Goal: Complete application form

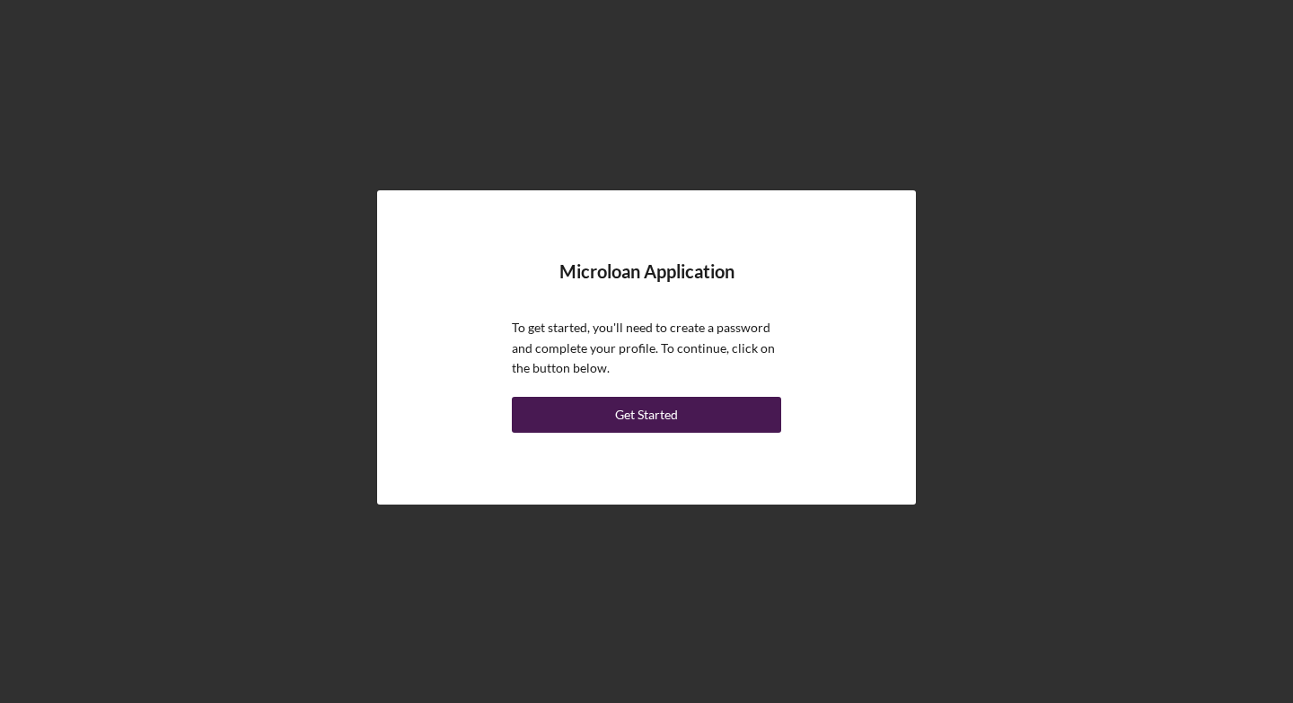
click at [646, 409] on div "Get Started" at bounding box center [646, 415] width 63 height 36
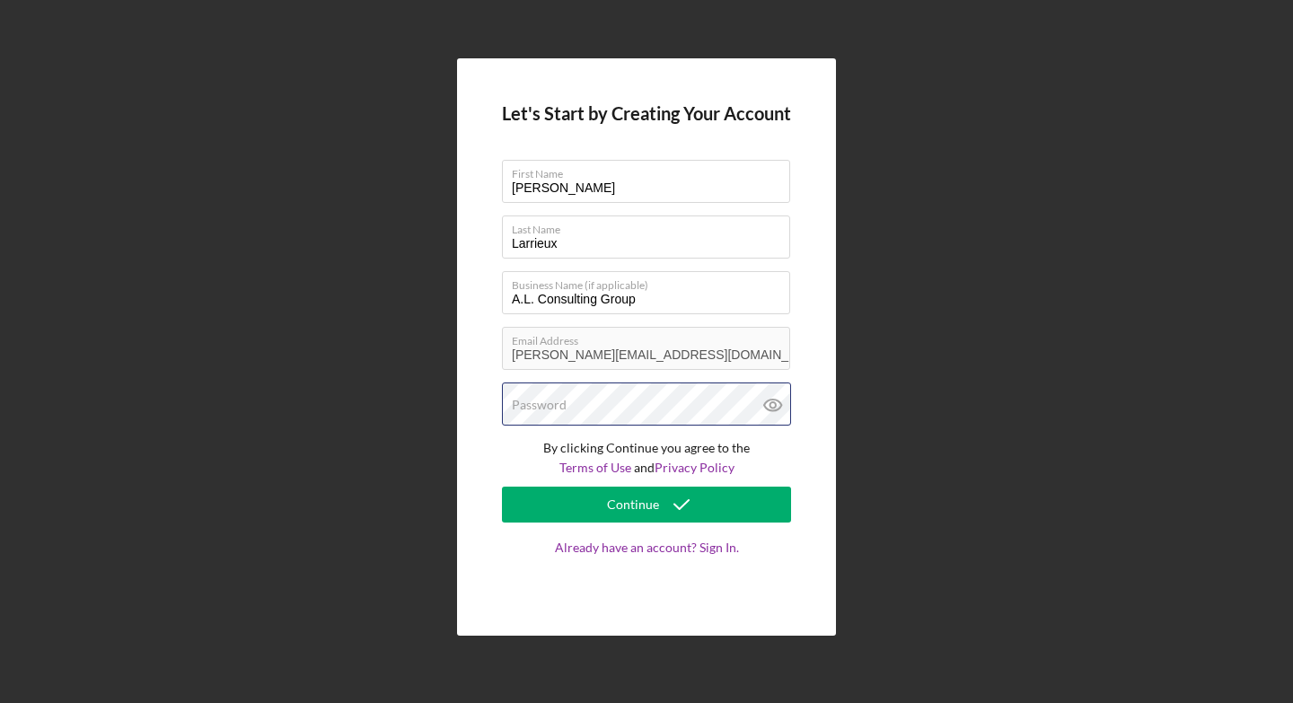
click at [605, 399] on div "Password" at bounding box center [646, 404] width 289 height 45
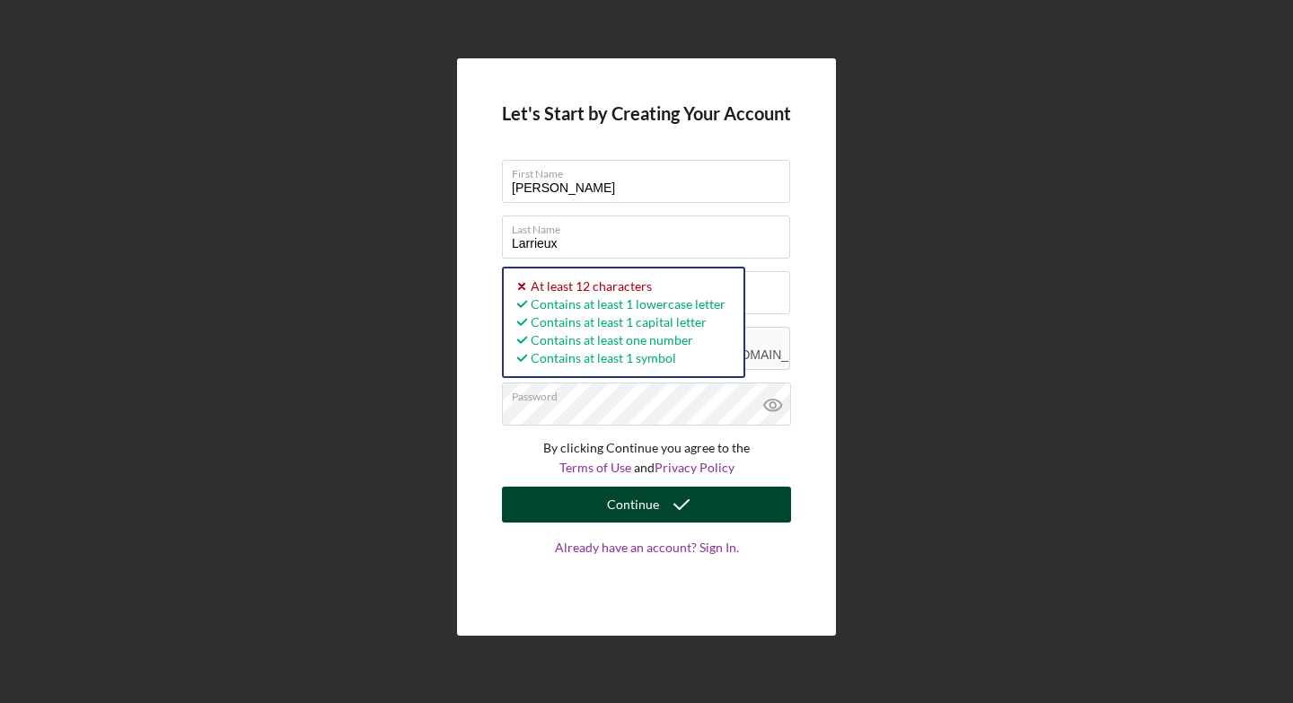
click at [634, 501] on div "Continue" at bounding box center [633, 505] width 52 height 36
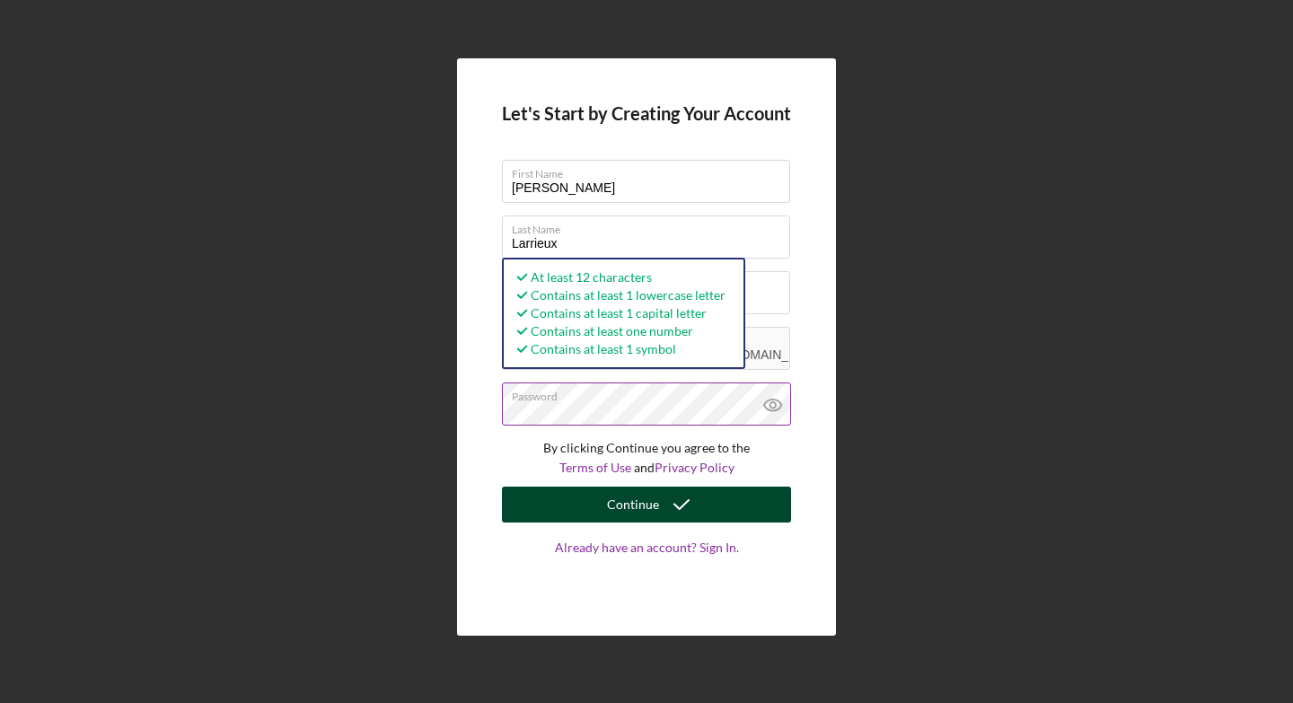
click at [635, 501] on div "Continue" at bounding box center [633, 505] width 52 height 36
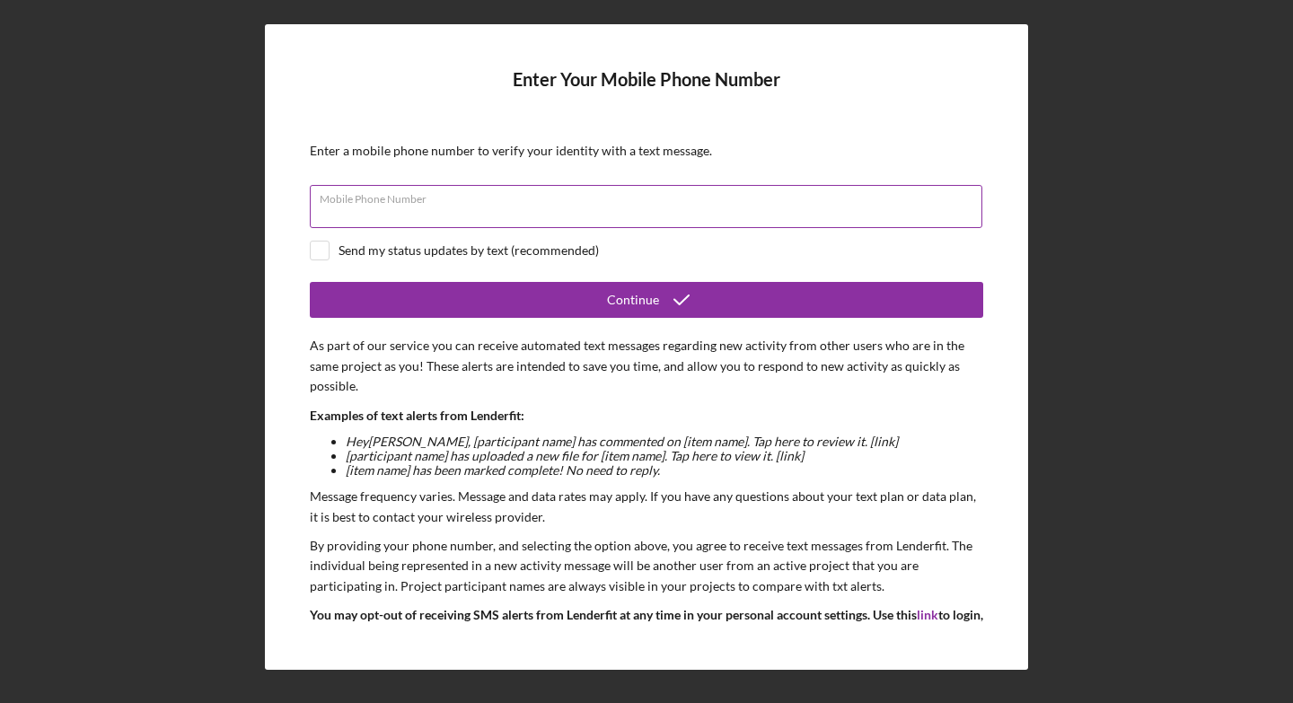
click at [479, 214] on input "Mobile Phone Number" at bounding box center [646, 206] width 672 height 43
type input "[PHONE_NUMBER]"
click at [318, 254] on input "checkbox" at bounding box center [320, 251] width 18 height 18
checkbox input "true"
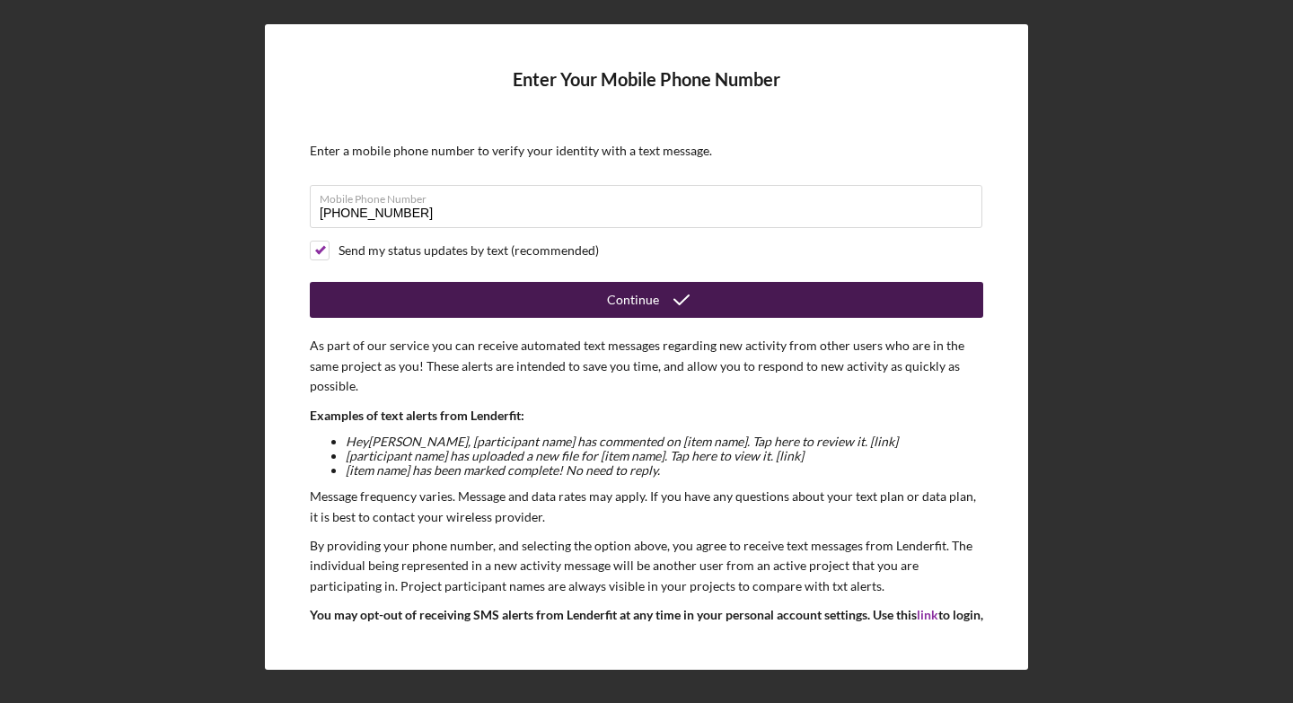
click at [569, 290] on button "Continue" at bounding box center [646, 300] width 673 height 36
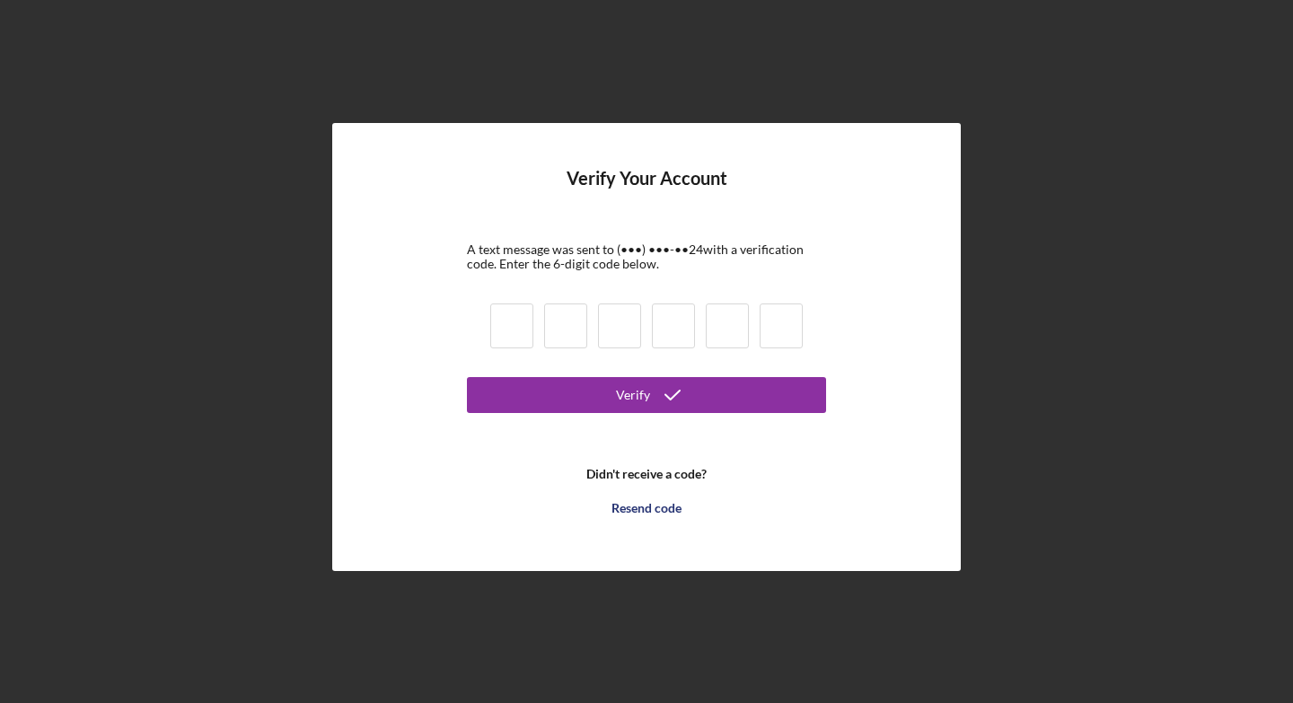
click at [520, 321] on input at bounding box center [511, 325] width 43 height 45
type input "1"
type input "7"
type input "9"
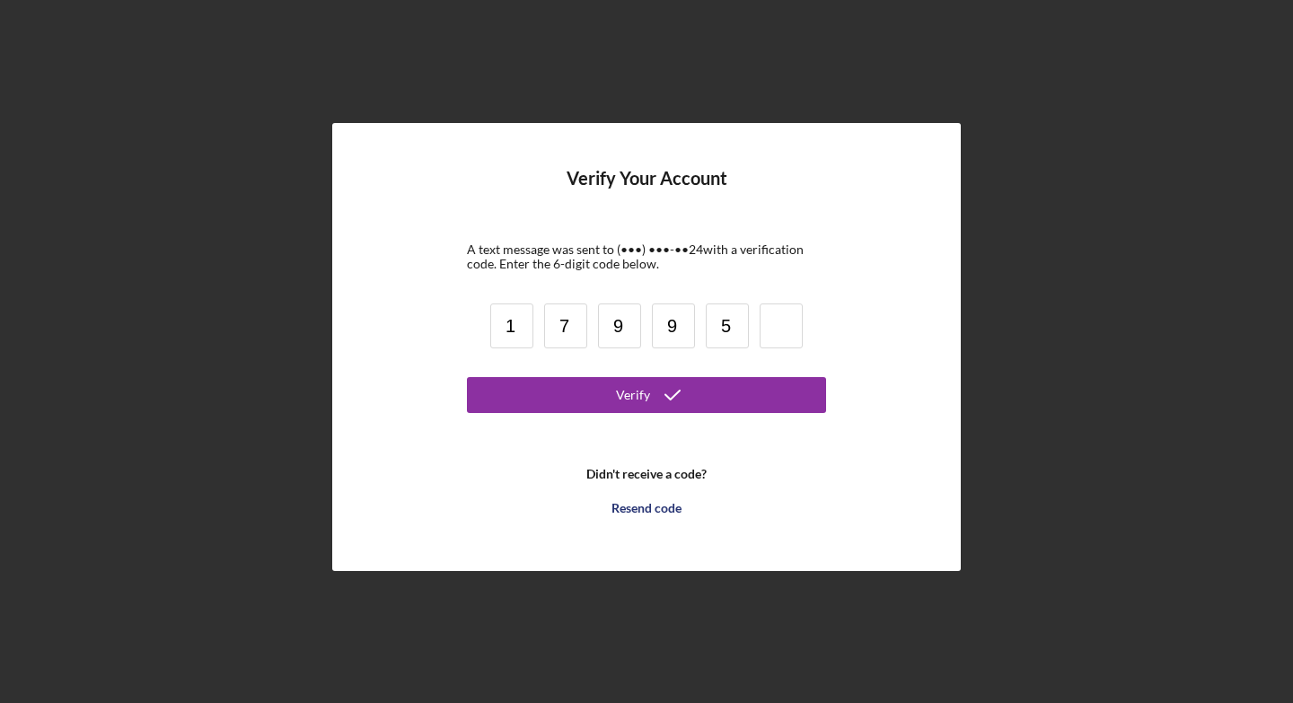
type input "5"
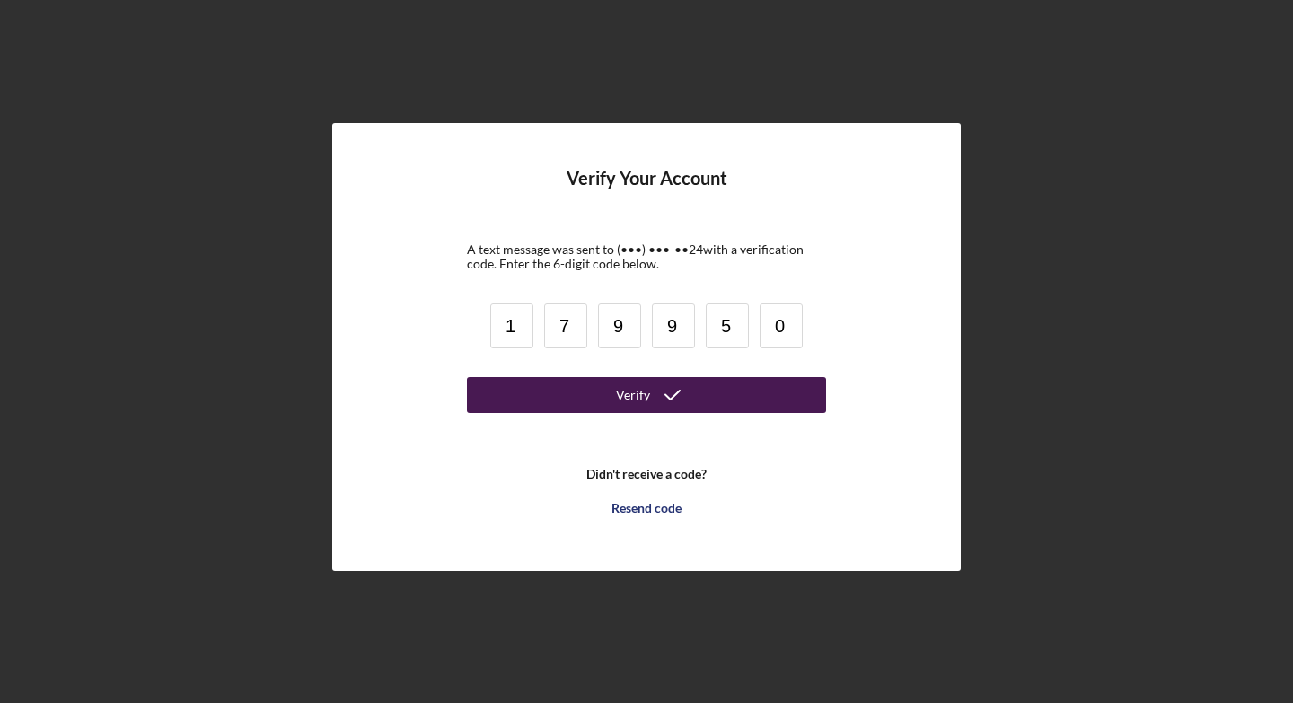
type input "0"
click at [601, 391] on button "Verify" at bounding box center [646, 395] width 359 height 36
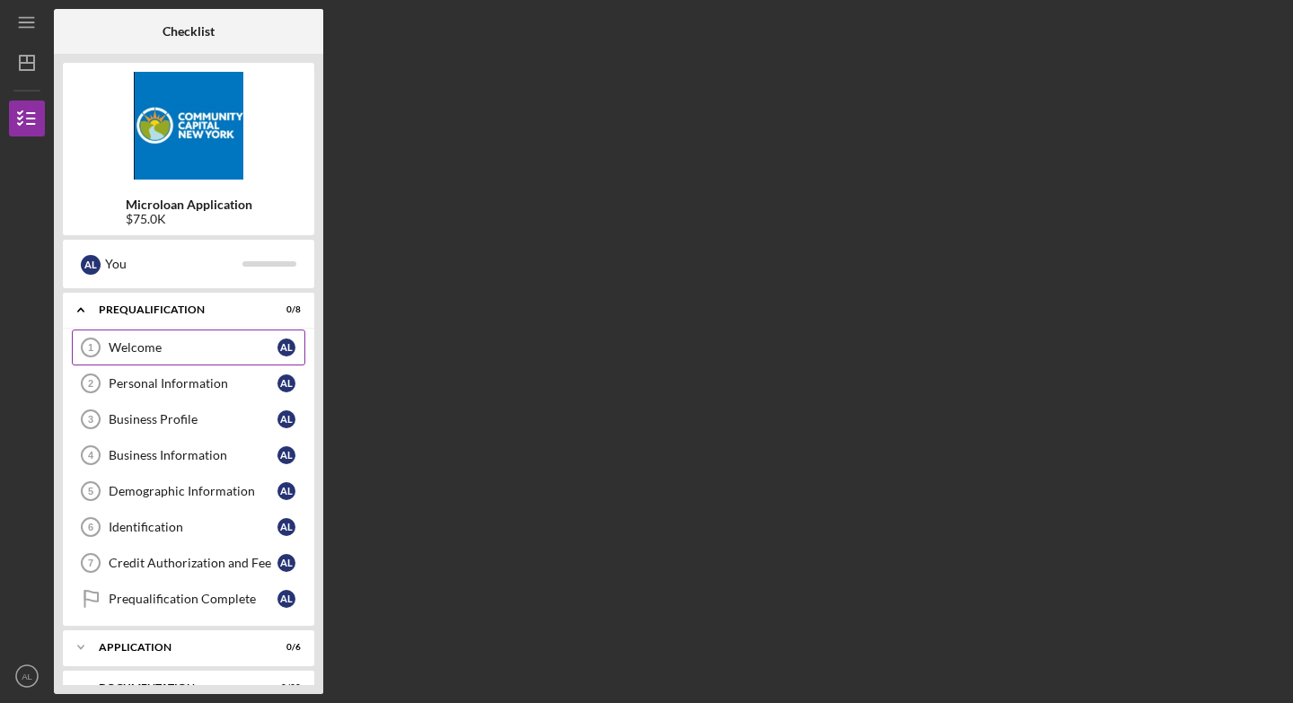
click at [264, 342] on div "Welcome" at bounding box center [193, 347] width 169 height 14
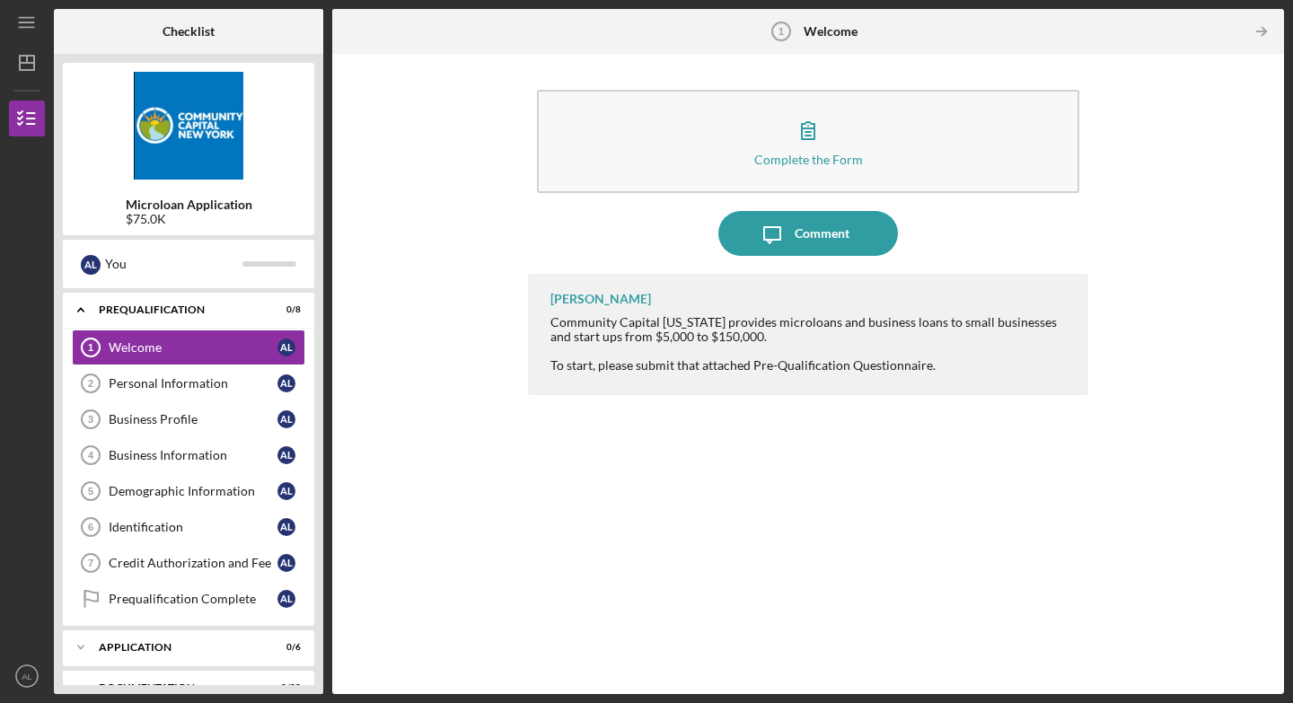
click at [428, 479] on div "Complete the Form Form Icon/Message Comment [PERSON_NAME] Community Capital [US…" at bounding box center [808, 374] width 934 height 622
click at [169, 501] on div "Application" at bounding box center [195, 647] width 193 height 11
click at [186, 382] on div "Personal Information" at bounding box center [193, 383] width 169 height 14
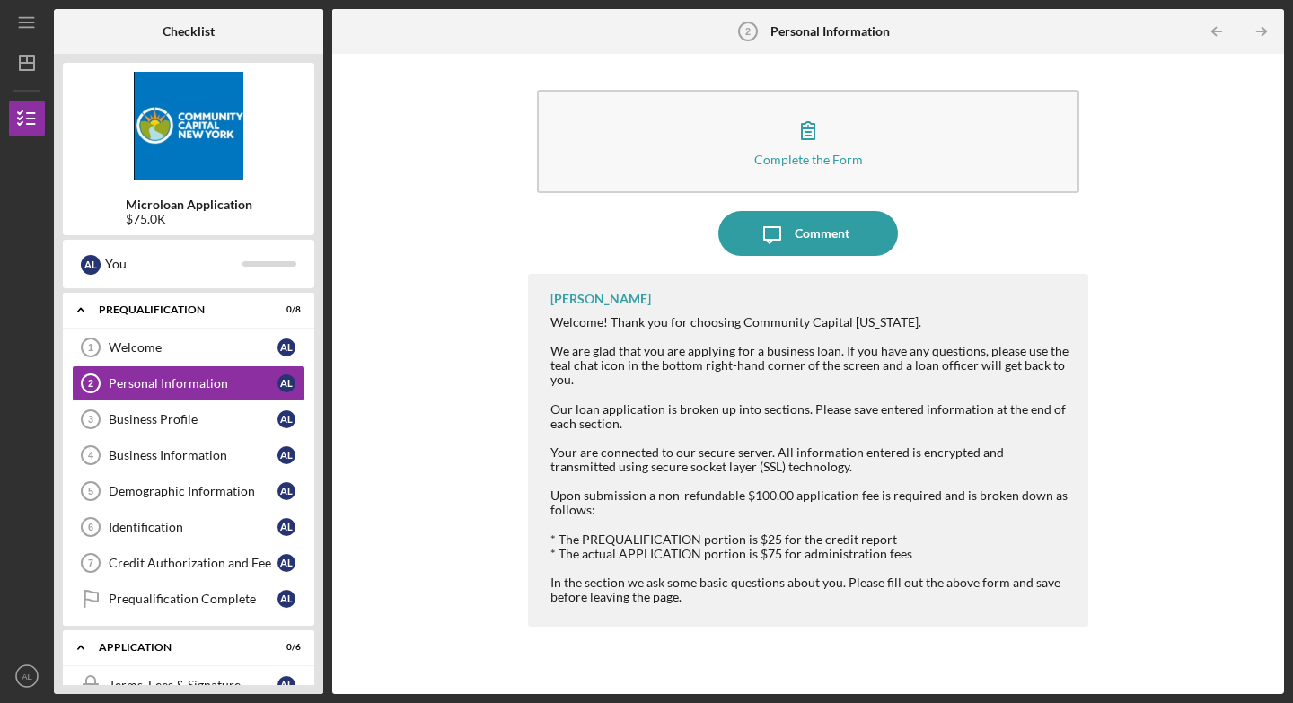
click at [689, 374] on div "Welcome! Thank you for choosing Community Capital [US_STATE]. We are glad that …" at bounding box center [810, 416] width 520 height 202
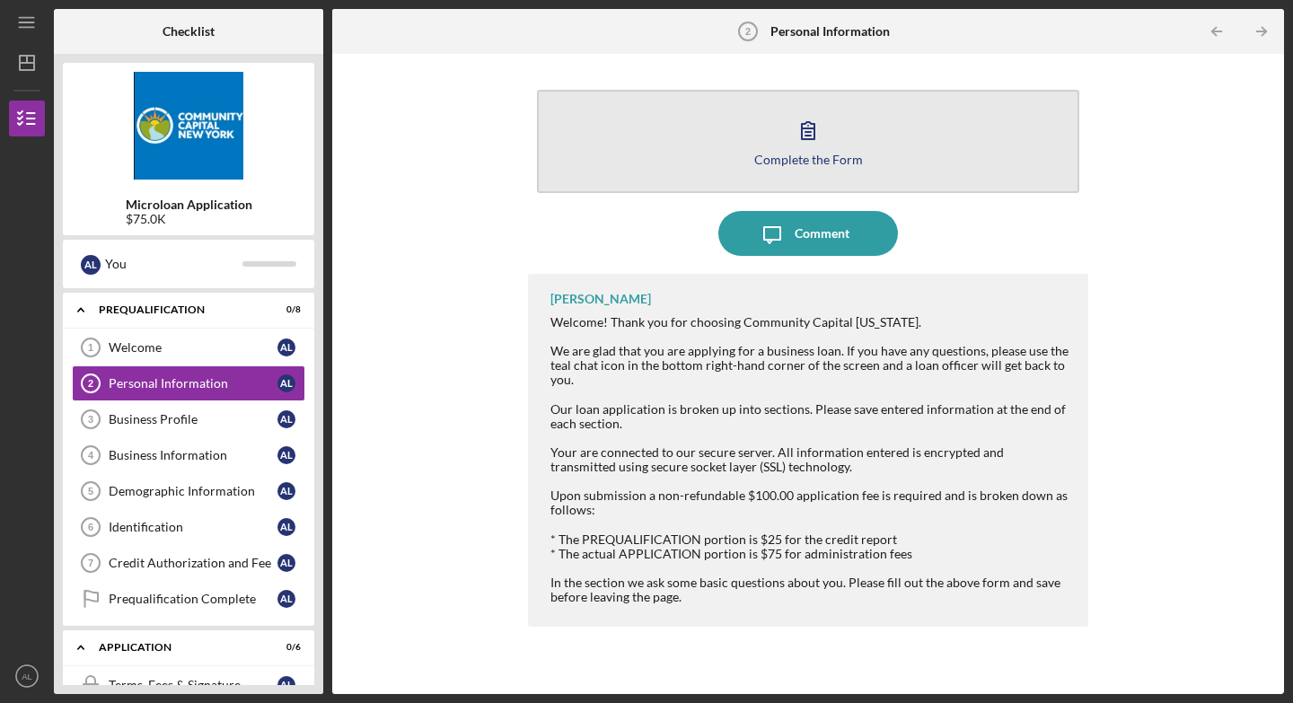
click at [839, 155] on div "Complete the Form" at bounding box center [808, 159] width 109 height 13
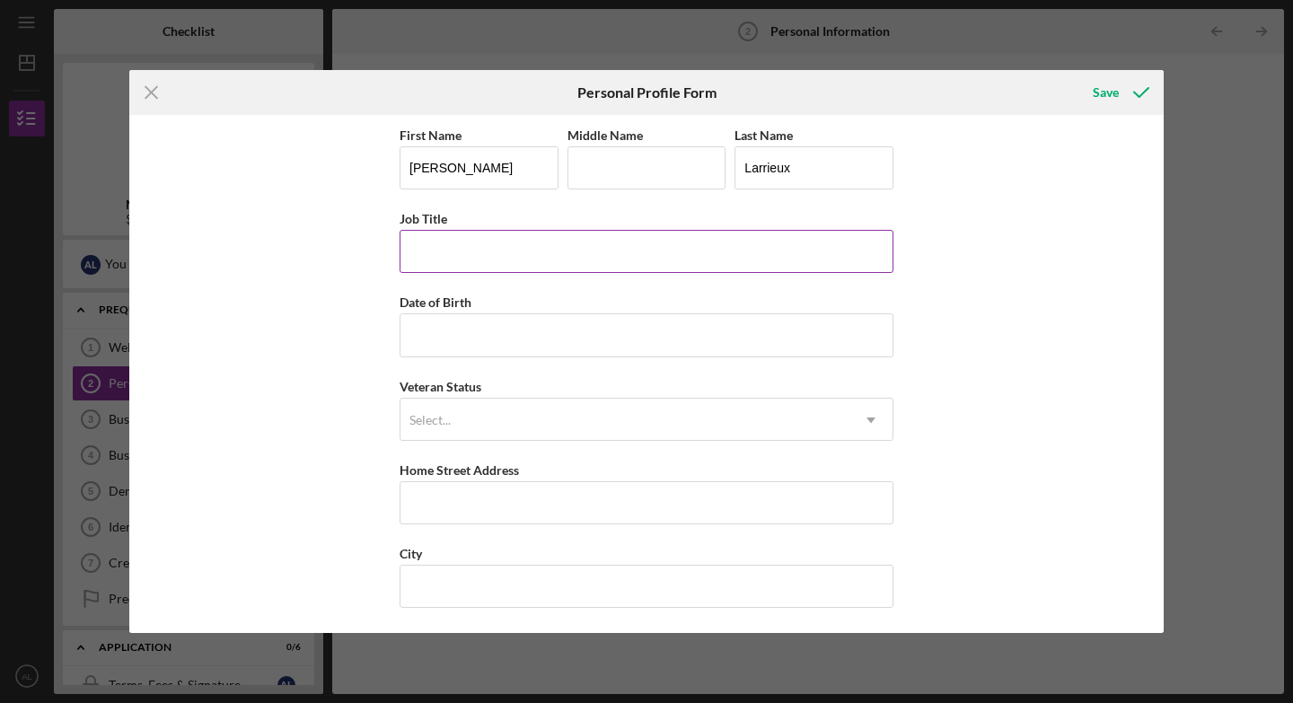
click at [557, 250] on input "Job Title" at bounding box center [647, 251] width 494 height 43
type input "CEO"
click at [493, 330] on input "Date of Birth" at bounding box center [647, 334] width 494 height 43
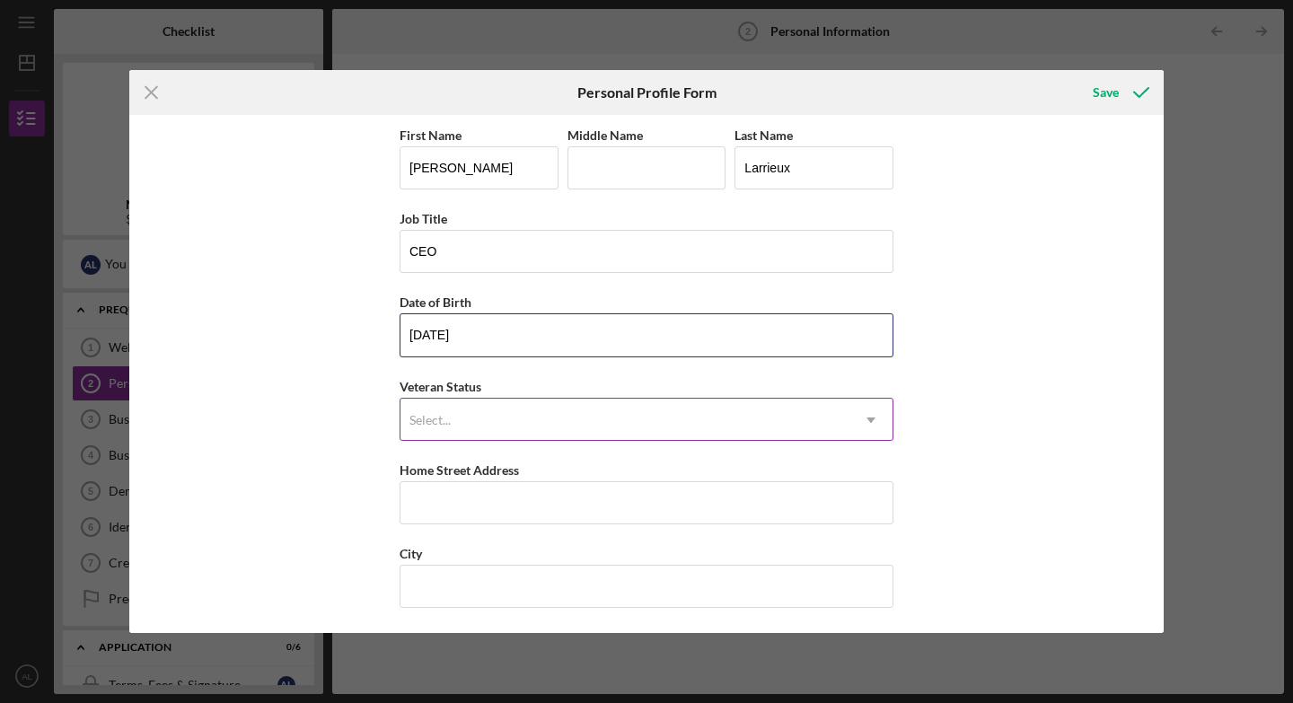
type input "[DATE]"
click at [477, 418] on div "Select..." at bounding box center [624, 420] width 449 height 41
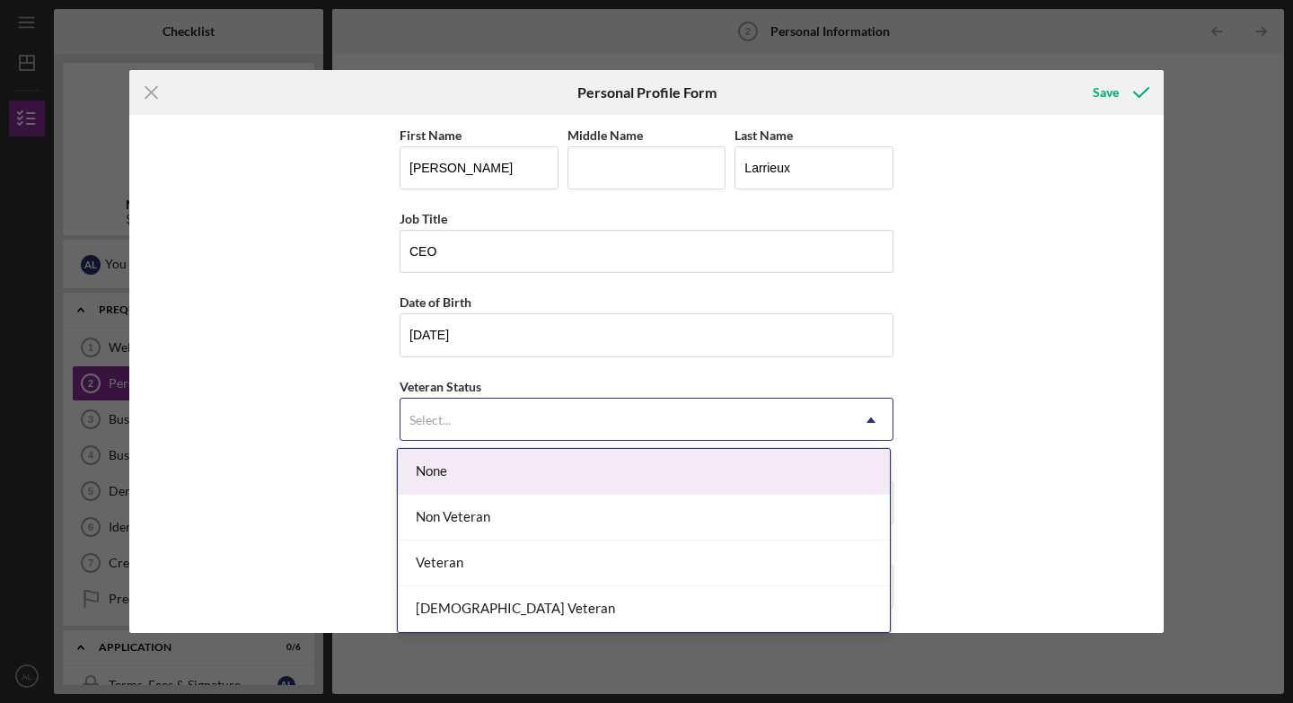
click at [451, 469] on div "None" at bounding box center [644, 472] width 492 height 46
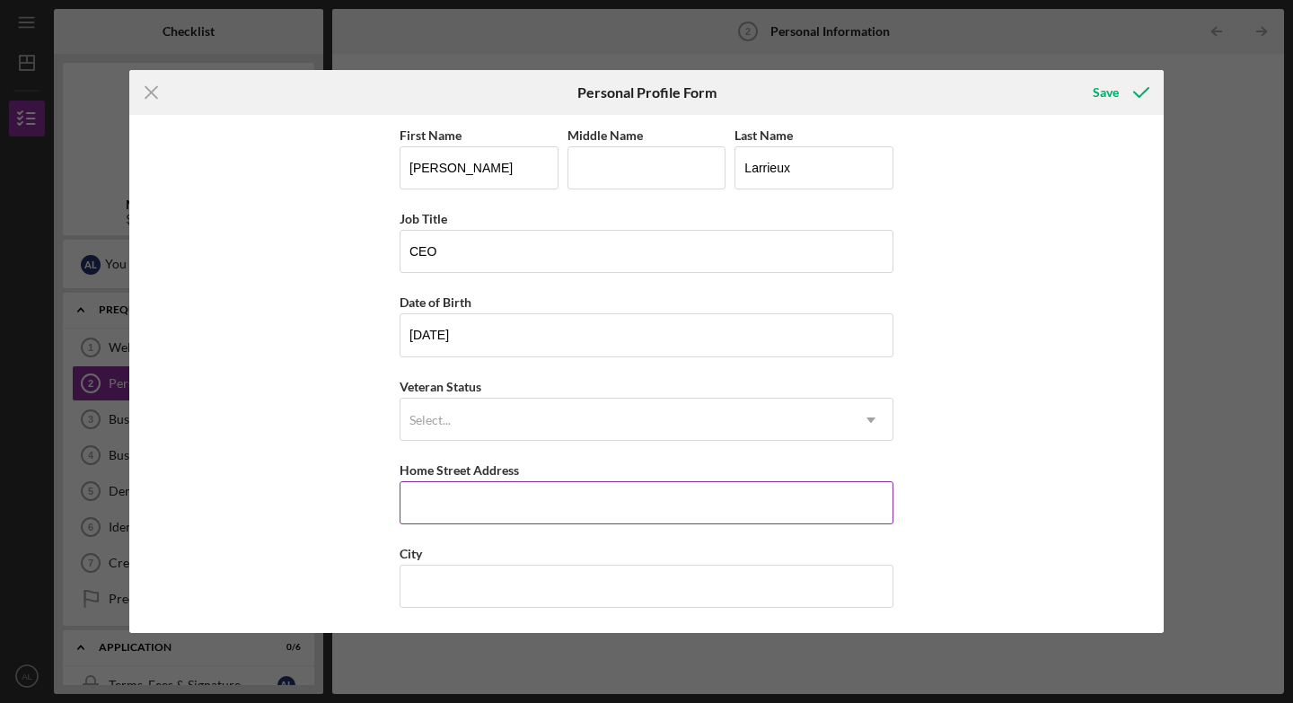
click at [444, 497] on input "Home Street Address" at bounding box center [647, 502] width 494 height 43
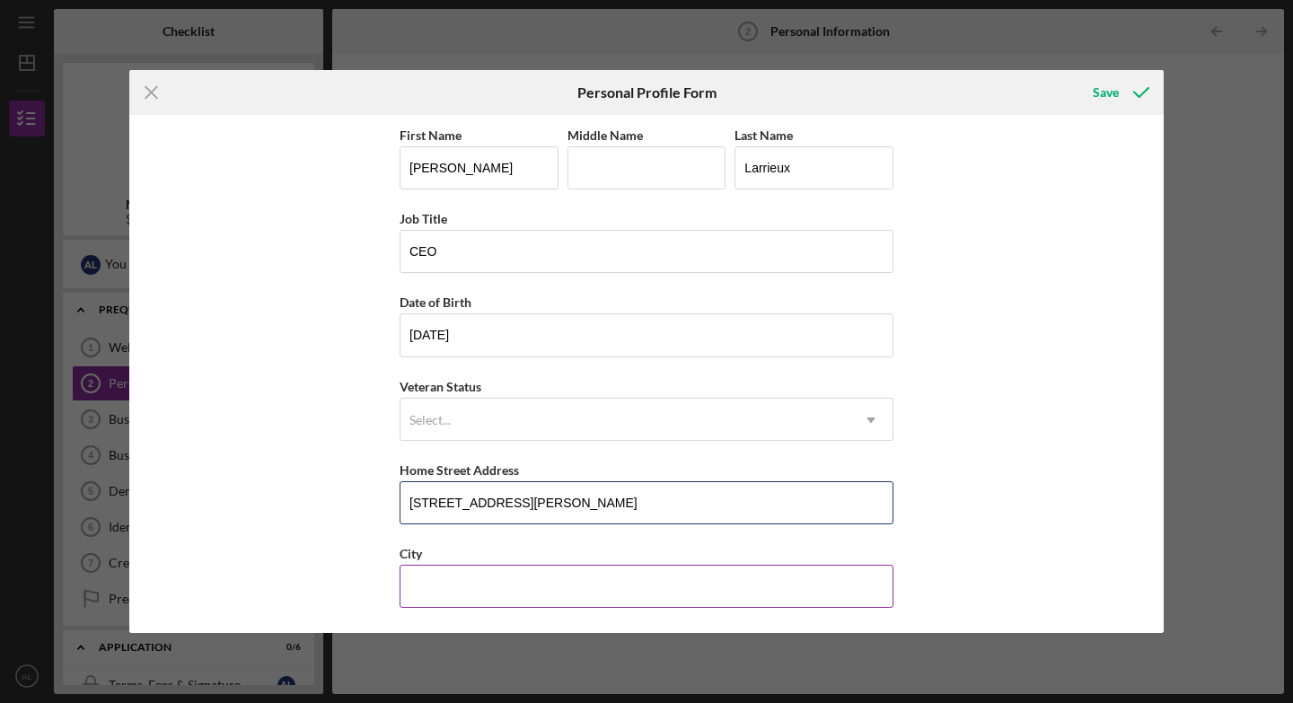
type input "[STREET_ADDRESS][PERSON_NAME]"
click at [433, 501] on input "City" at bounding box center [647, 586] width 494 height 43
type input "Manalapan"
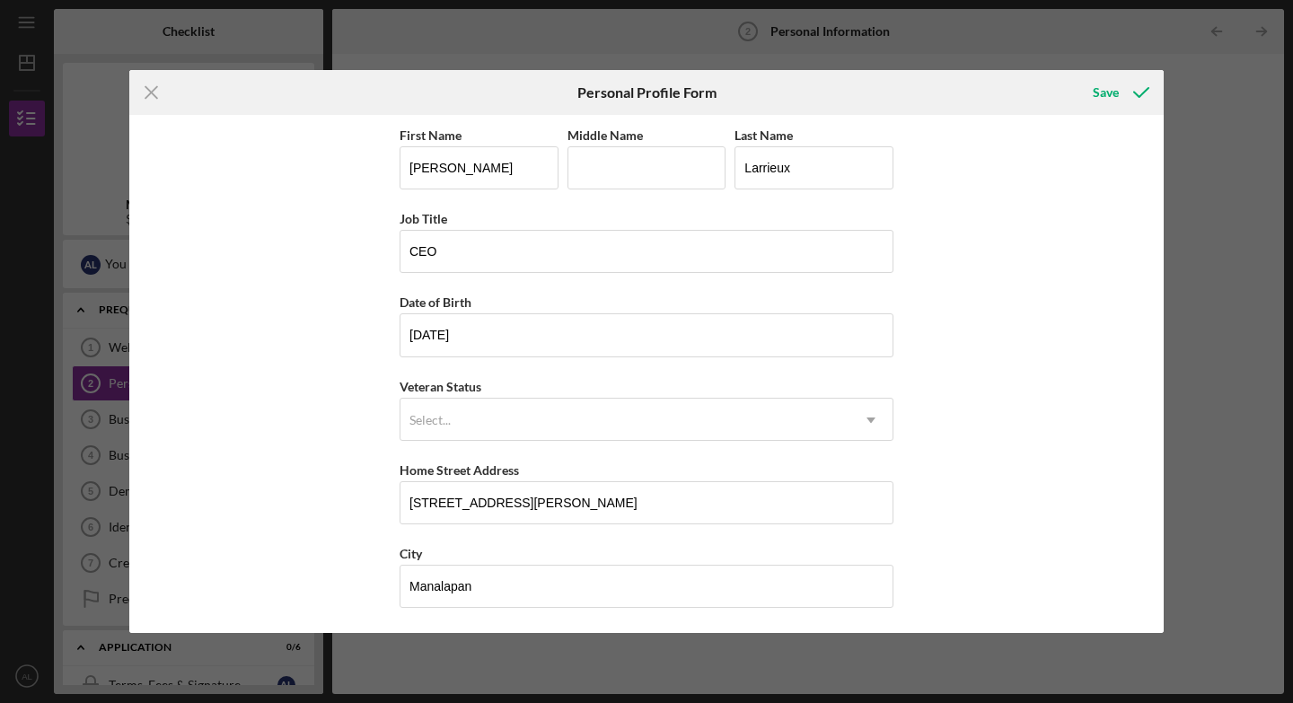
click at [899, 501] on div "First Name [PERSON_NAME] Middle Name Last Name Larrieux Job Title CEO Date of B…" at bounding box center [646, 373] width 1034 height 517
drag, startPoint x: 1164, startPoint y: 495, endPoint x: 1162, endPoint y: 531, distance: 36.0
click at [901, 501] on div "Icon/Menu Close Personal Profile Form Save First Name [PERSON_NAME] Middle Name…" at bounding box center [646, 351] width 1293 height 703
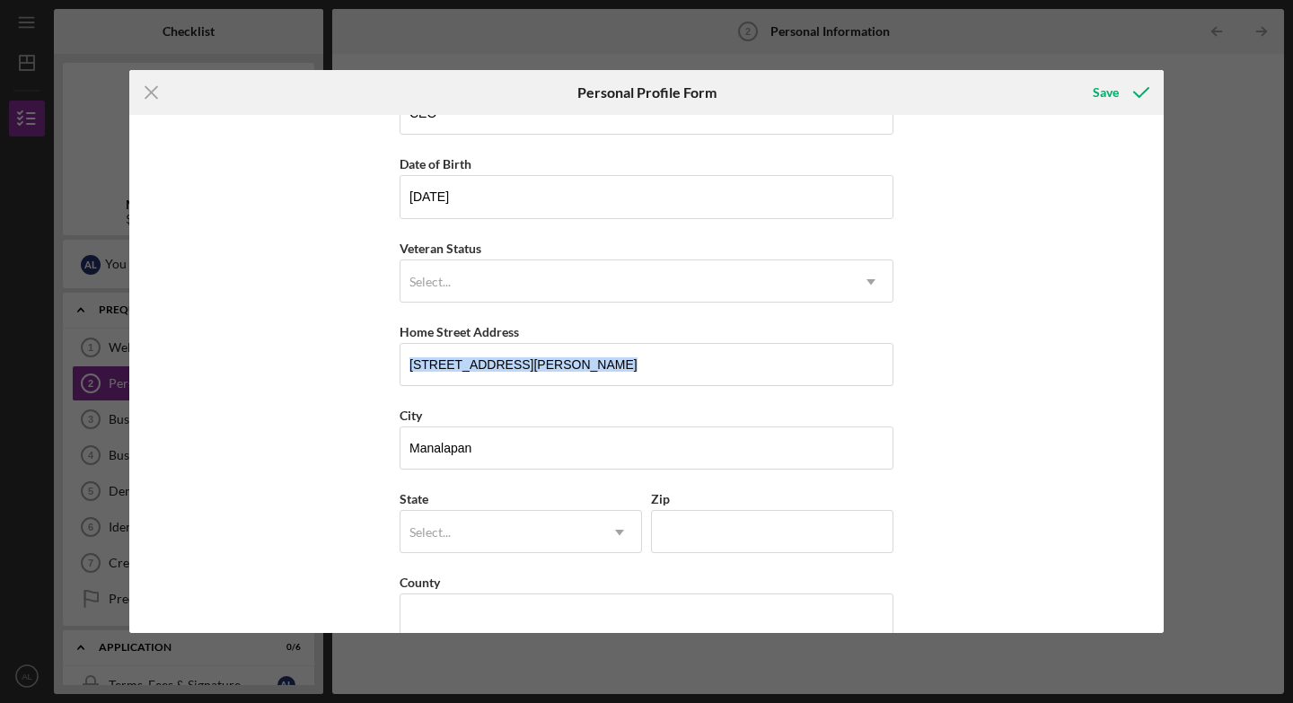
scroll to position [140, 0]
click at [608, 501] on icon "Icon/Dropdown Arrow" at bounding box center [619, 530] width 43 height 43
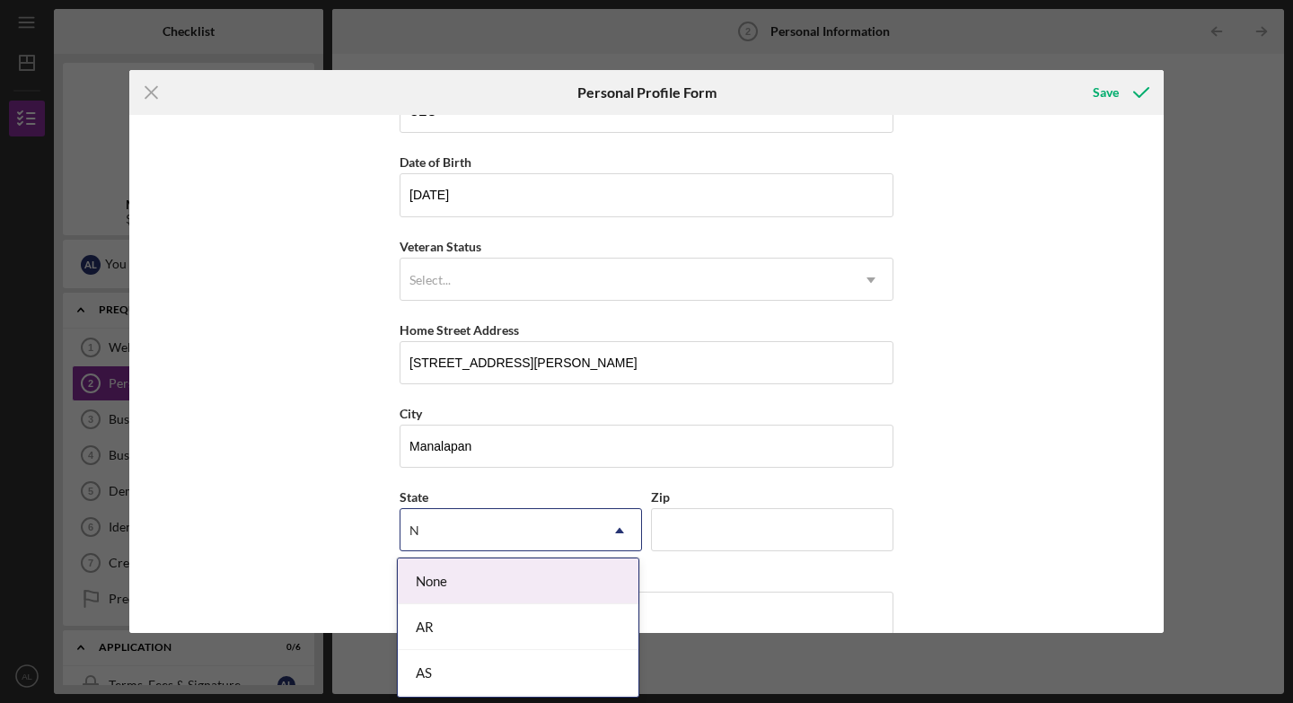
type input "NJ"
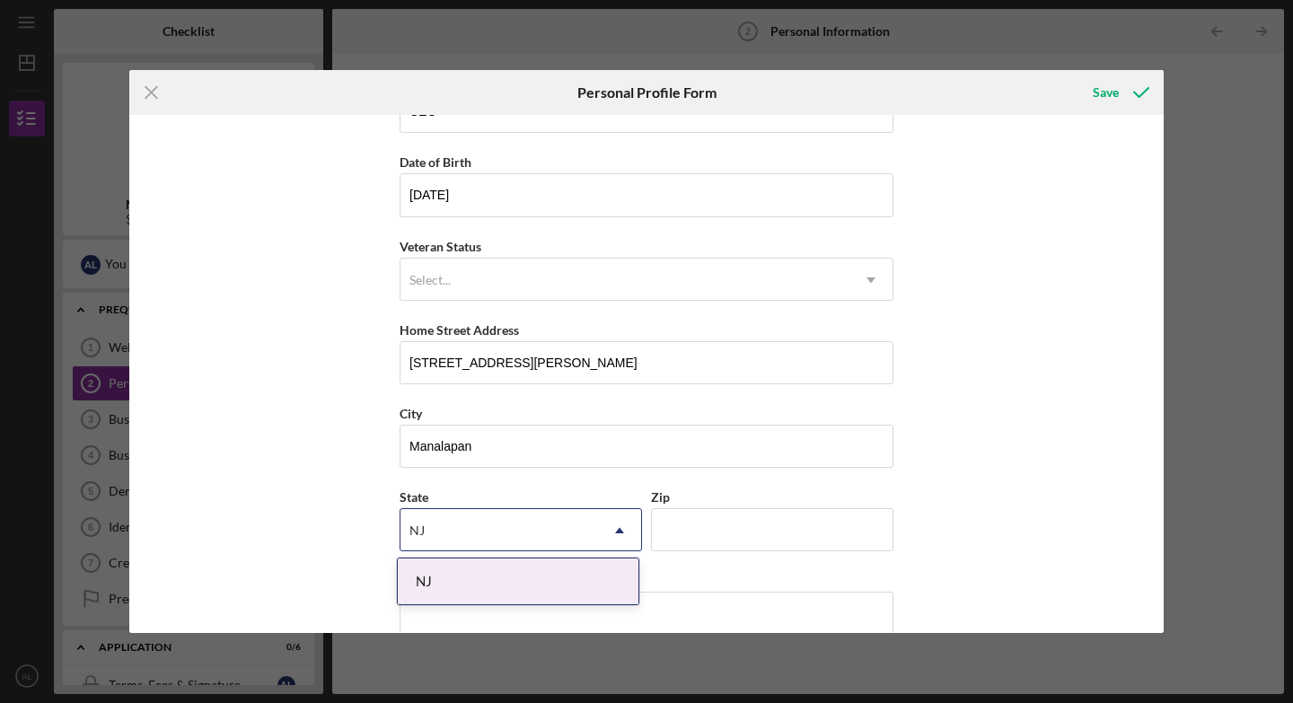
type input "D"
type input "07726"
type input "[GEOGRAPHIC_DATA]"
type input "NJ"
click at [686, 501] on div "County" at bounding box center [647, 580] width 494 height 22
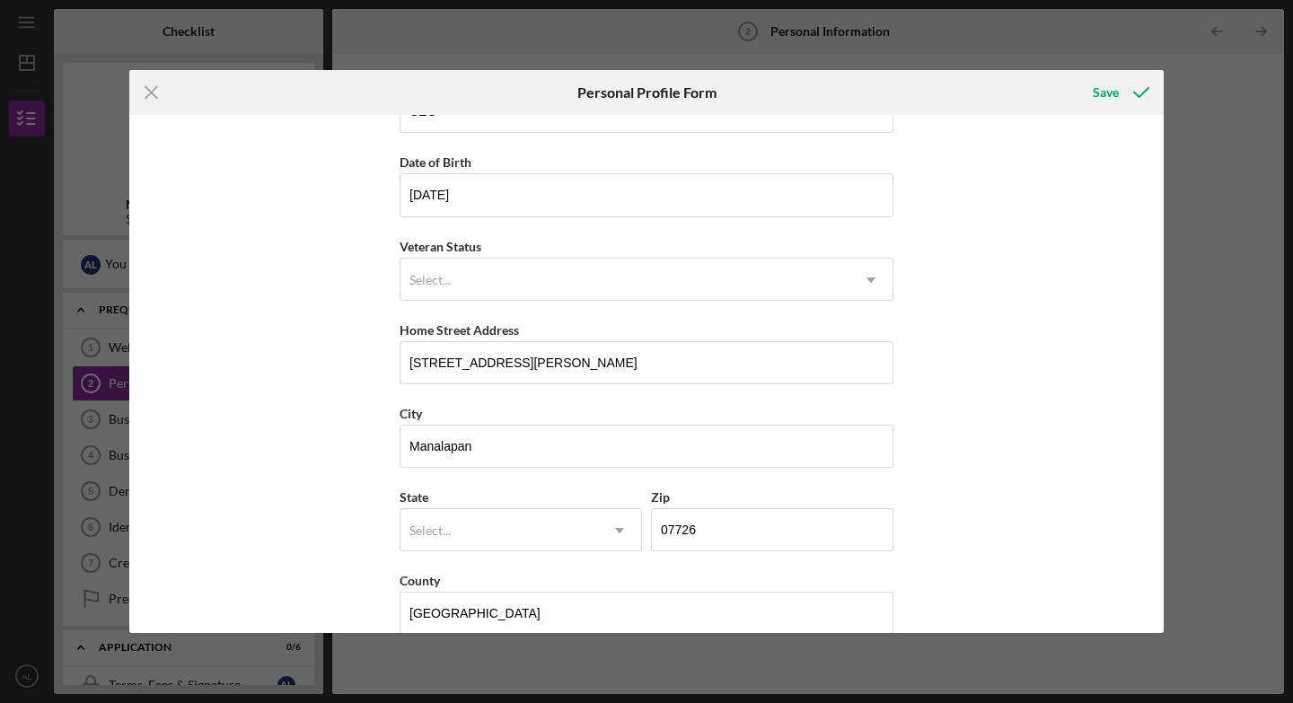
click at [901, 501] on div "First Name [PERSON_NAME] Middle Name D Last Name Larrieux Job Title CEO Date of…" at bounding box center [646, 373] width 1034 height 517
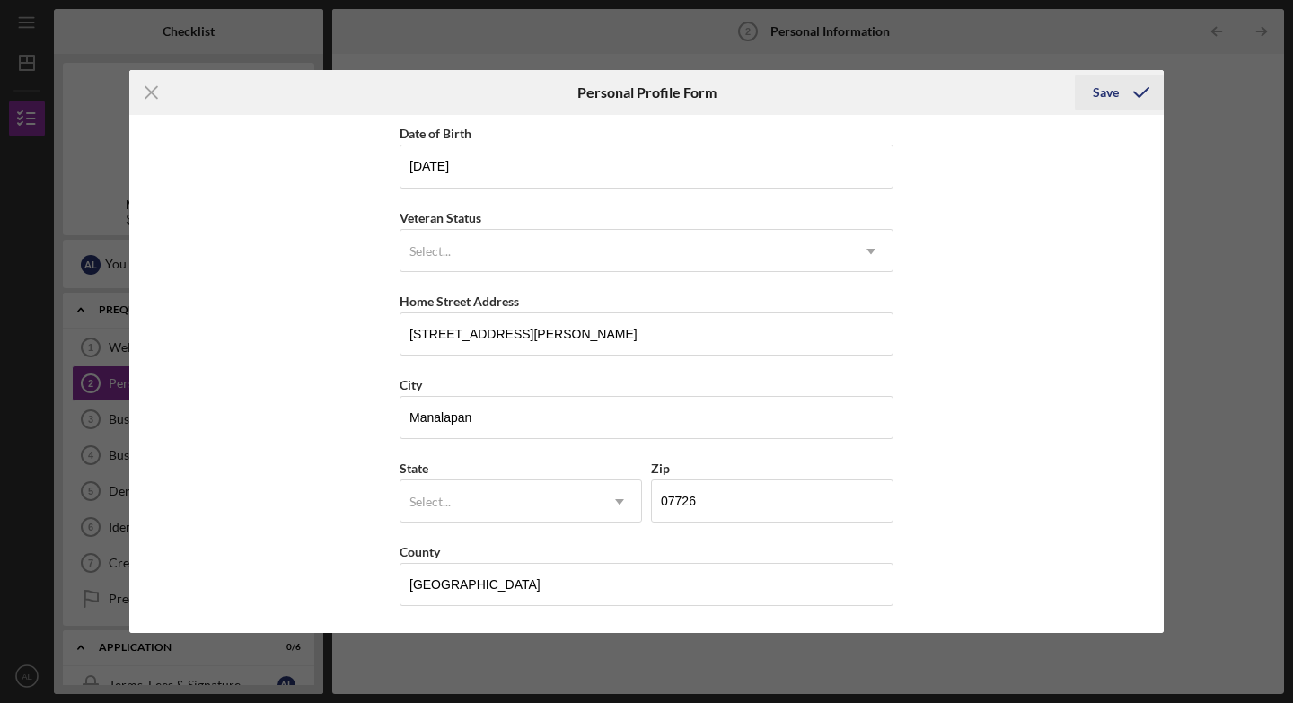
click at [901, 91] on div "Save" at bounding box center [1106, 93] width 26 height 36
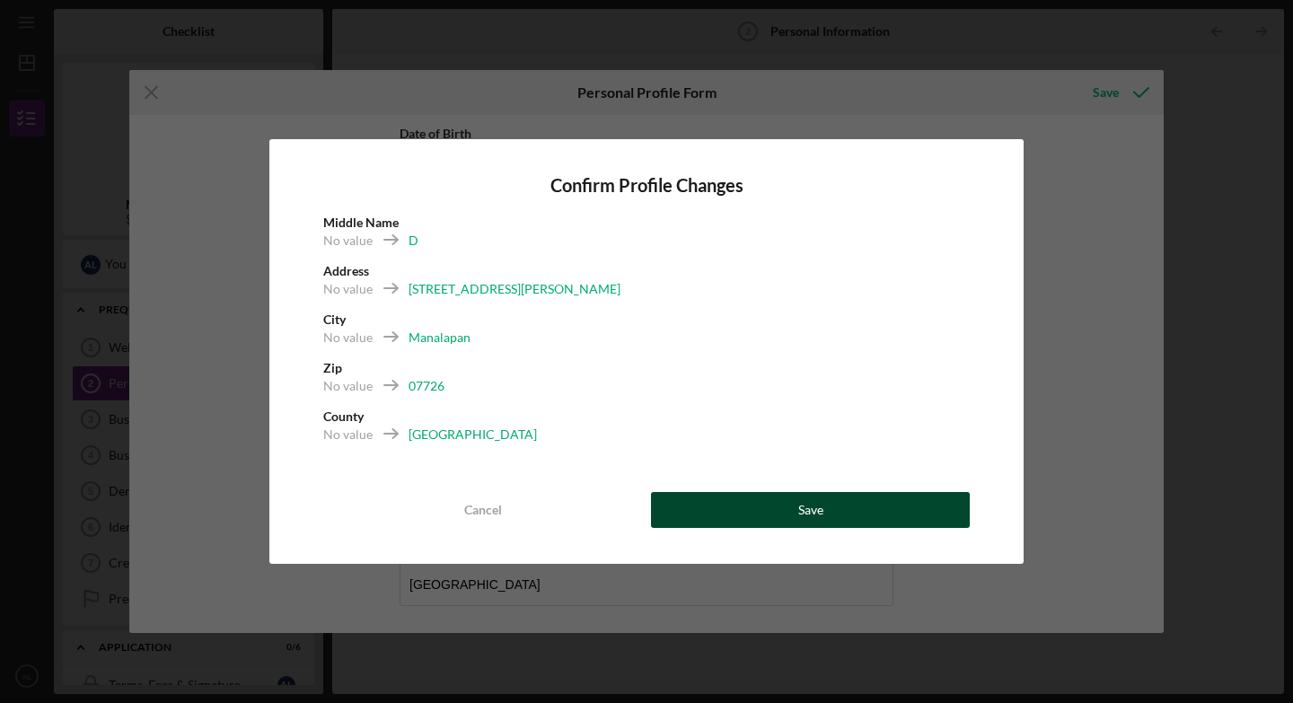
click at [818, 501] on div "Save" at bounding box center [810, 510] width 25 height 36
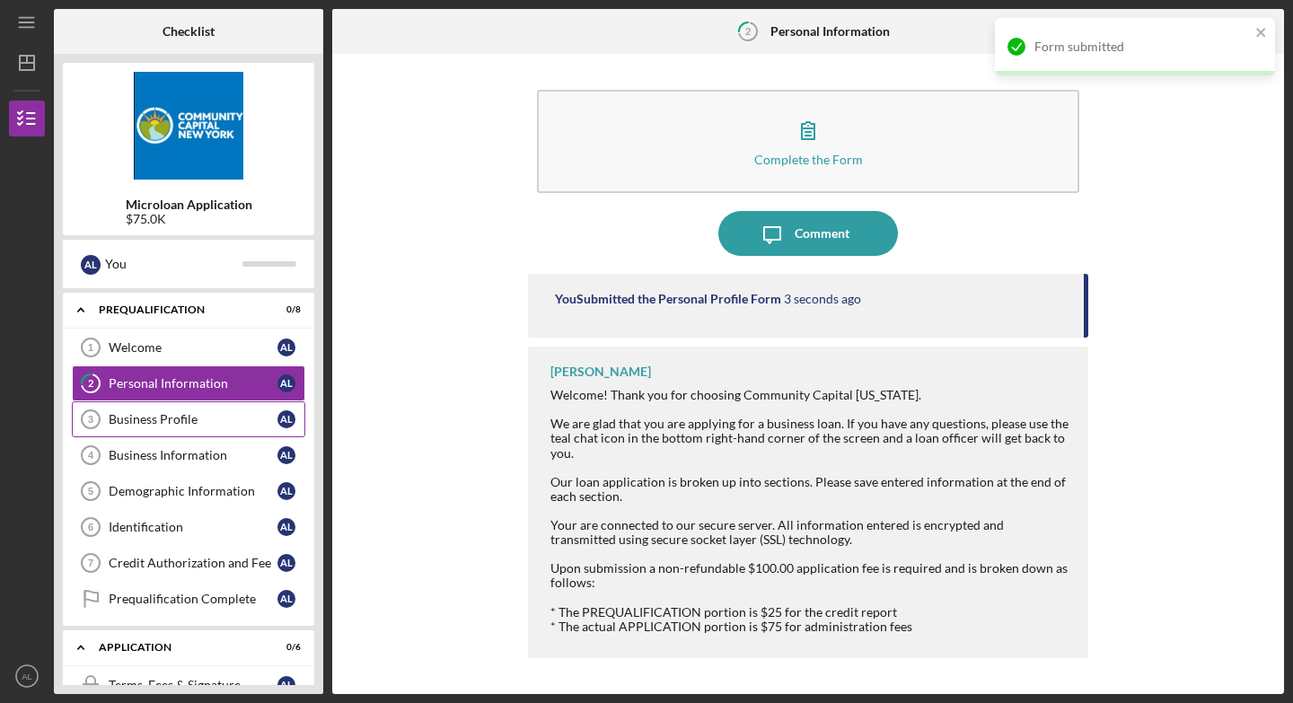
click at [136, 413] on div "Business Profile" at bounding box center [193, 419] width 169 height 14
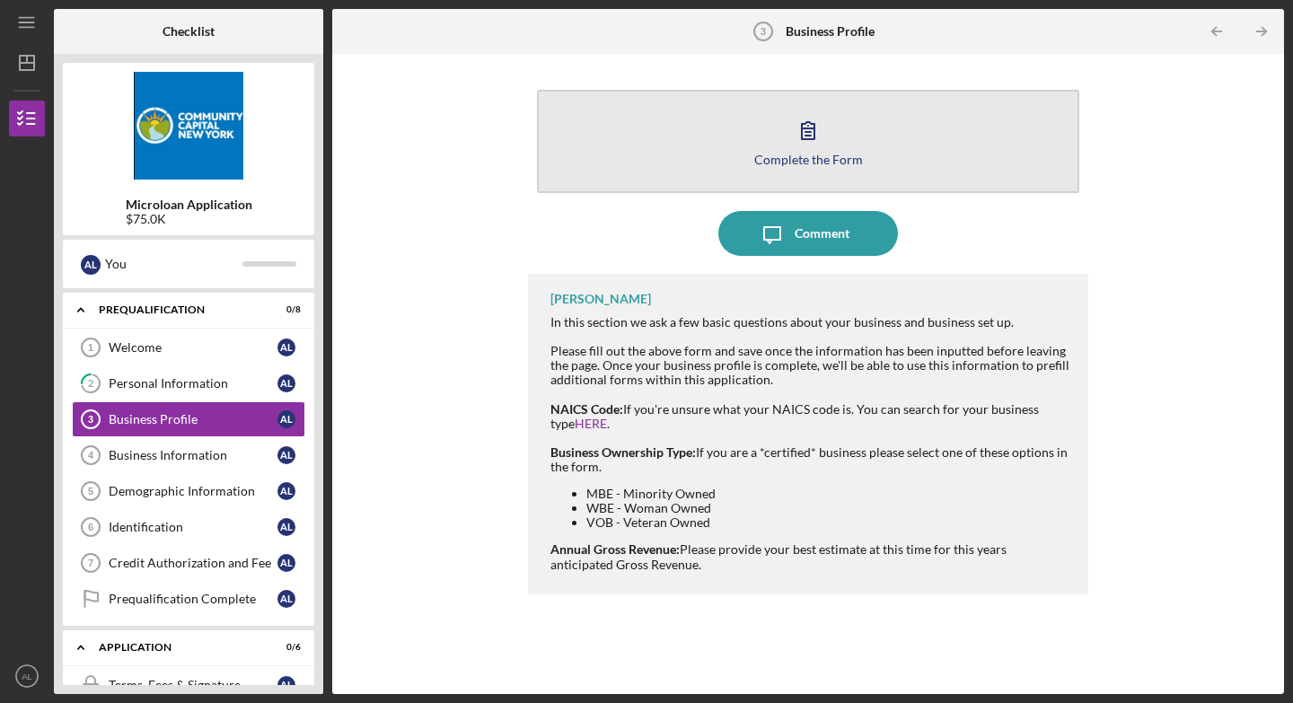
click at [762, 161] on div "Complete the Form" at bounding box center [808, 159] width 109 height 13
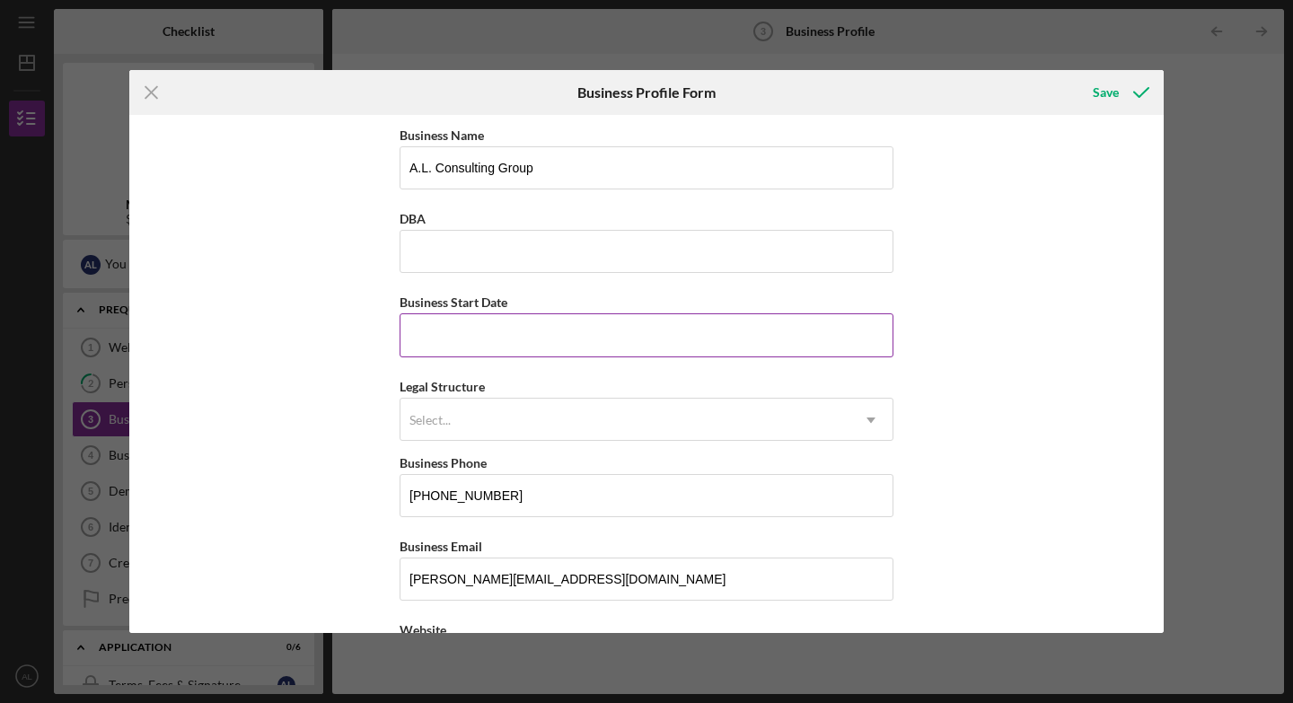
click at [573, 328] on input "Business Start Date" at bounding box center [647, 334] width 494 height 43
type input "[DATE]"
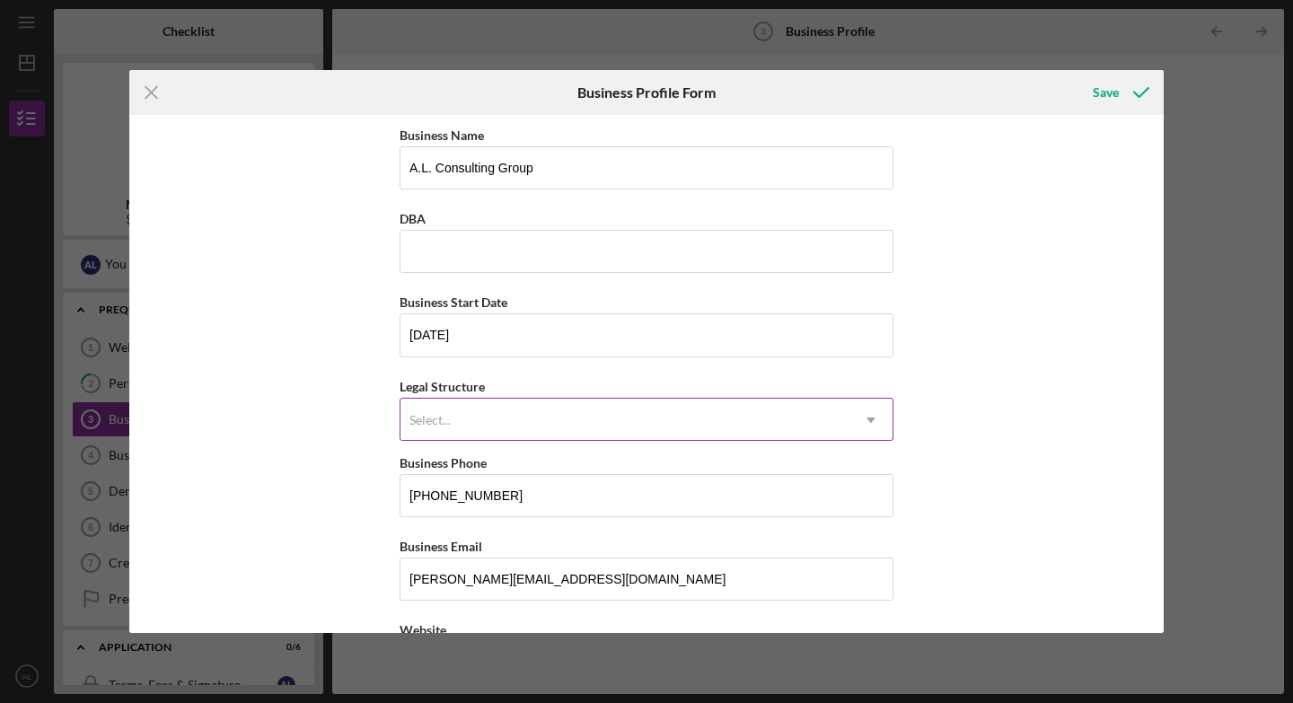
click at [525, 424] on div "Select..." at bounding box center [624, 420] width 449 height 41
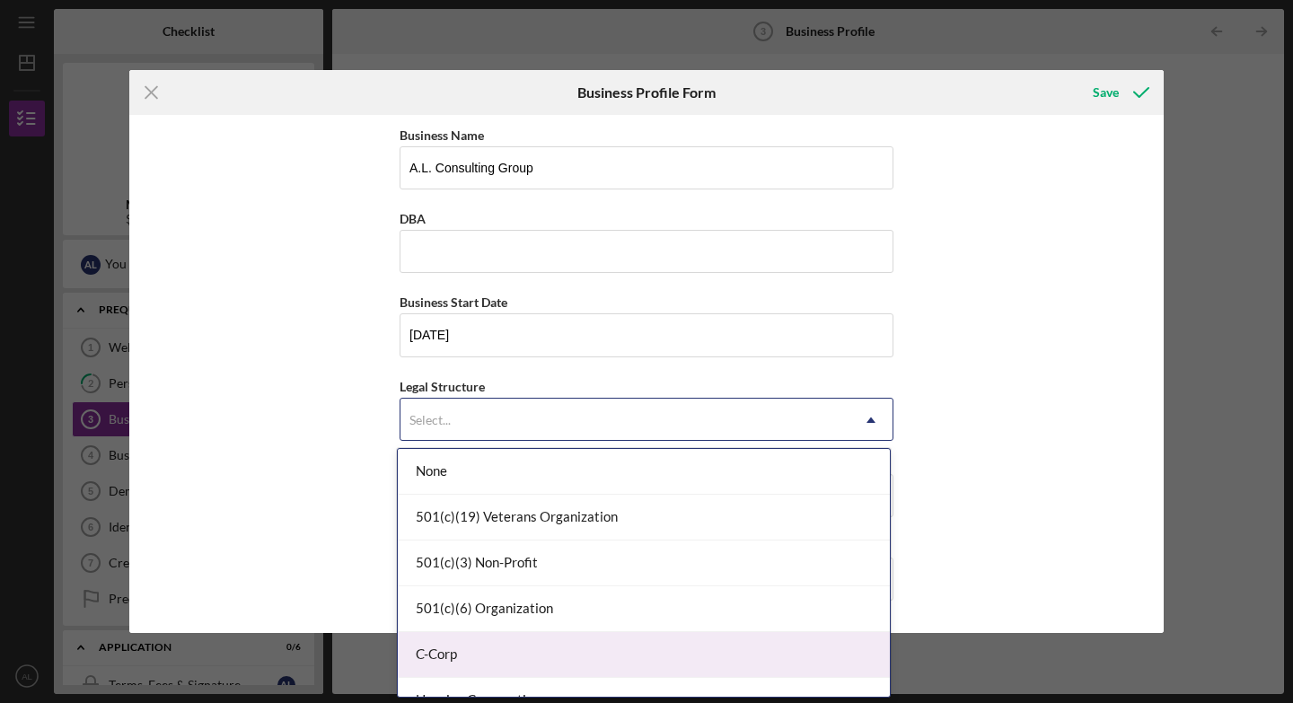
click at [458, 501] on div "C-Corp" at bounding box center [644, 655] width 492 height 46
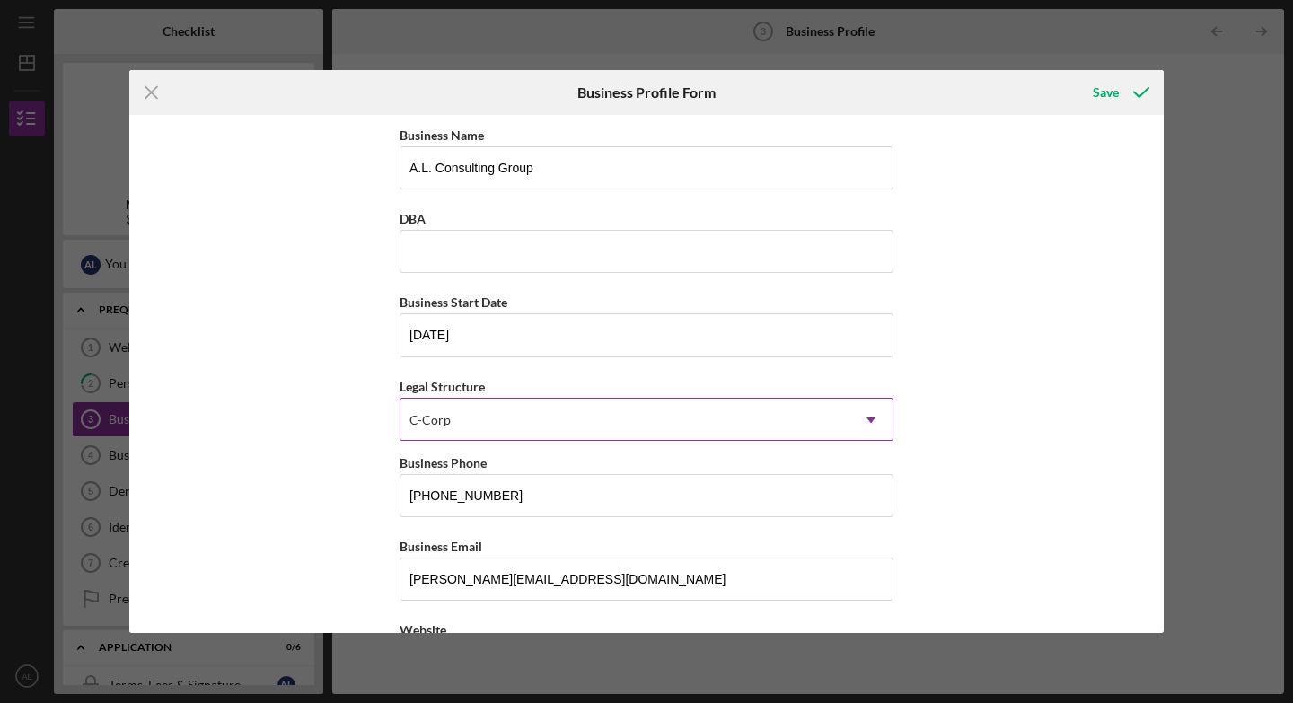
click at [865, 416] on icon "Icon/Dropdown Arrow" at bounding box center [870, 420] width 43 height 43
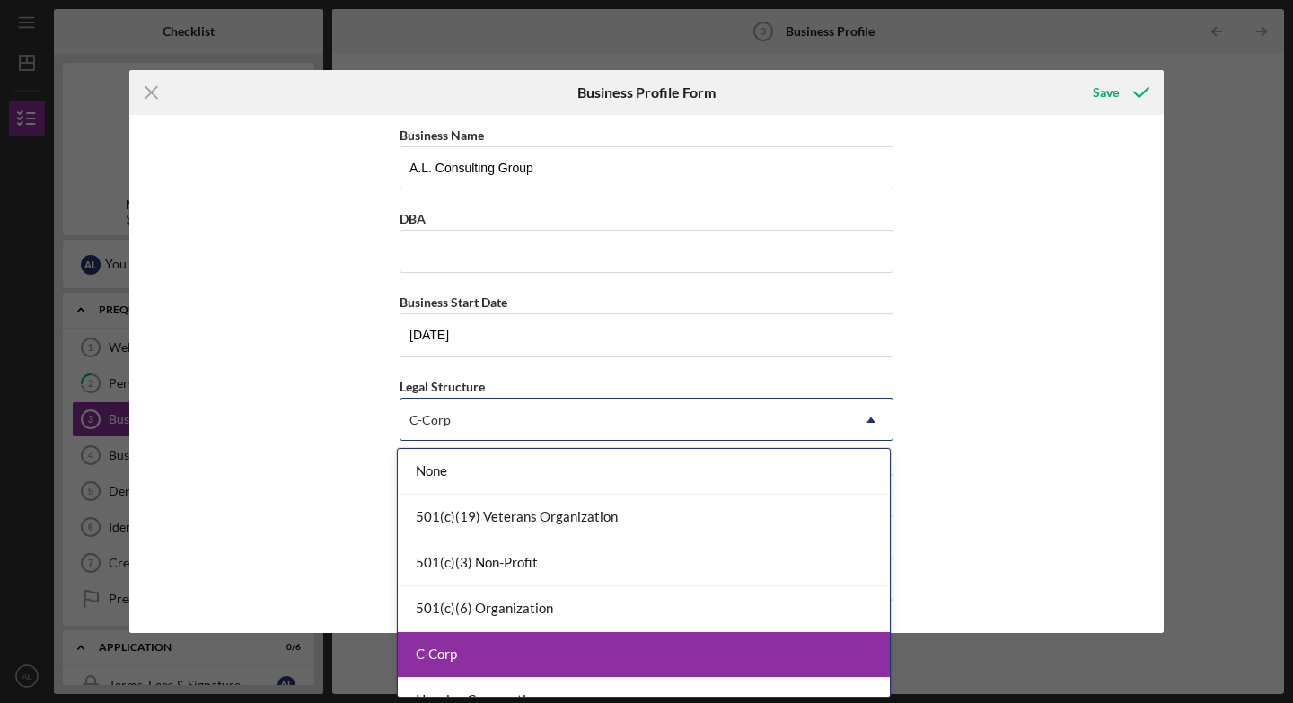
click at [611, 501] on div "C-Corp" at bounding box center [644, 655] width 492 height 46
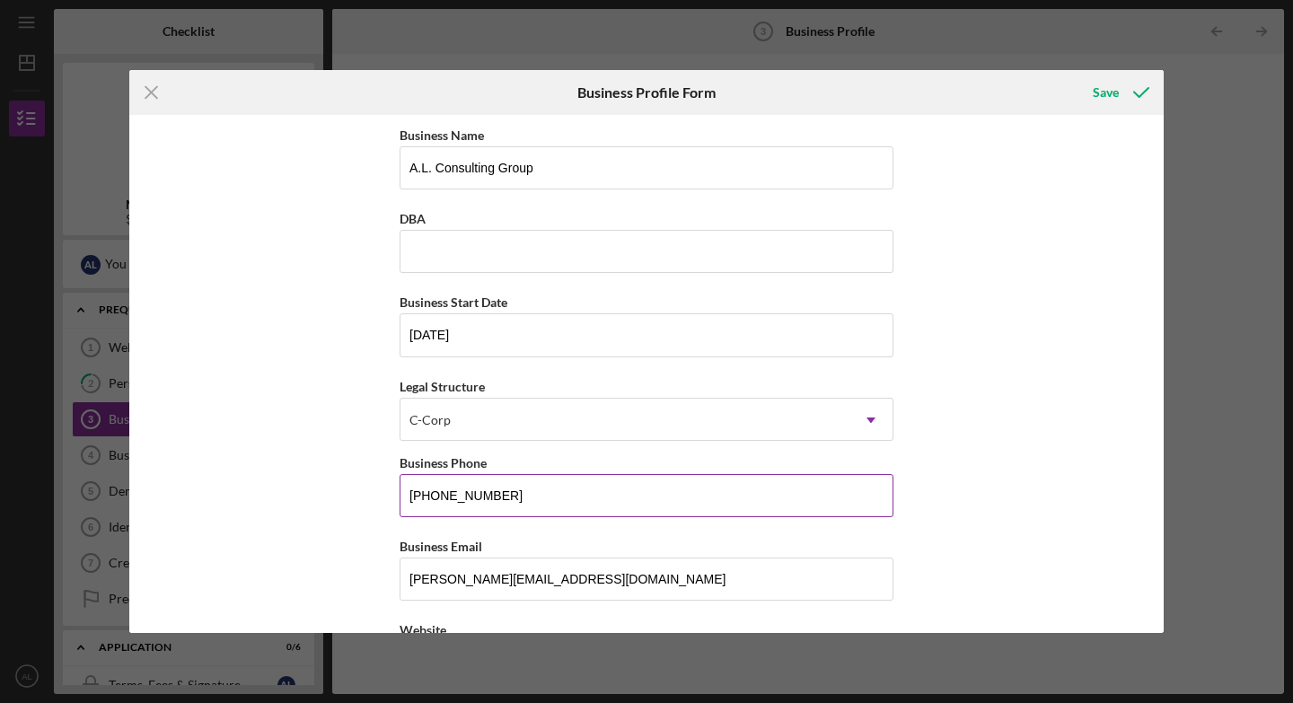
click at [657, 501] on input "[PHONE_NUMBER]" at bounding box center [647, 495] width 494 height 43
type input "(3##) ###-####"
type input "[PHONE_NUMBER]"
drag, startPoint x: 1164, startPoint y: 238, endPoint x: 1165, endPoint y: 297, distance: 59.3
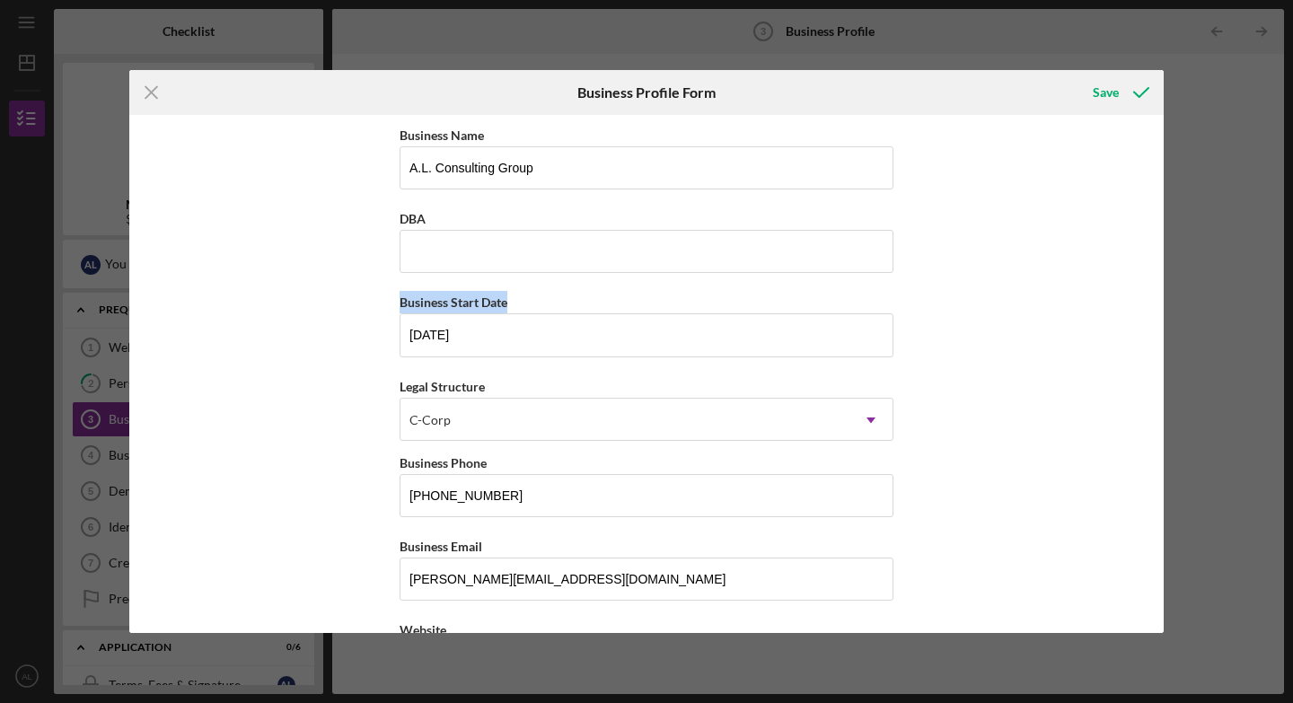
click at [901, 300] on div "Icon/Menu Close Business Profile Form Save Business Name A.L. Consulting Group …" at bounding box center [646, 351] width 1293 height 703
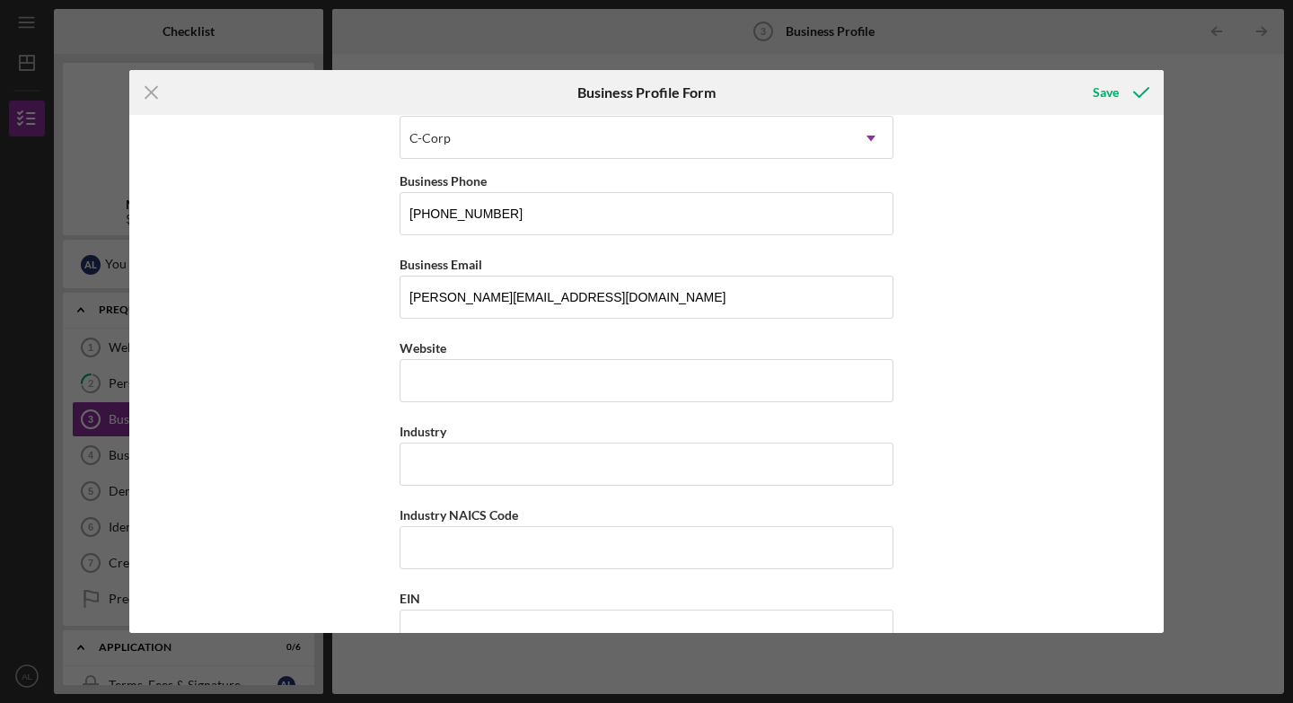
scroll to position [280, 0]
click at [691, 386] on input "Website" at bounding box center [647, 382] width 494 height 43
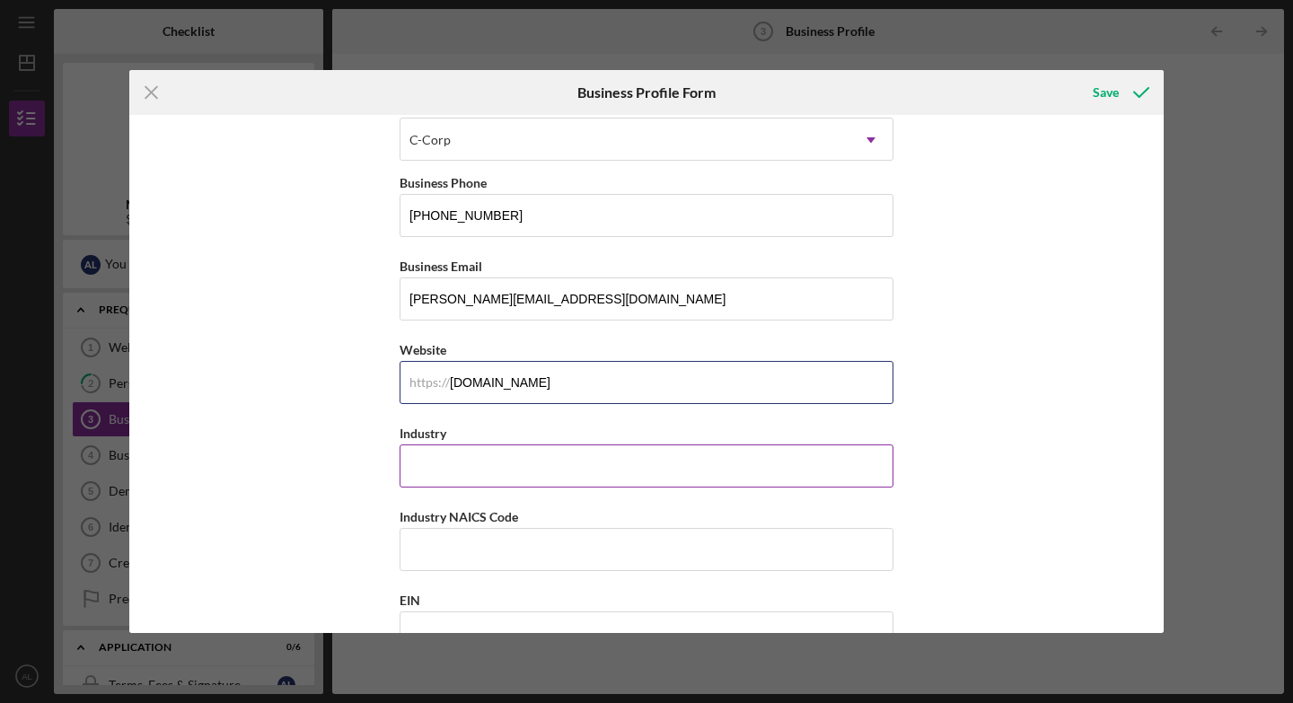
type input "[DOMAIN_NAME]"
click at [633, 465] on input "Industry" at bounding box center [647, 465] width 494 height 43
type input "E"
type input "P"
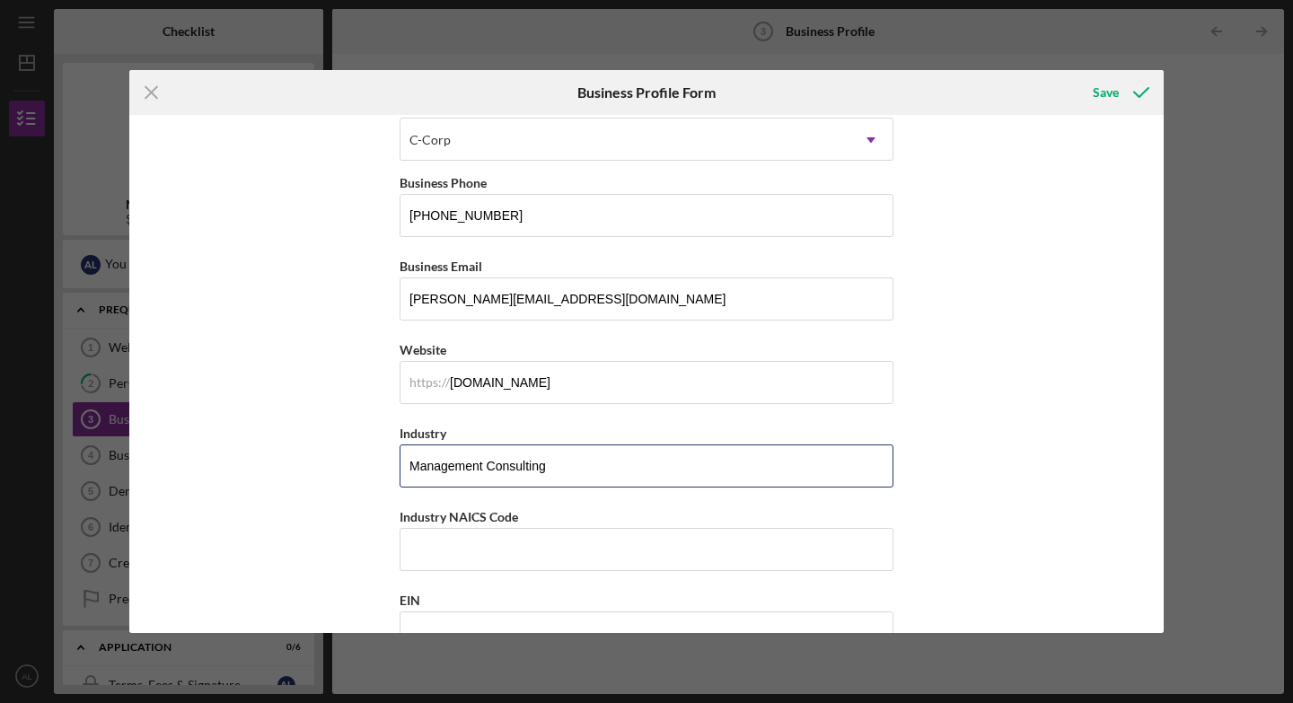
type input "Management Consulting"
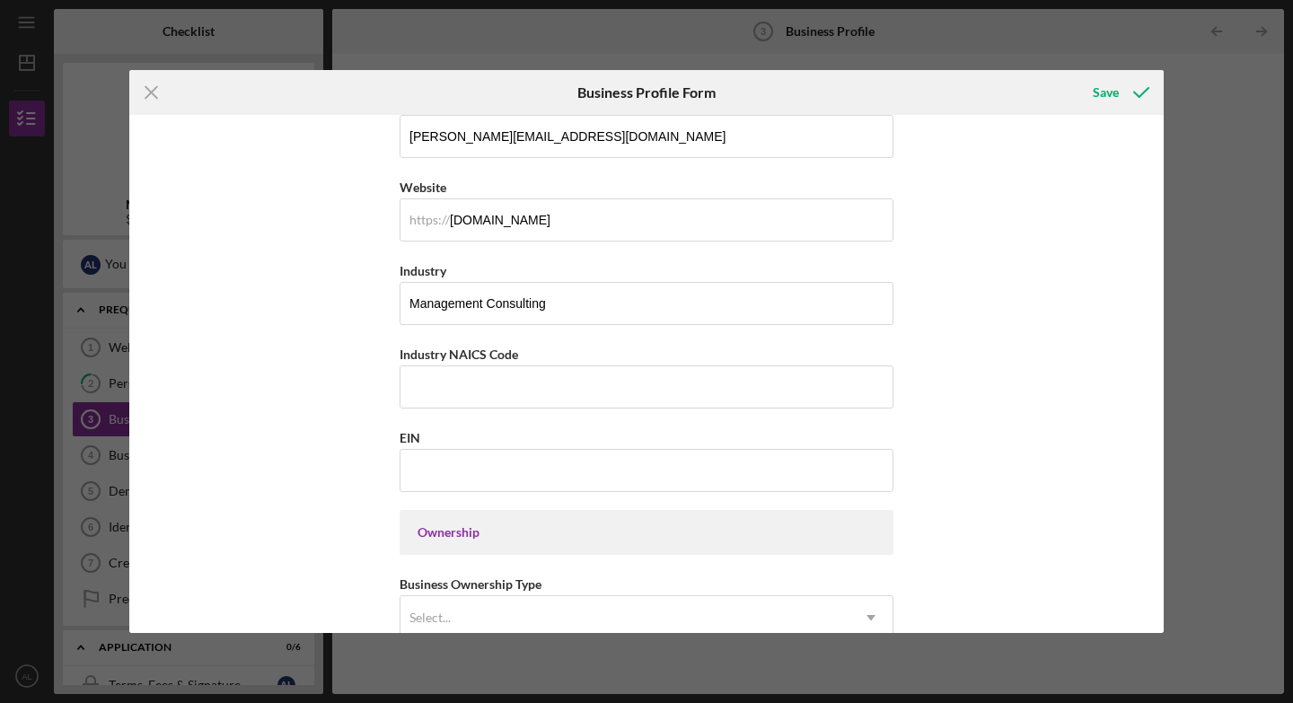
scroll to position [518, 0]
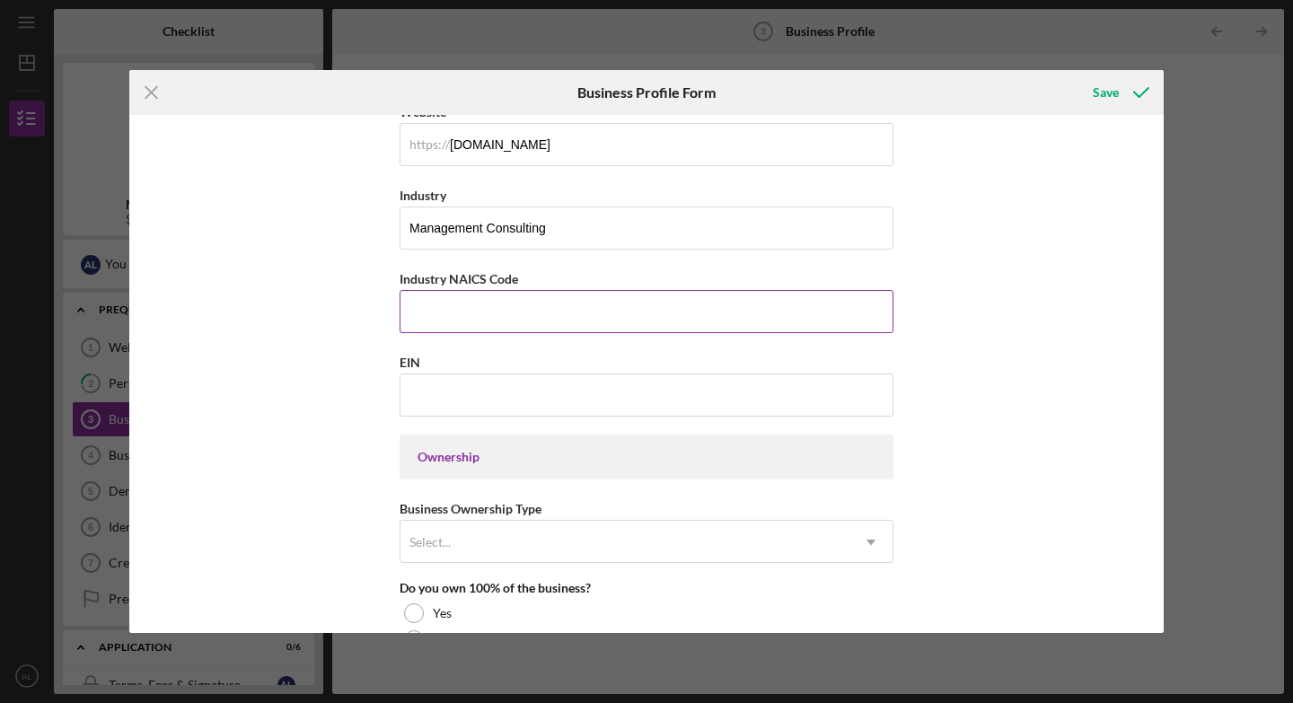
click at [758, 321] on input "Industry NAICS Code" at bounding box center [647, 311] width 494 height 43
type input "541611"
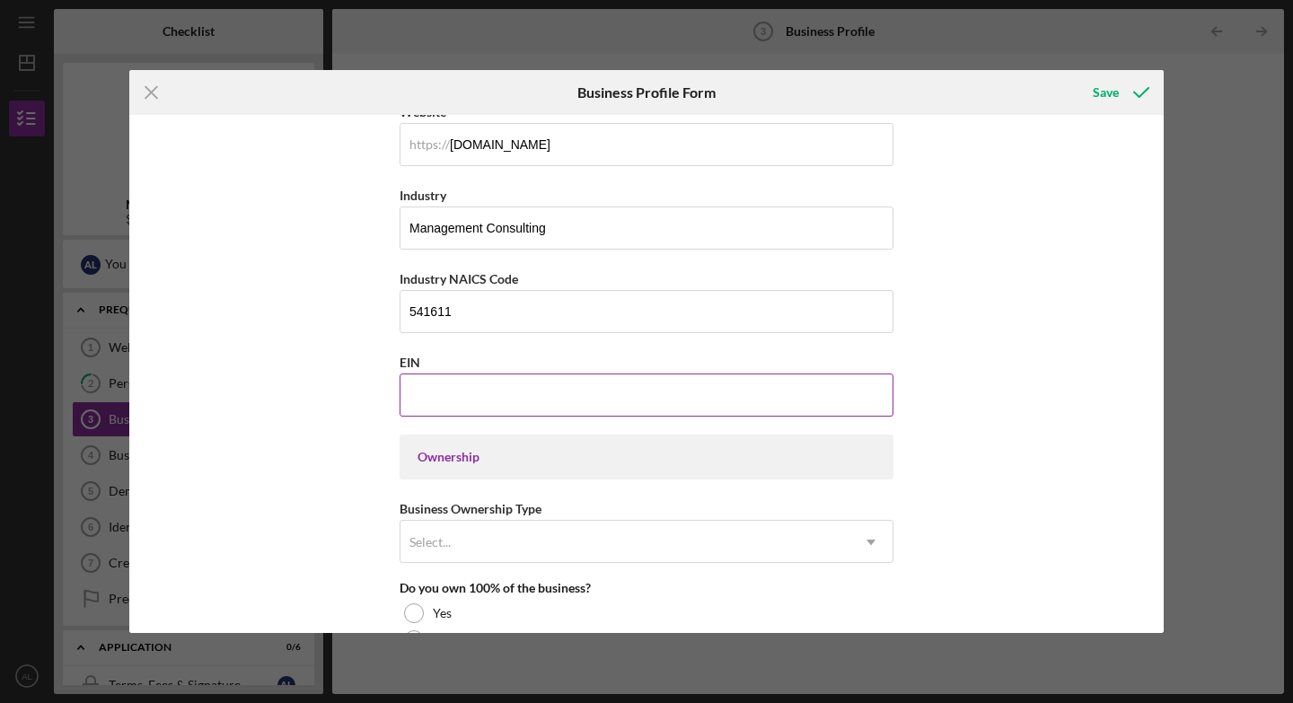
click at [743, 397] on input "EIN" at bounding box center [647, 394] width 494 height 43
type input "[US_EMPLOYER_IDENTIFICATION_NUMBER]"
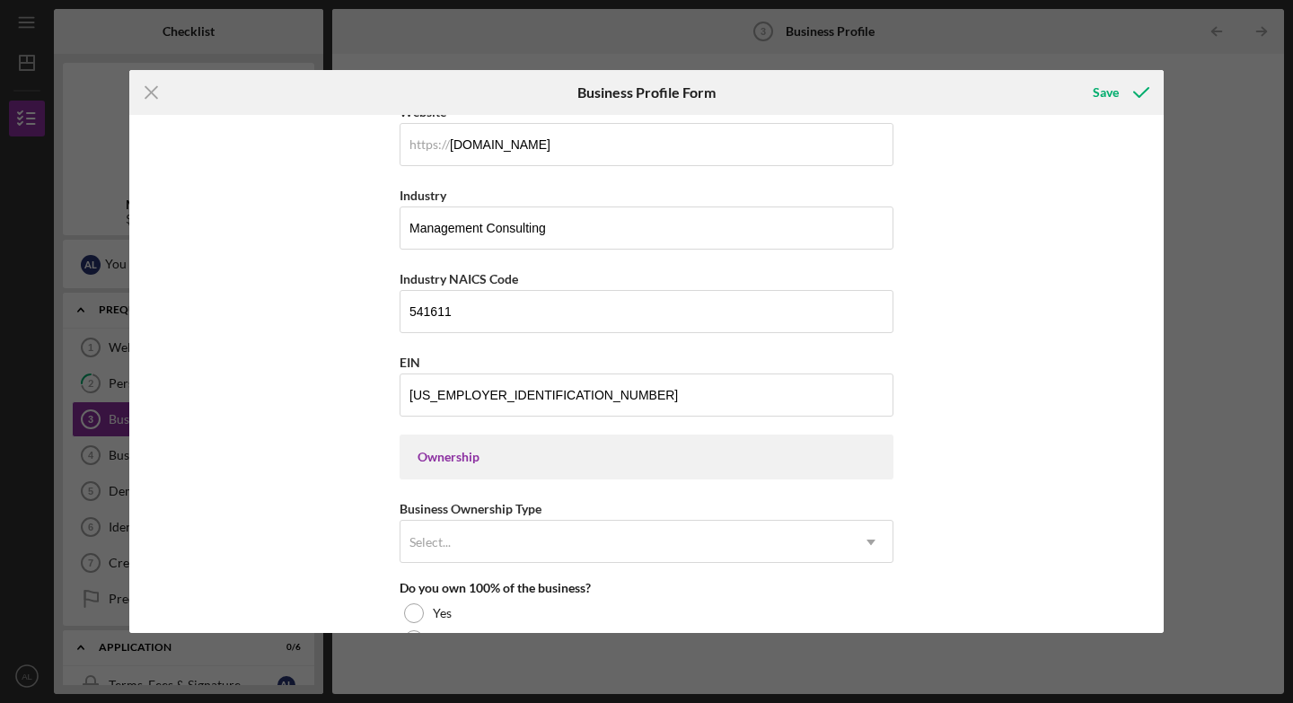
click at [901, 501] on div "Business Name A.L. Consulting Group DBA Business Start Date [DATE] Legal Struct…" at bounding box center [646, 373] width 1034 height 517
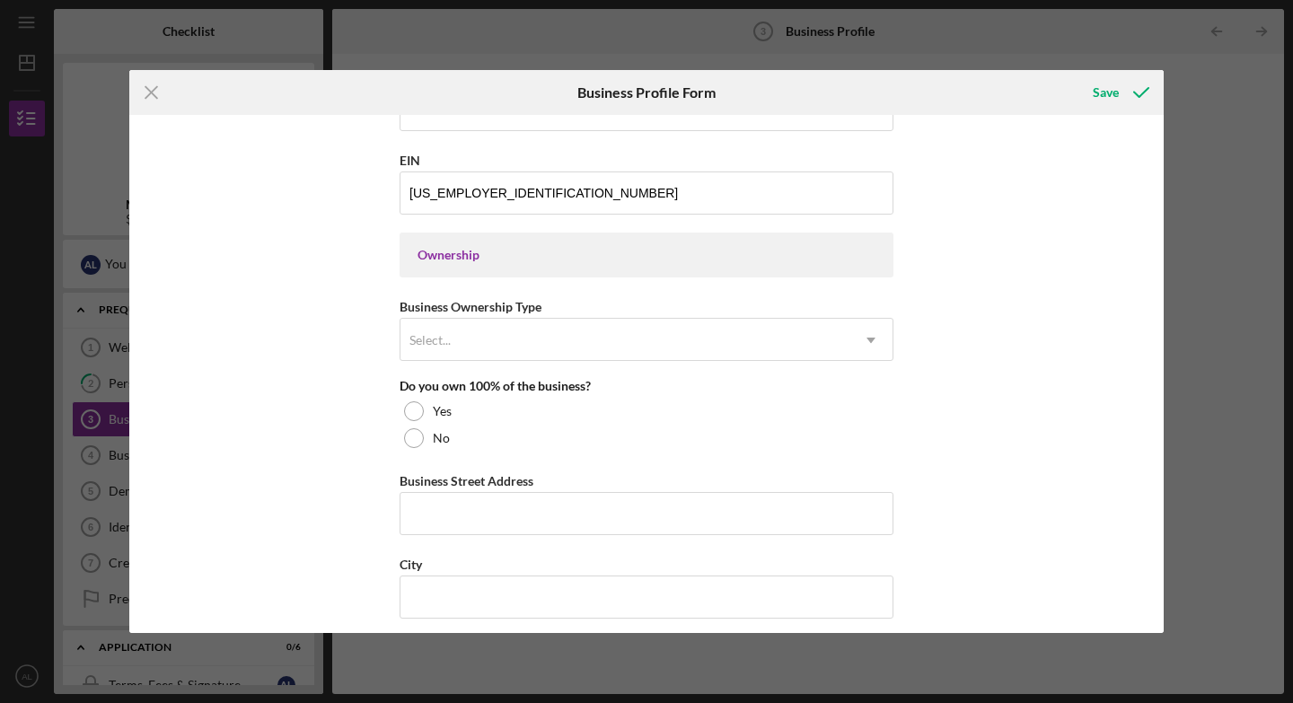
scroll to position [746, 0]
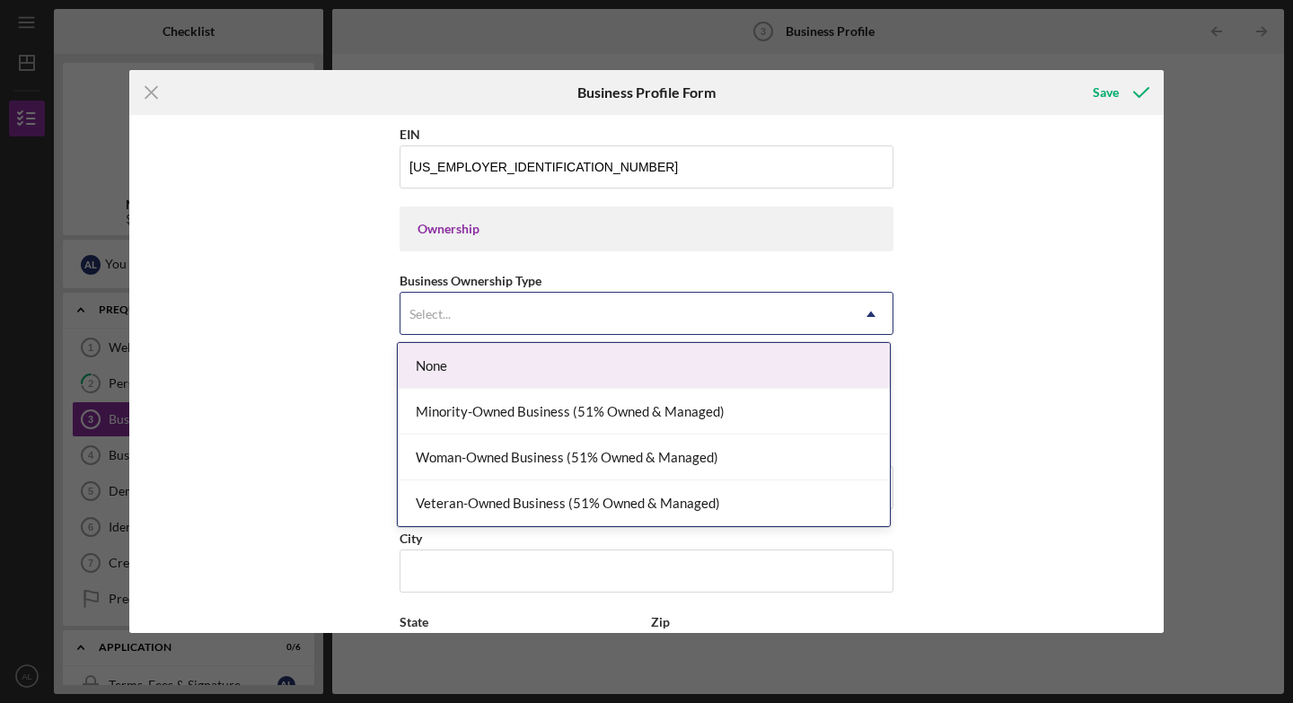
click at [868, 311] on icon "Icon/Dropdown Arrow" at bounding box center [870, 314] width 43 height 43
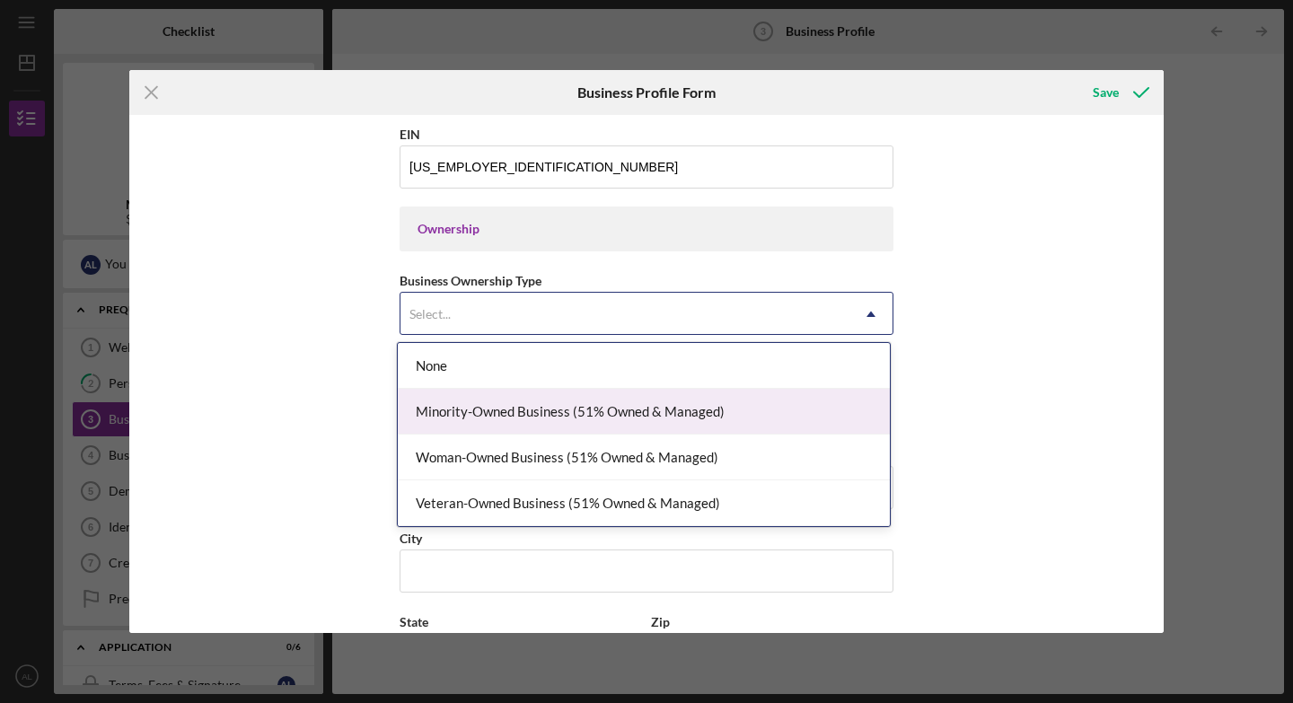
click at [785, 410] on div "Minority-Owned Business (51% Owned & Managed)" at bounding box center [644, 412] width 492 height 46
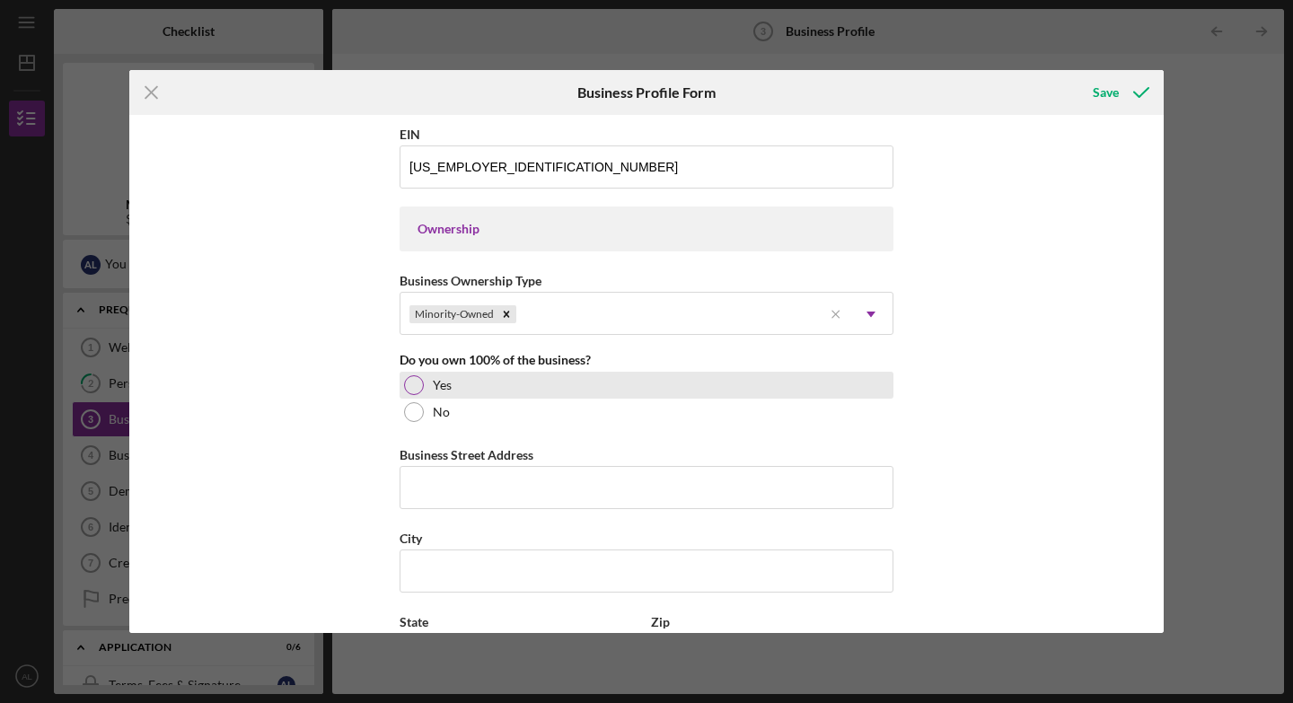
click at [410, 386] on div at bounding box center [414, 385] width 20 height 20
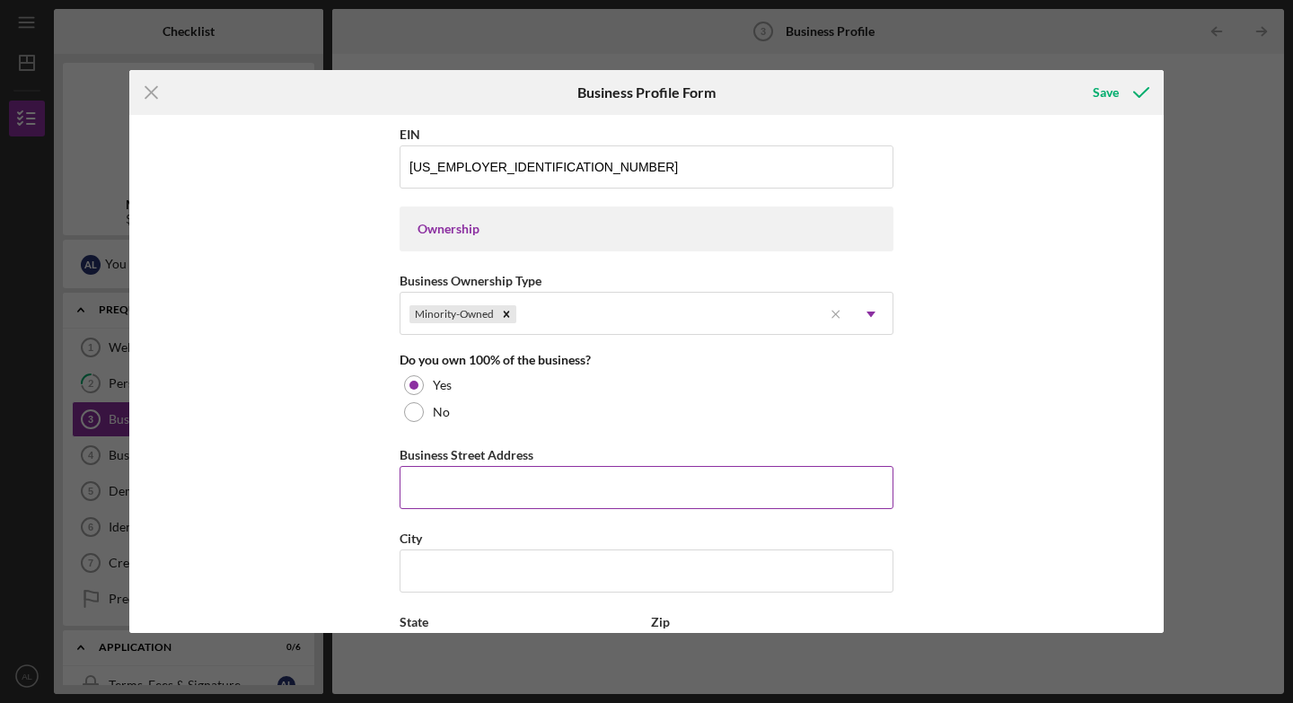
click at [411, 488] on input "Business Street Address" at bounding box center [647, 487] width 494 height 43
type input "[STREET_ADDRESS]"
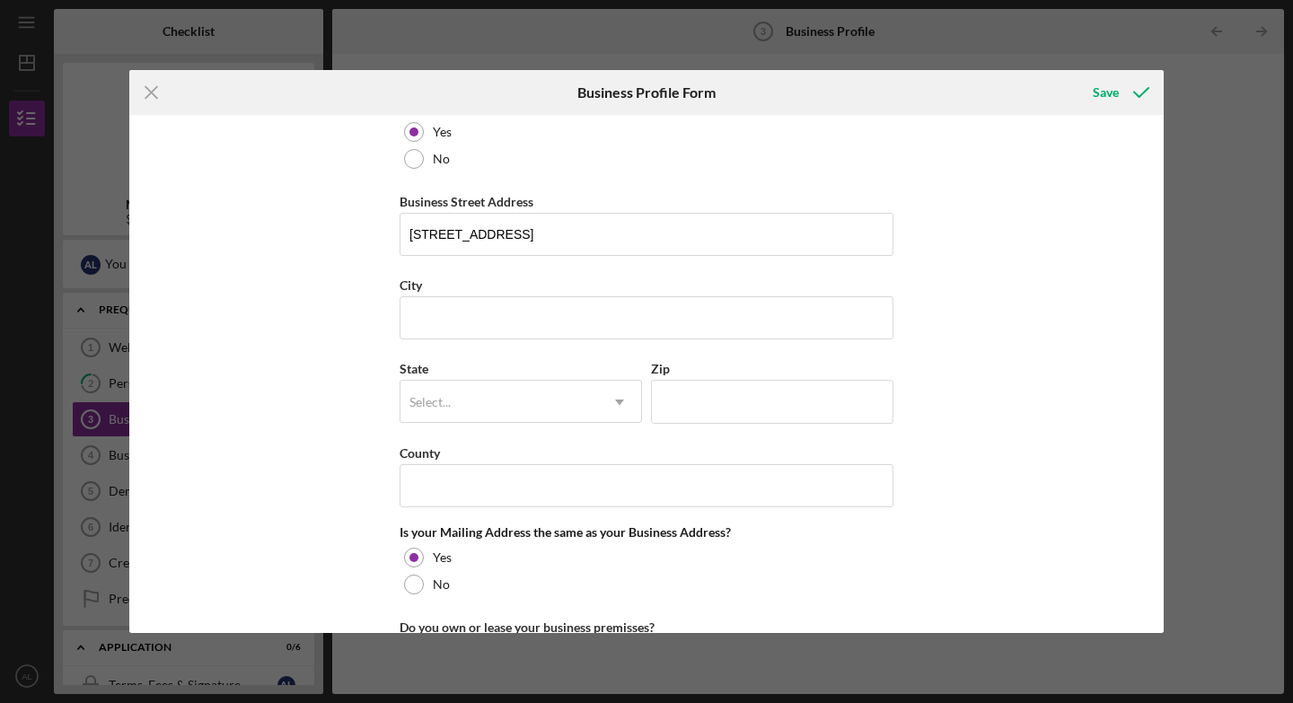
scroll to position [1004, 0]
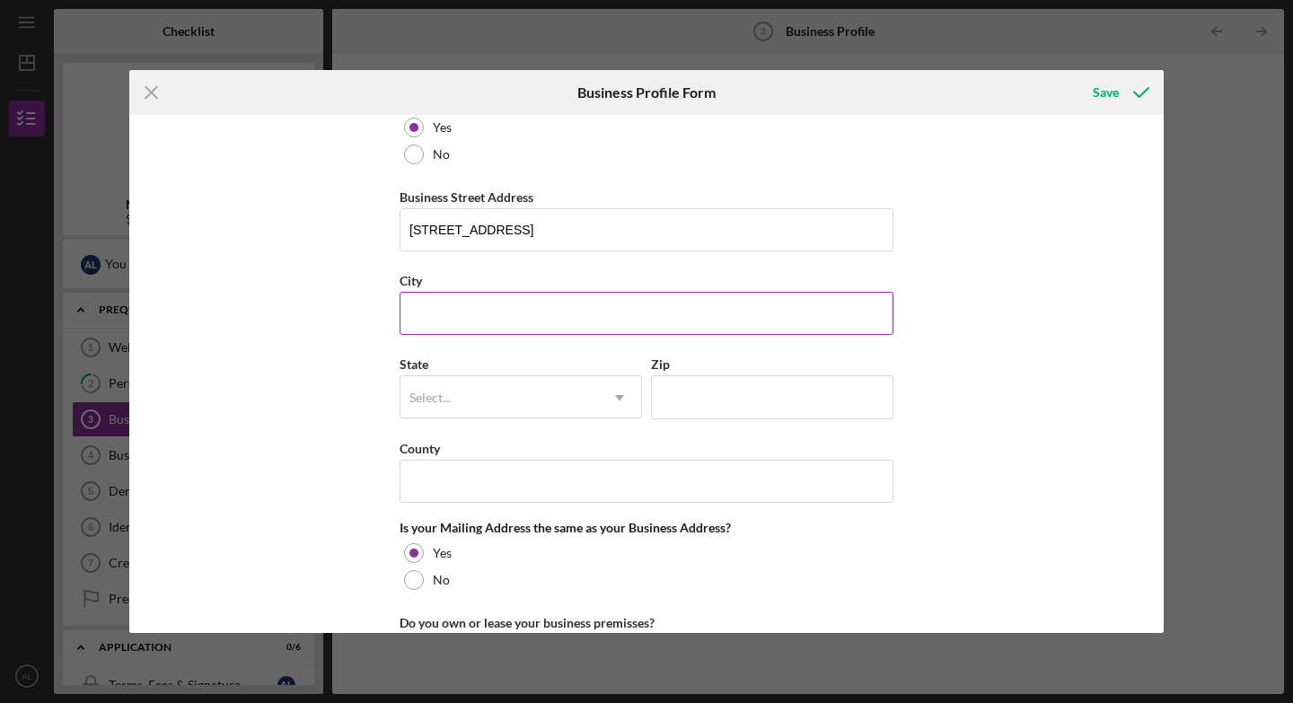
click at [499, 318] on input "City" at bounding box center [647, 313] width 494 height 43
type input "[US_STATE]"
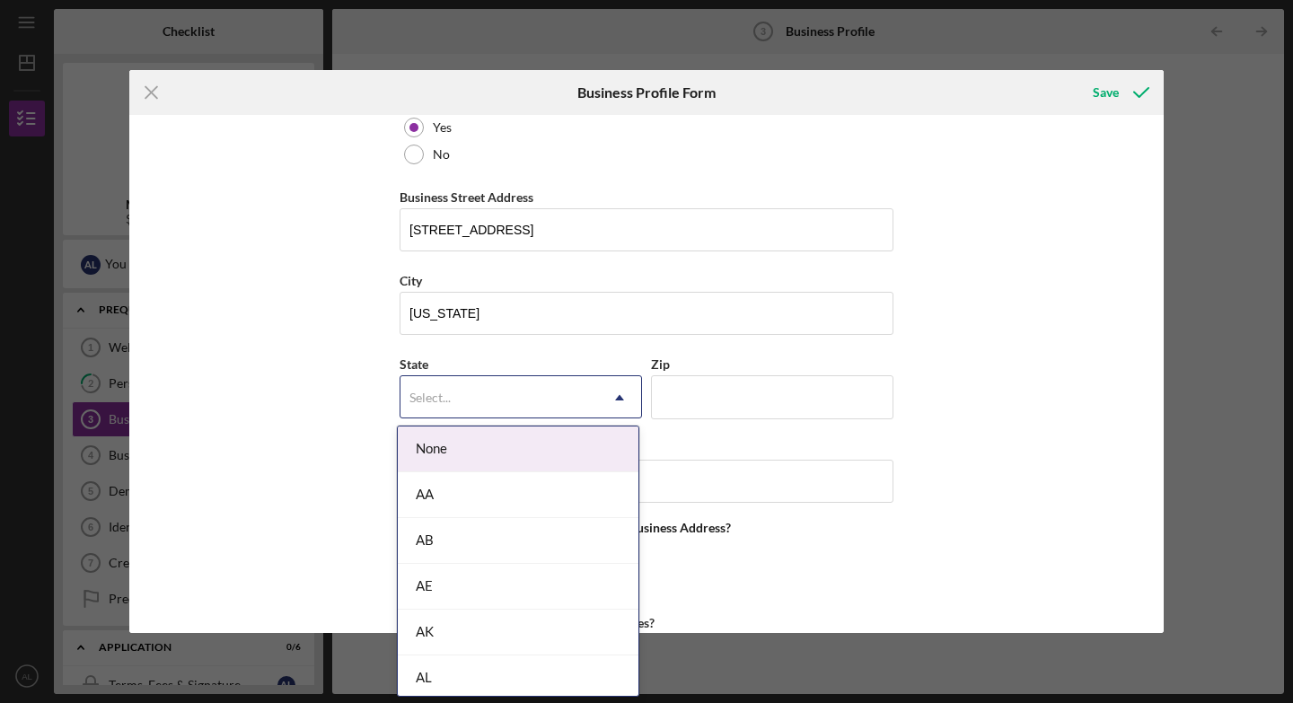
click at [430, 400] on div "Select..." at bounding box center [429, 398] width 41 height 14
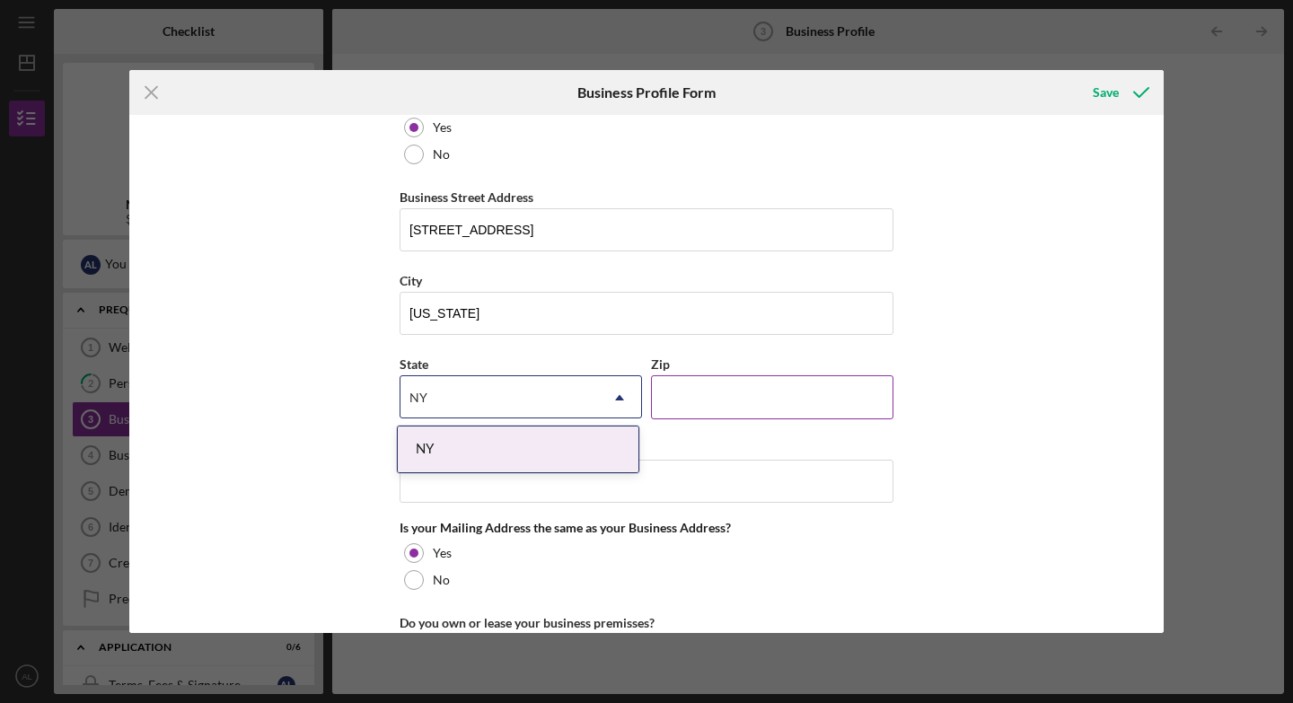
type input "NY"
click at [700, 401] on input "Zip" at bounding box center [772, 396] width 242 height 43
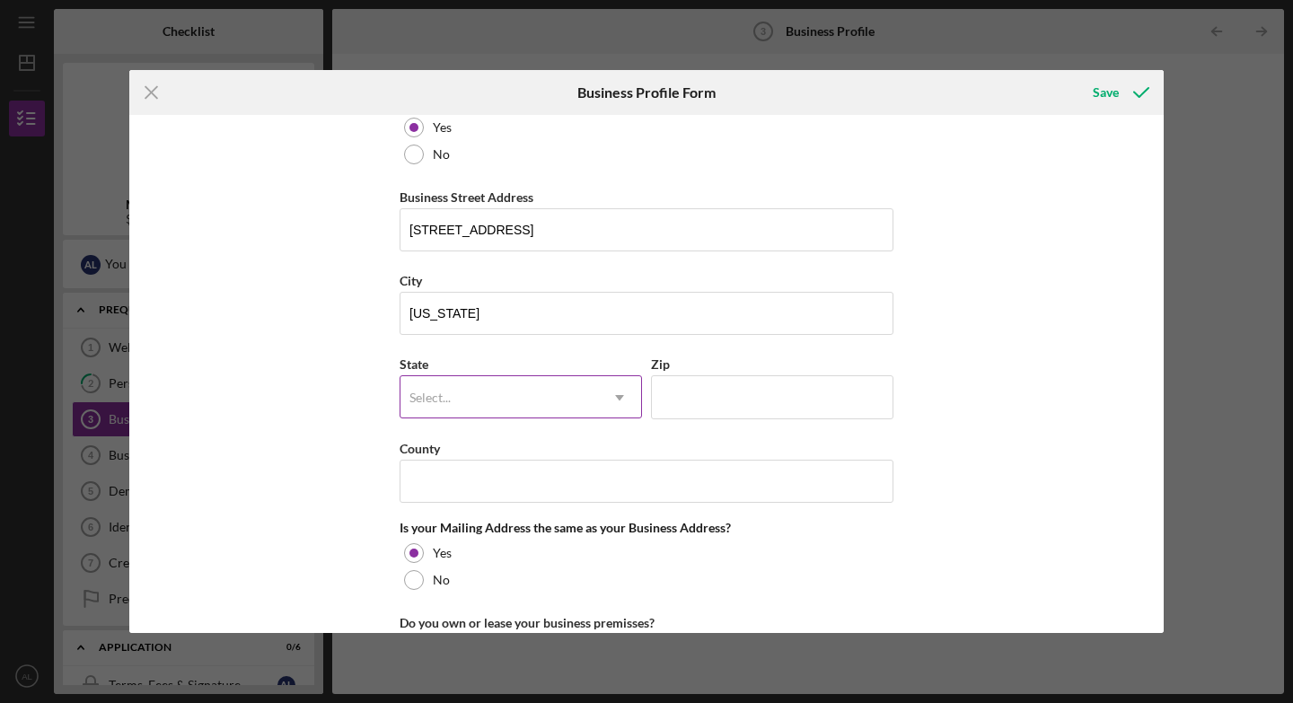
click at [576, 400] on div "Select..." at bounding box center [499, 397] width 198 height 41
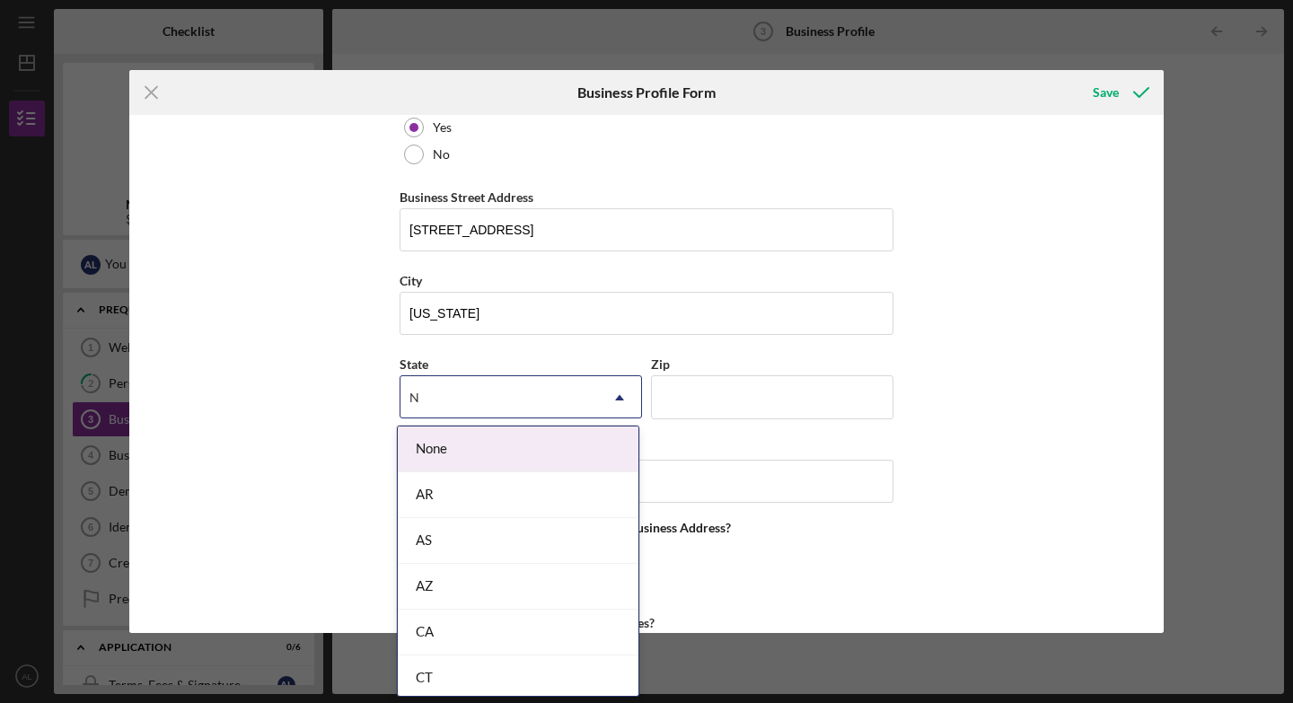
type input "NY"
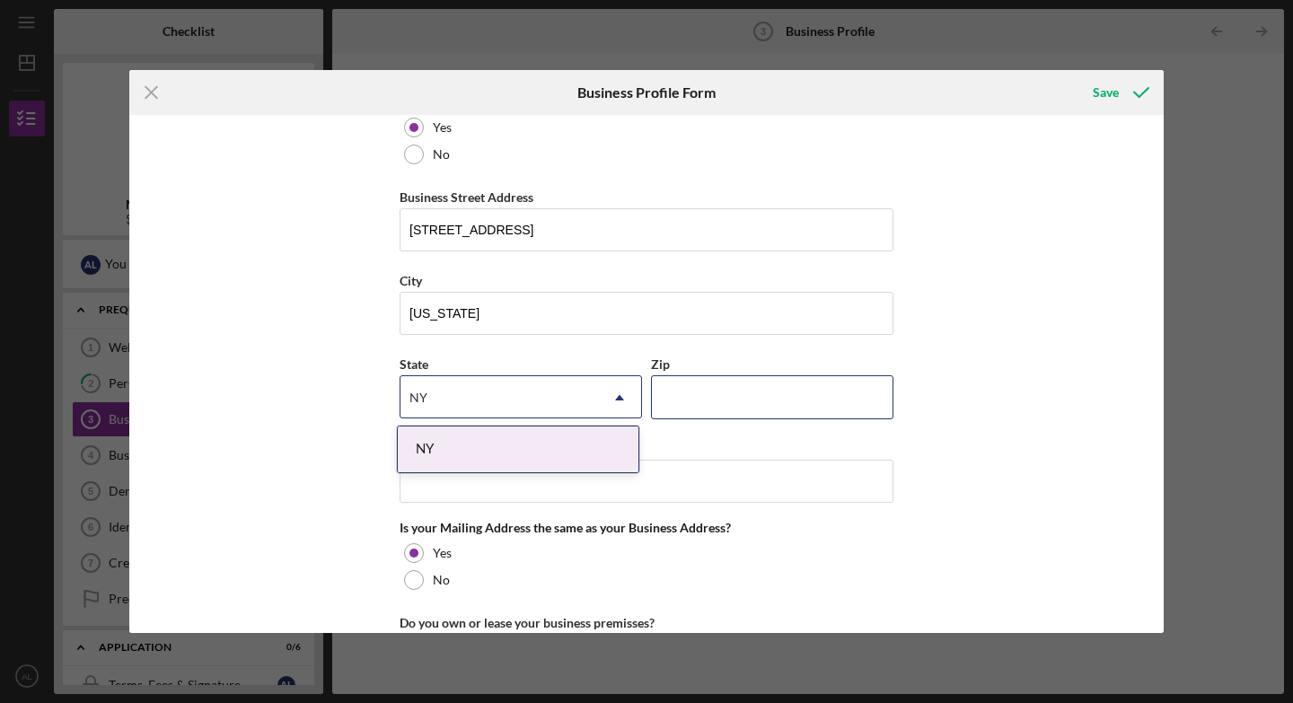
type input "10120"
type input "NY"
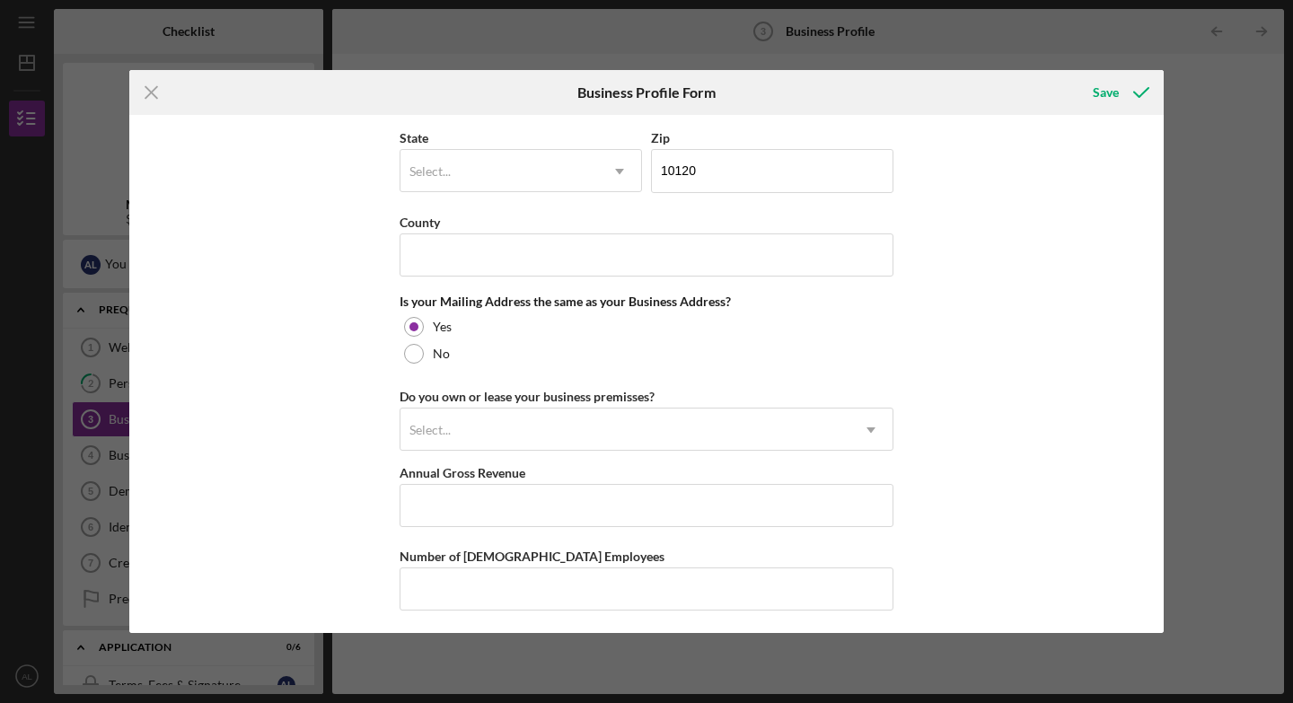
scroll to position [1234, 0]
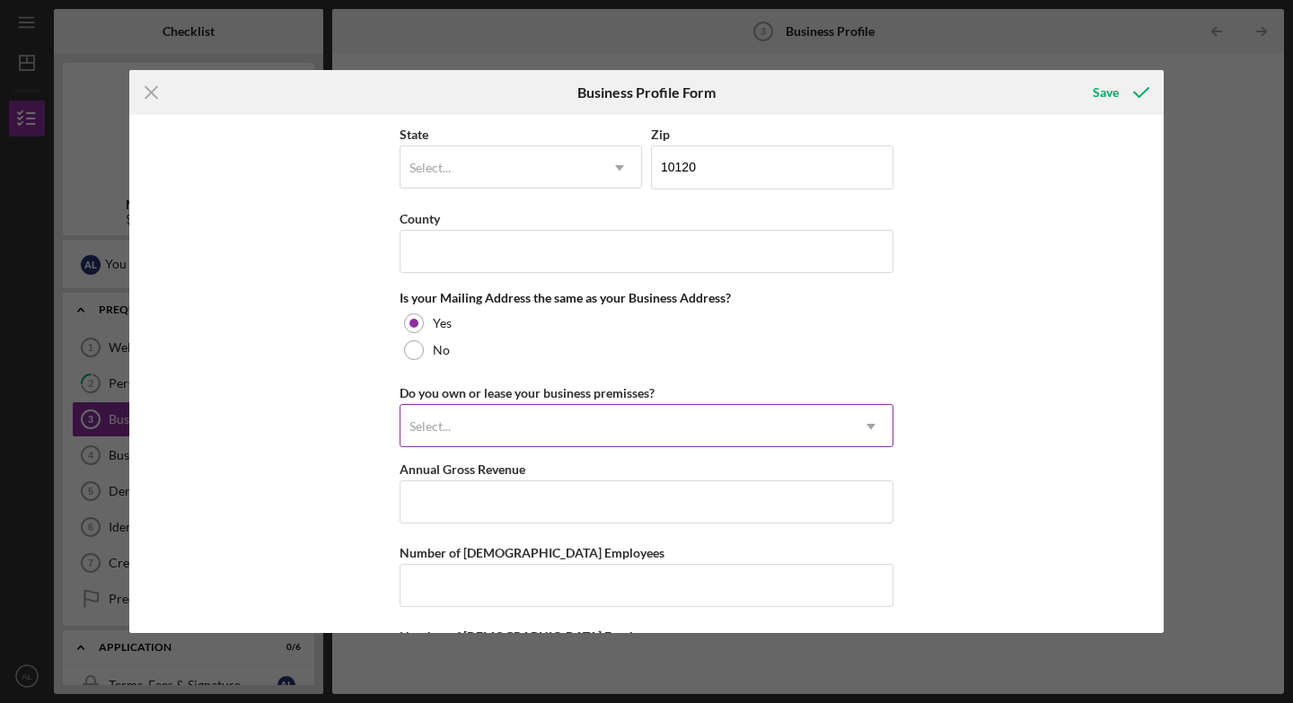
click at [871, 421] on icon "Icon/Dropdown Arrow" at bounding box center [870, 426] width 43 height 43
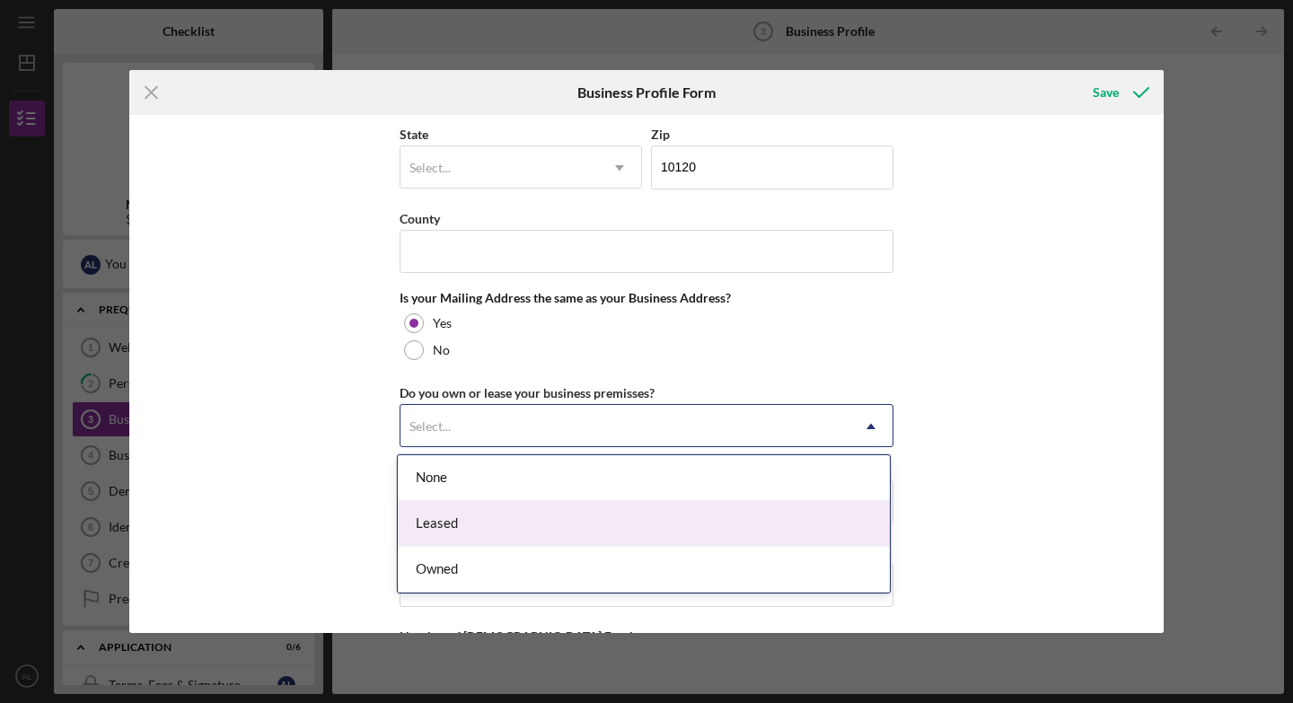
click at [770, 501] on div "Leased" at bounding box center [644, 524] width 492 height 46
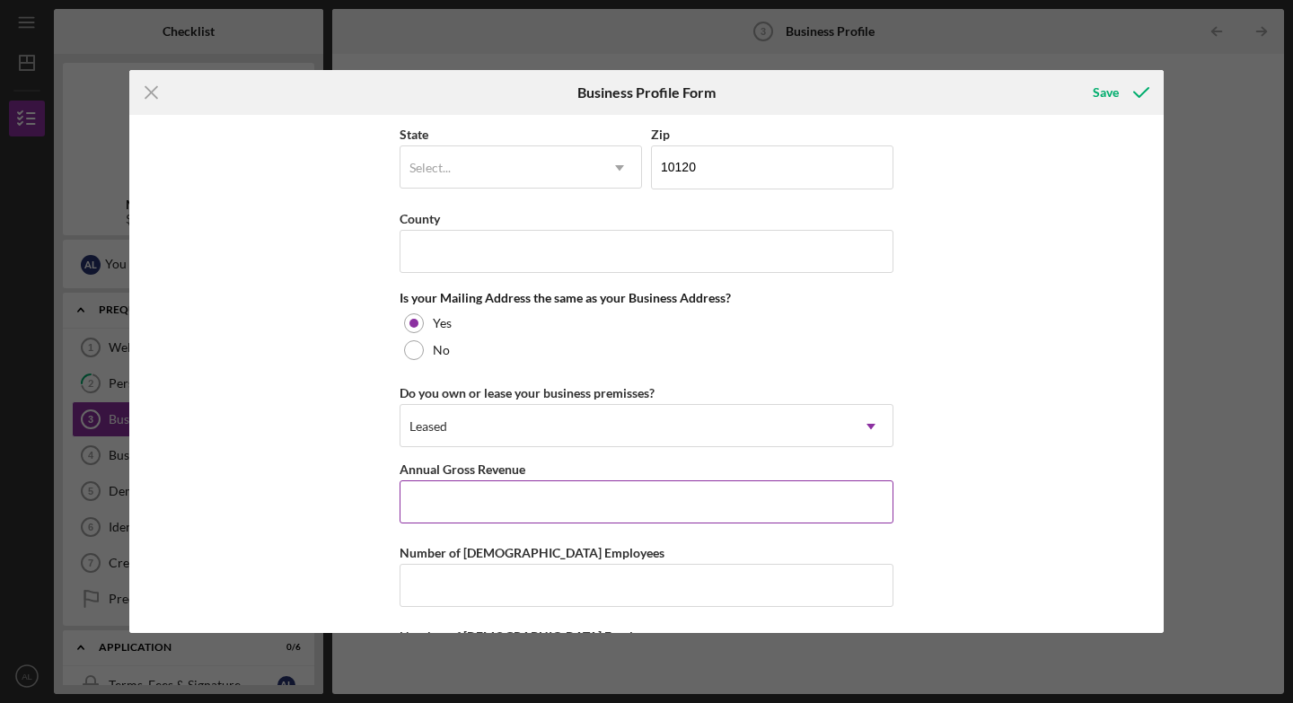
click at [768, 501] on input "Annual Gross Revenue" at bounding box center [647, 501] width 494 height 43
type input "$452,896"
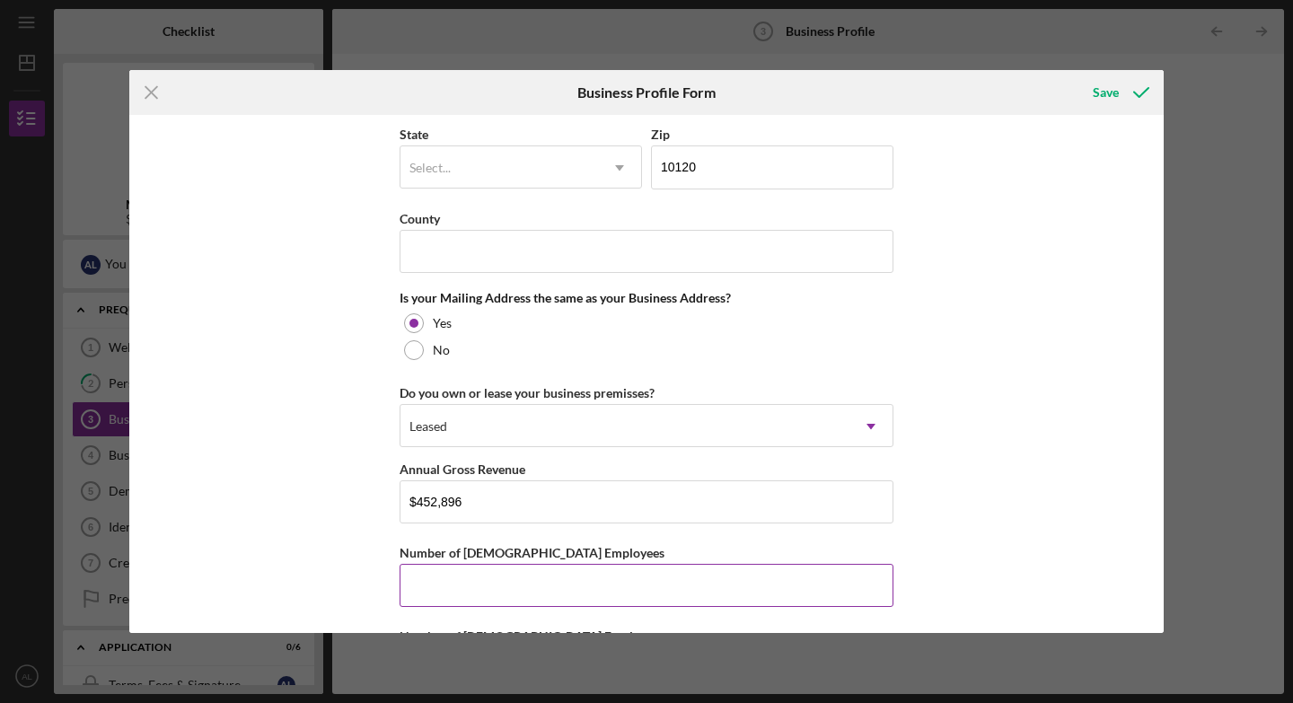
click at [834, 501] on input "Number of [DEMOGRAPHIC_DATA] Employees" at bounding box center [647, 585] width 494 height 43
drag, startPoint x: 1157, startPoint y: 516, endPoint x: 1156, endPoint y: 555, distance: 38.6
click at [901, 501] on div "Business Name A.L. Consulting Group DBA Business Start Date [DATE] Legal Struct…" at bounding box center [646, 373] width 1034 height 517
click at [824, 501] on input "Number of [DEMOGRAPHIC_DATA] Employees" at bounding box center [647, 585] width 494 height 43
type input "5"
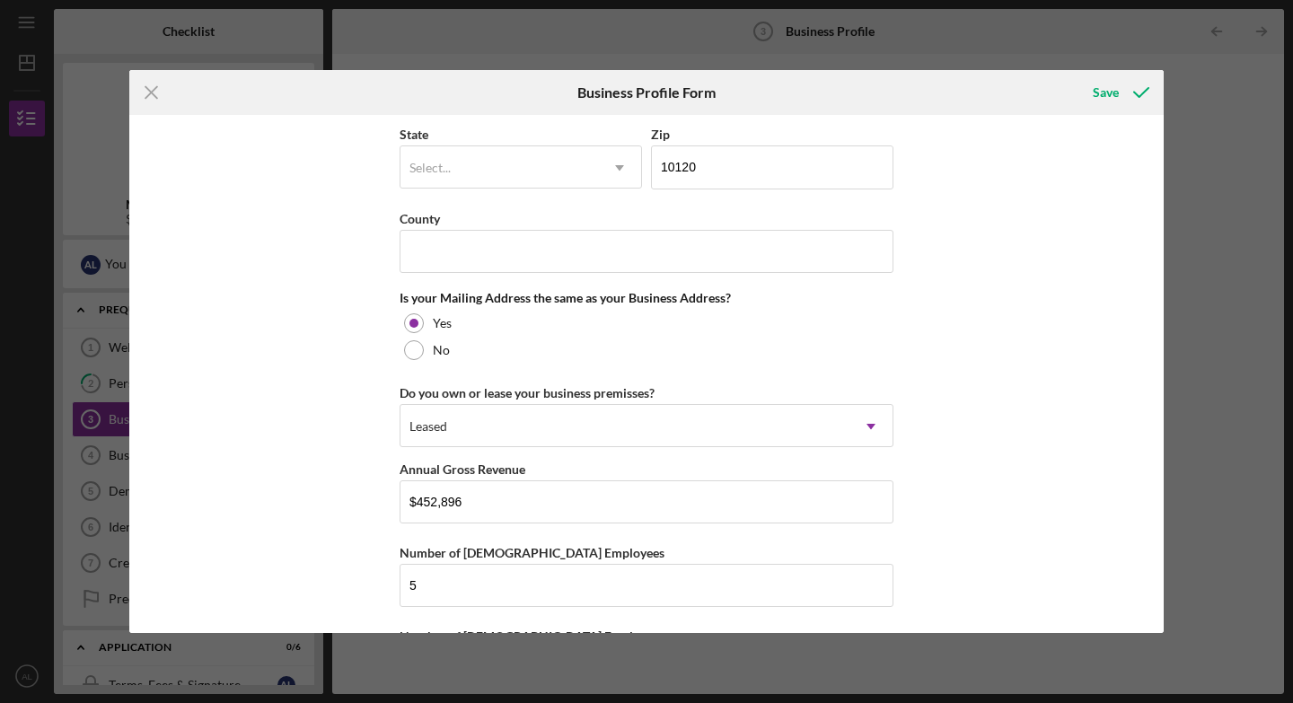
scroll to position [1318, 0]
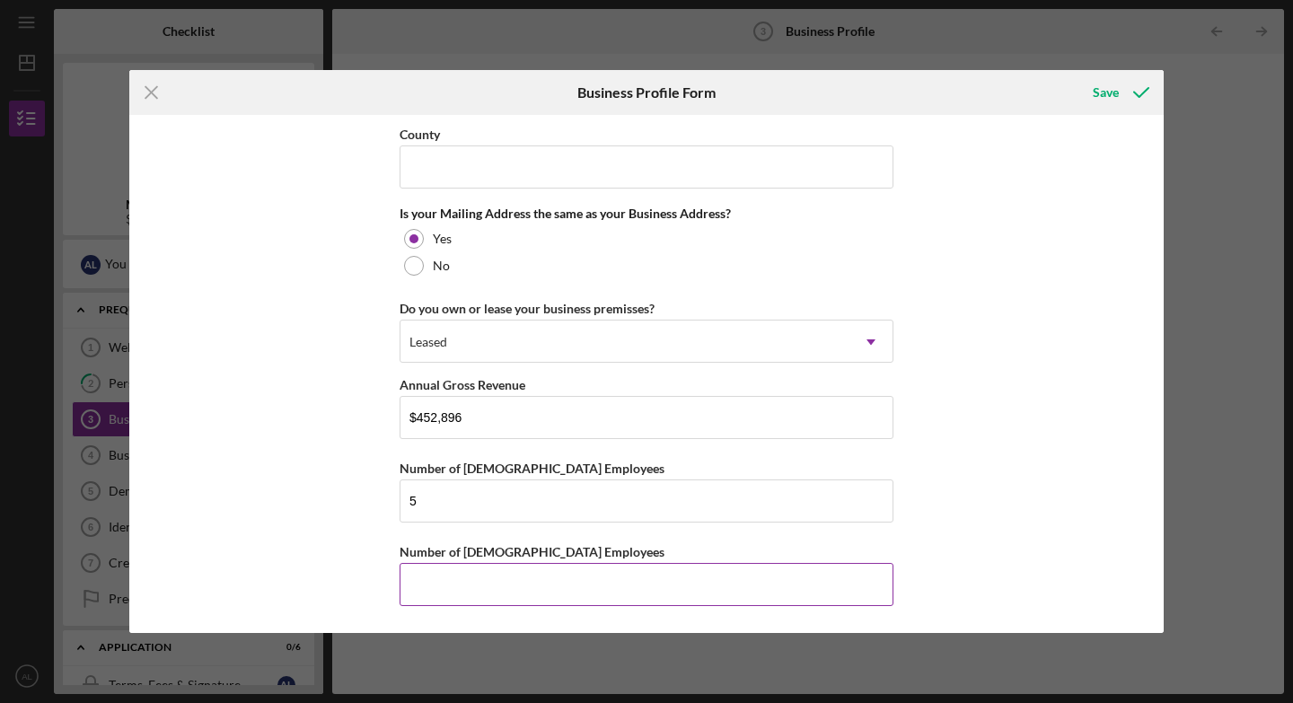
click at [779, 501] on input "Number of [DEMOGRAPHIC_DATA] Employees" at bounding box center [647, 584] width 494 height 43
type input "3"
click at [901, 87] on div "Save" at bounding box center [1106, 93] width 26 height 36
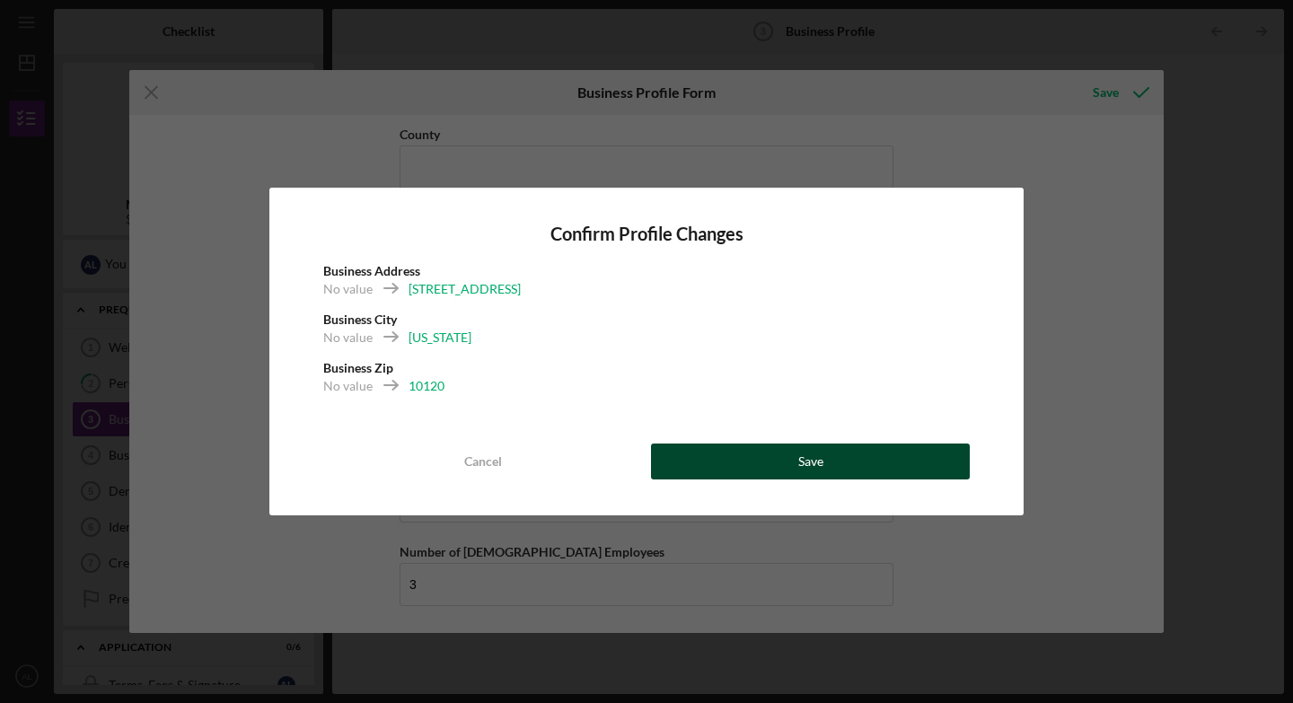
click at [822, 462] on div "Save" at bounding box center [810, 462] width 25 height 36
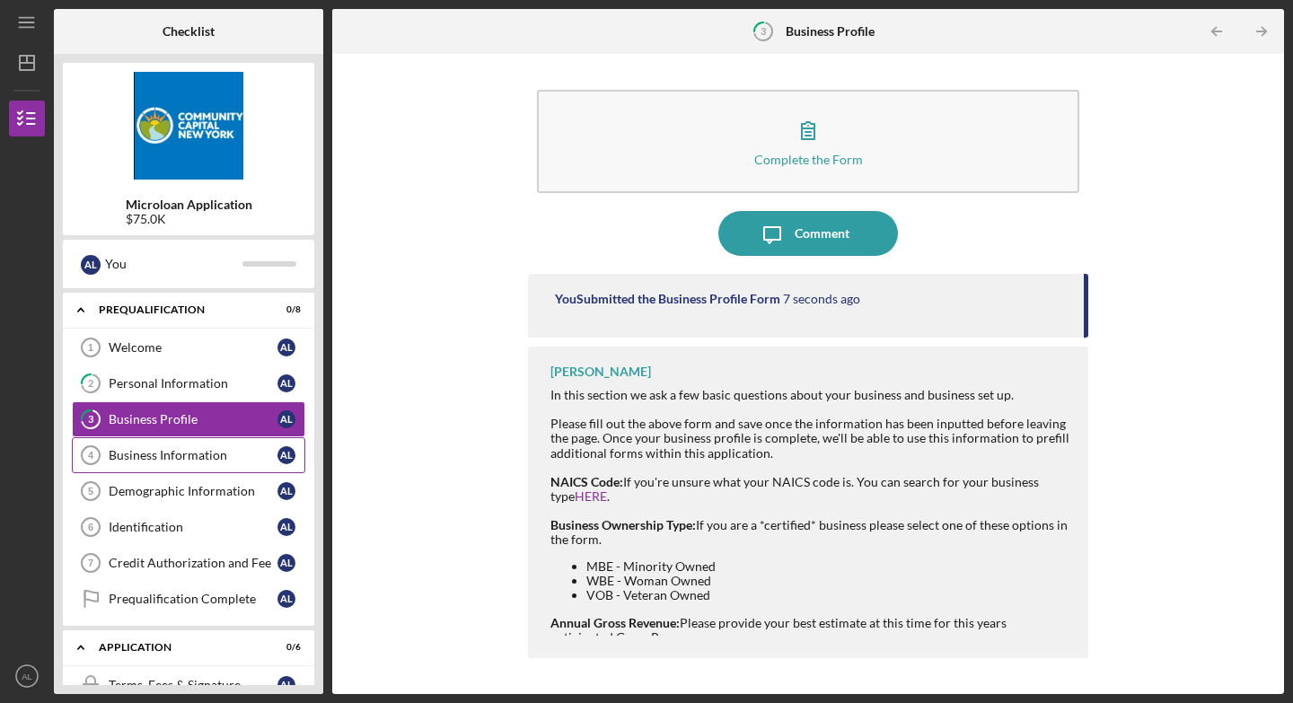
click at [275, 452] on div "Business Information" at bounding box center [193, 455] width 169 height 14
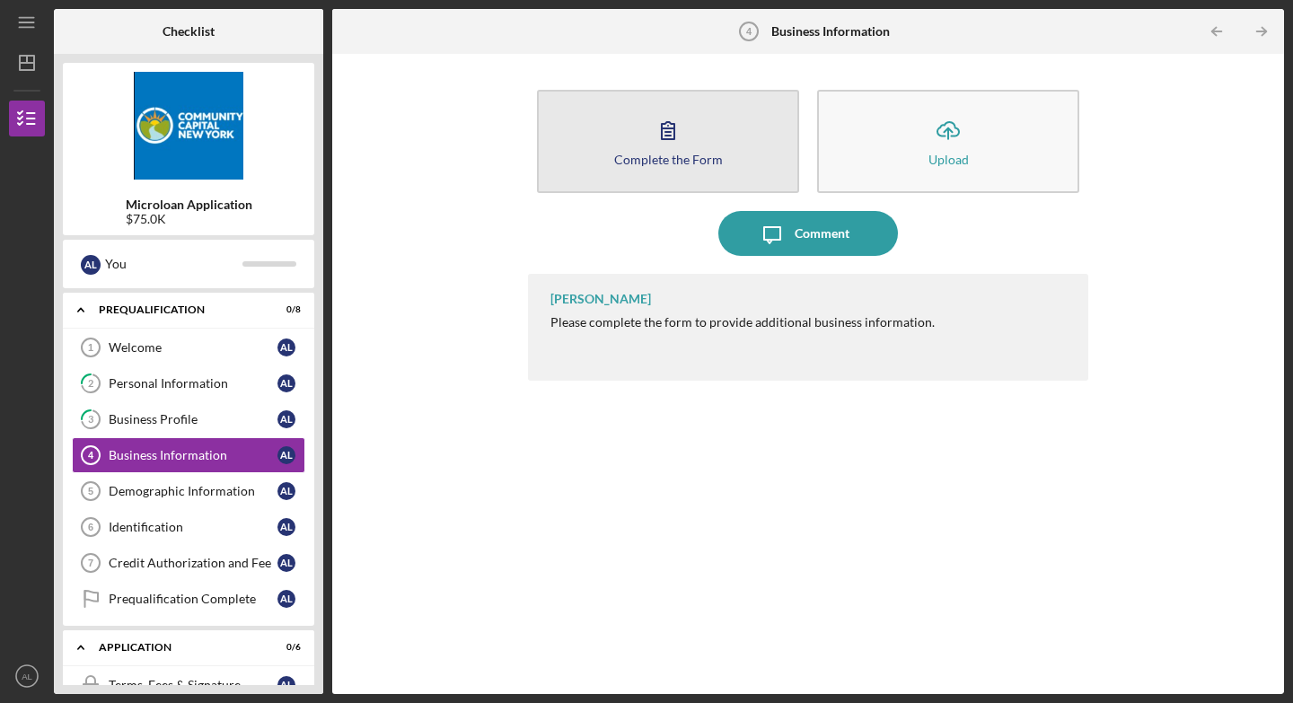
click at [649, 159] on div "Complete the Form" at bounding box center [668, 159] width 109 height 13
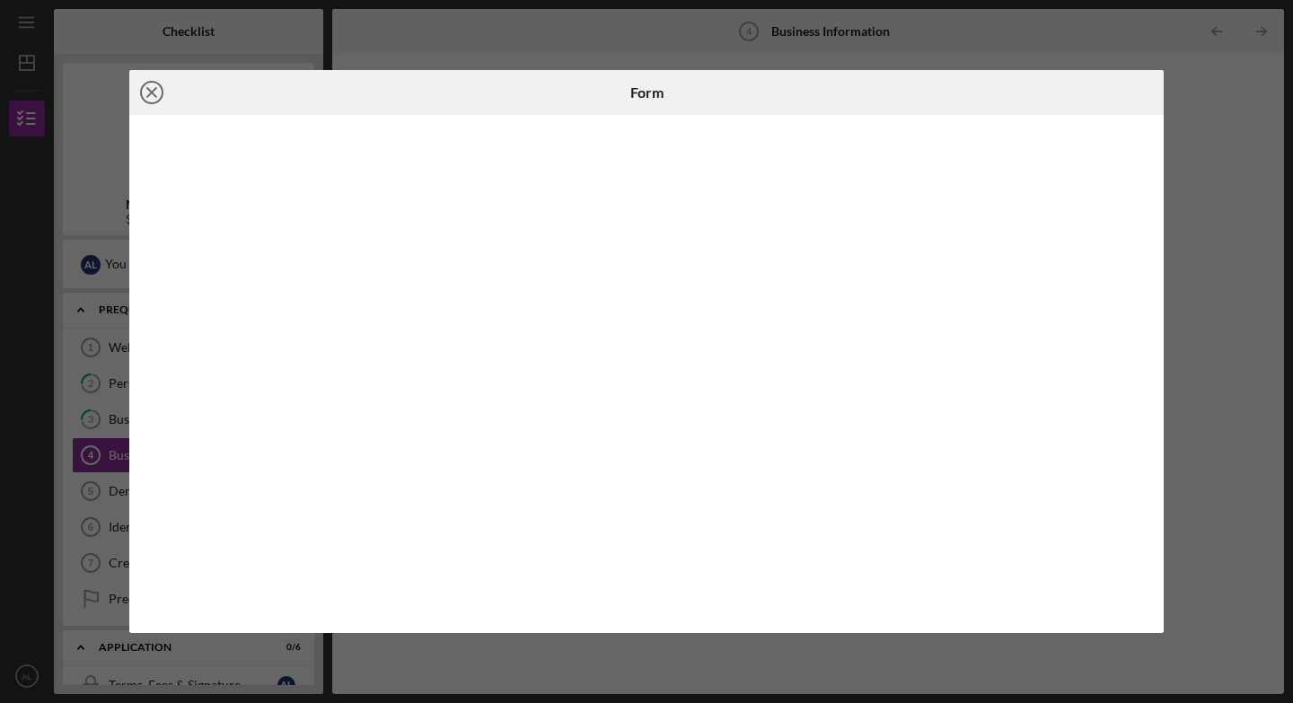
click at [149, 88] on icon "Icon/Close" at bounding box center [151, 92] width 45 height 45
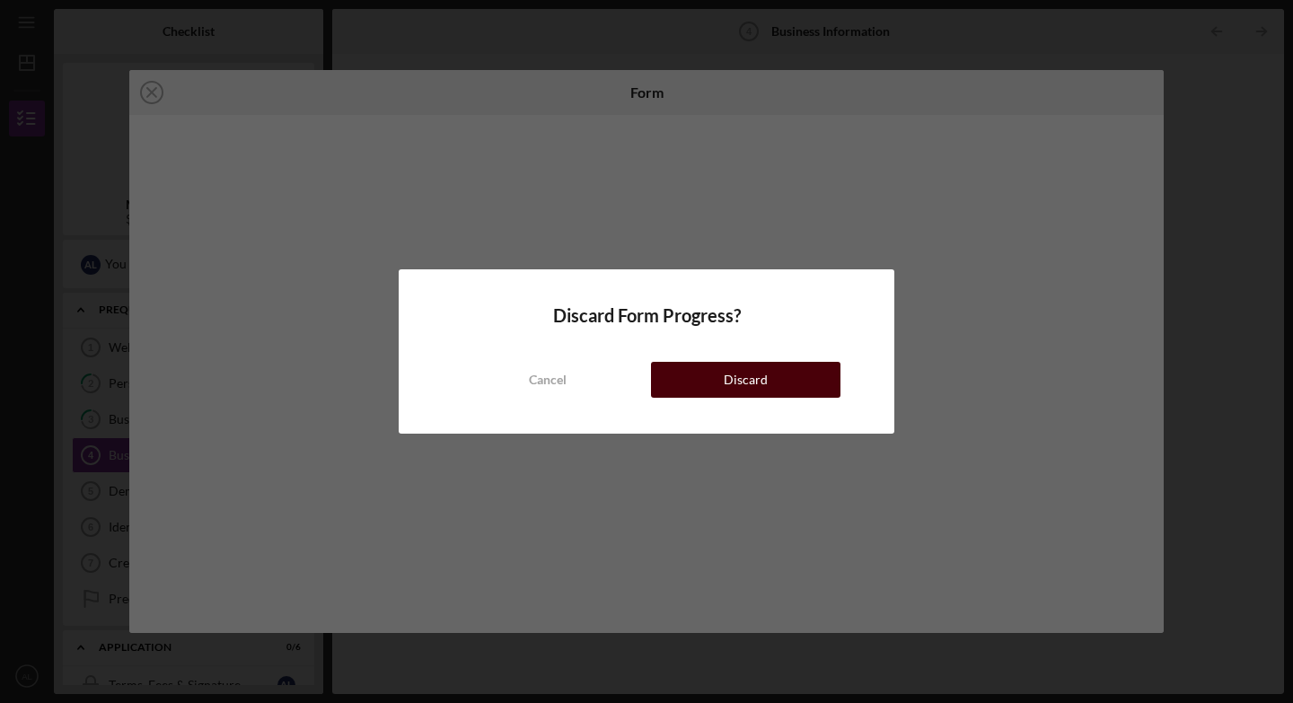
click at [698, 376] on button "Discard" at bounding box center [745, 380] width 189 height 36
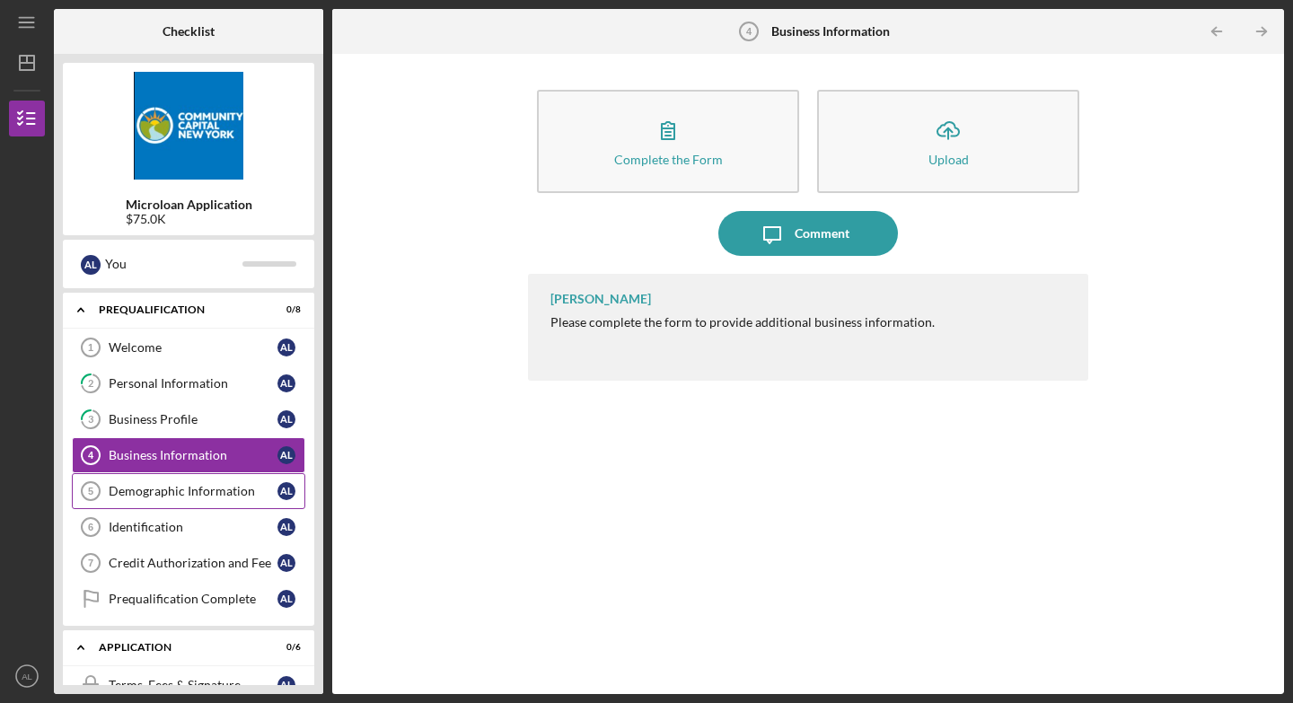
click at [224, 487] on div "Demographic Information" at bounding box center [193, 491] width 169 height 14
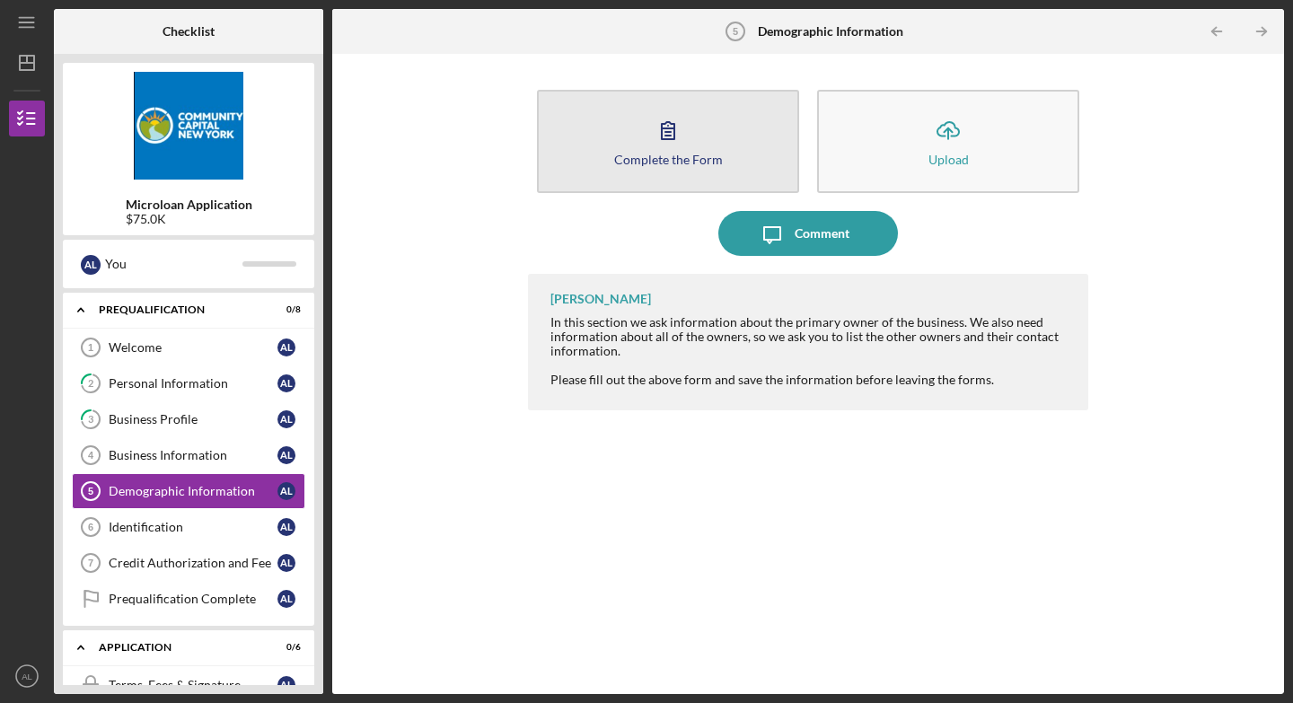
click at [640, 150] on button "Complete the Form Form" at bounding box center [668, 141] width 262 height 103
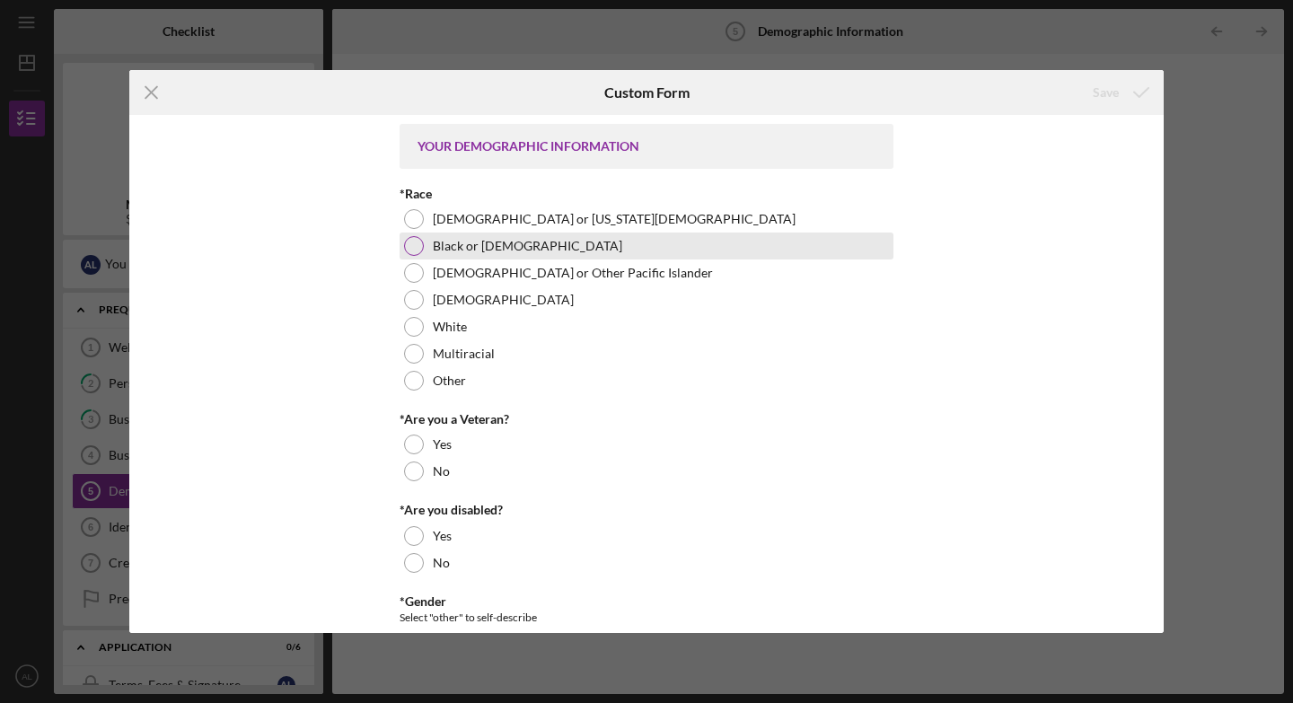
click at [417, 242] on div at bounding box center [414, 246] width 20 height 20
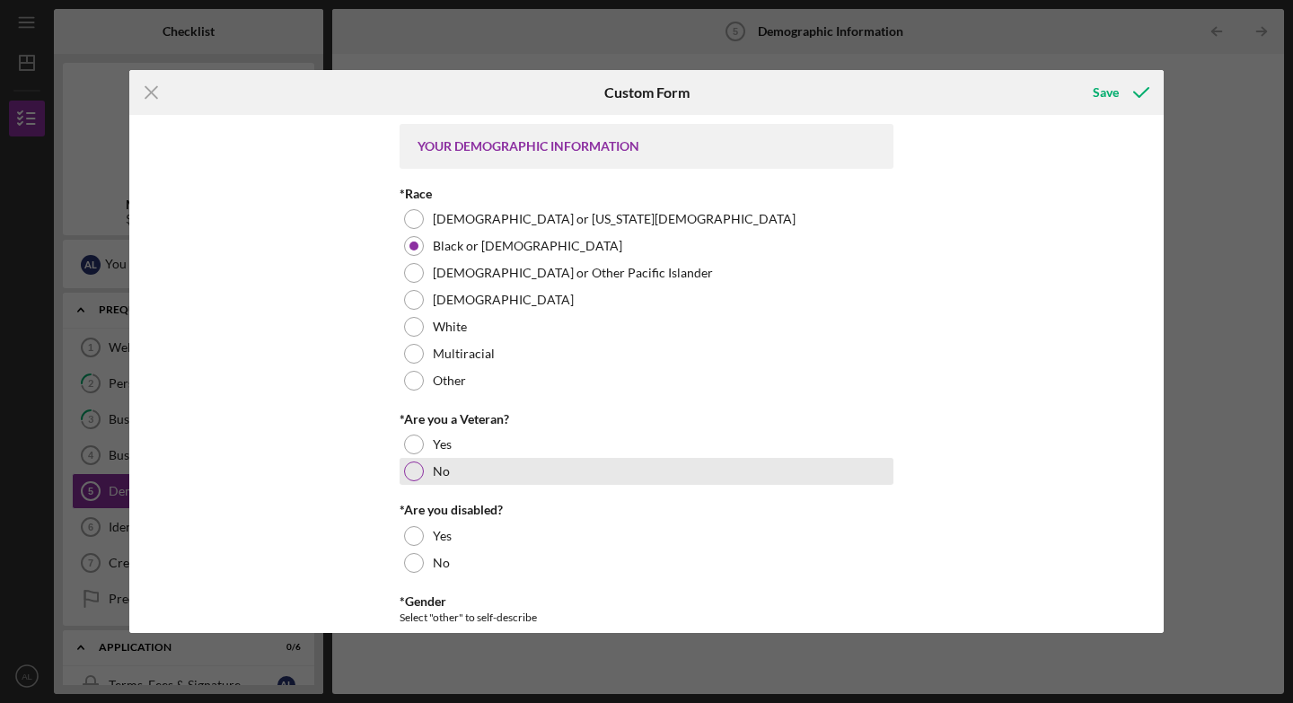
click at [404, 471] on div at bounding box center [414, 471] width 20 height 20
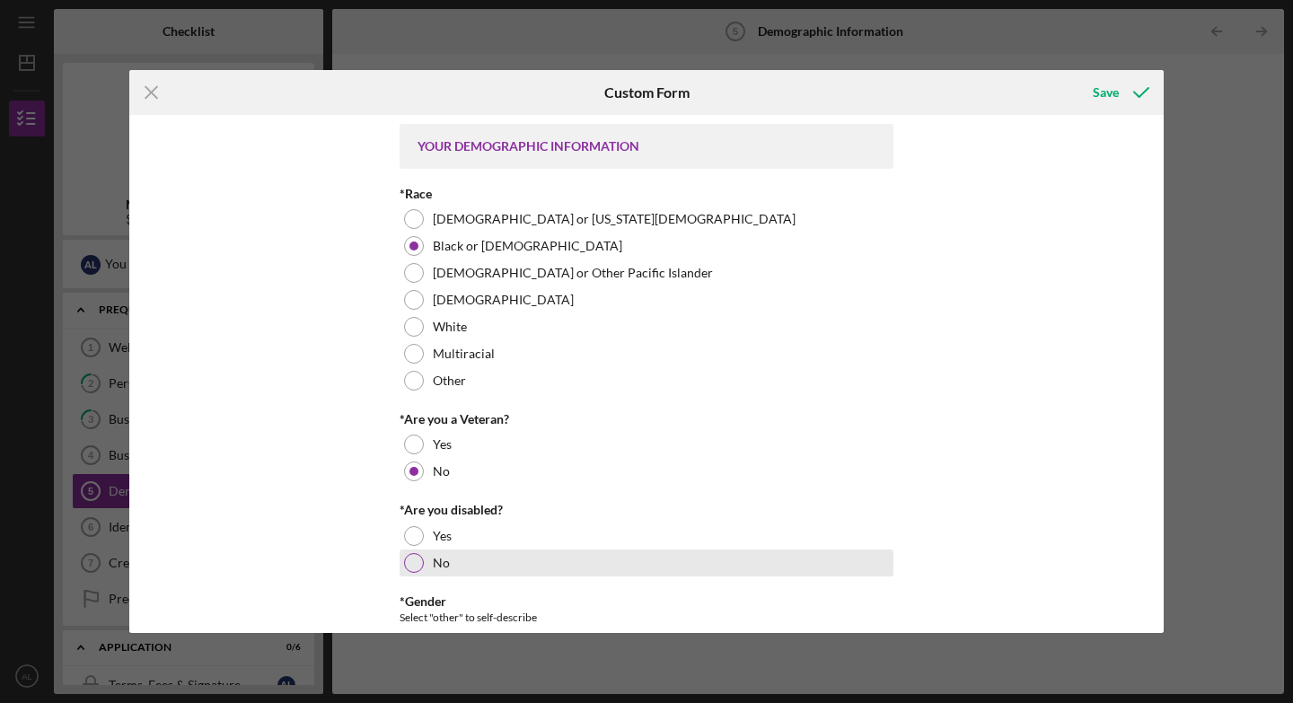
click at [404, 501] on div at bounding box center [414, 563] width 20 height 20
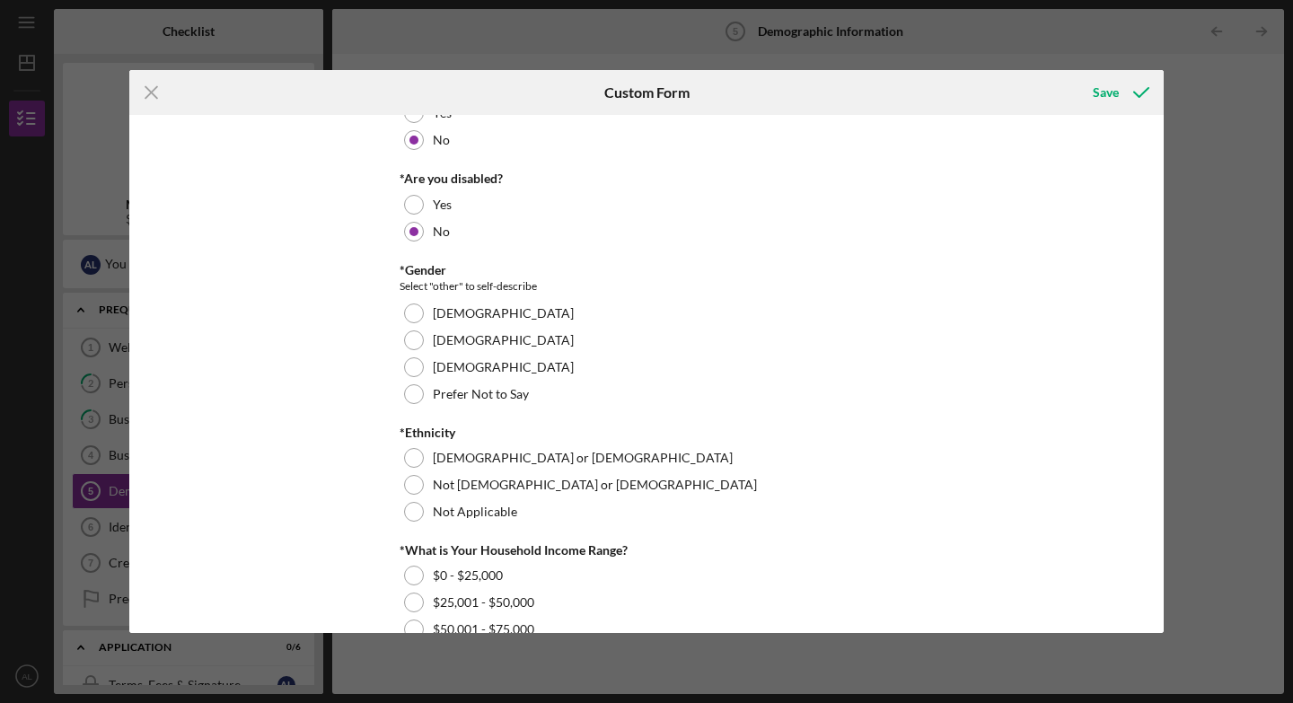
scroll to position [333, 0]
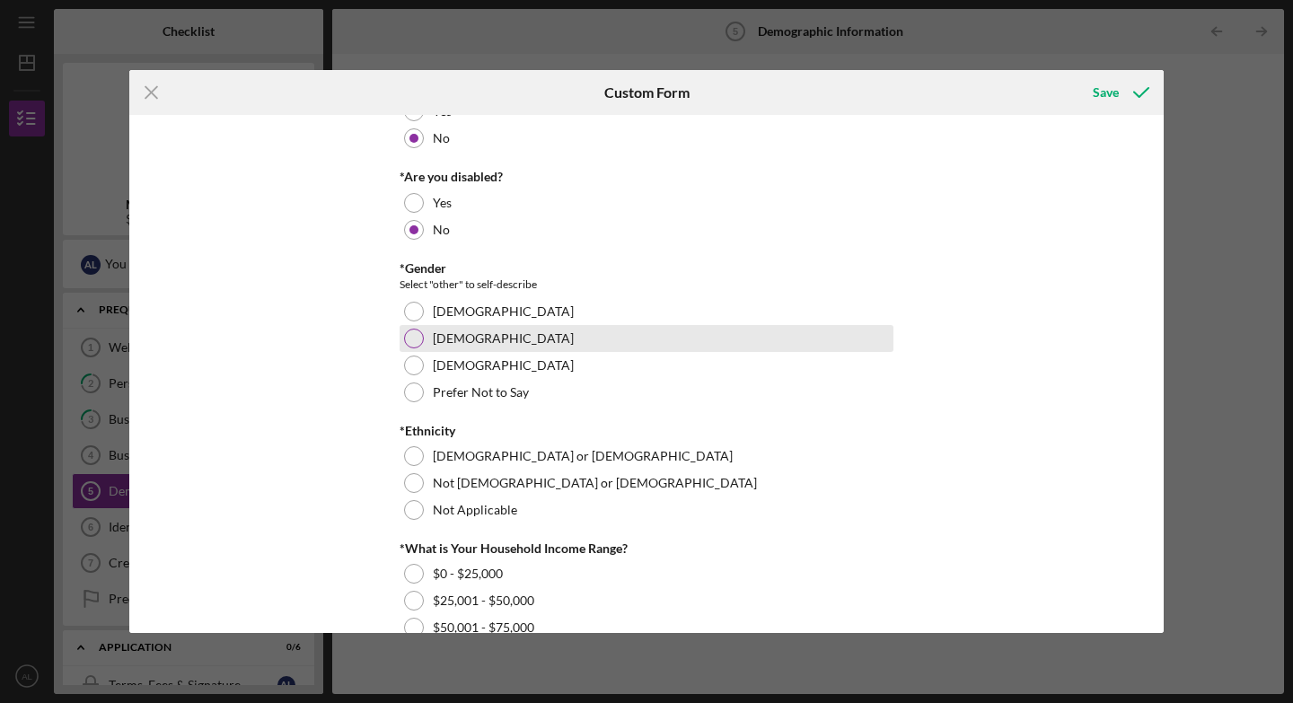
click at [416, 334] on div at bounding box center [414, 339] width 20 height 20
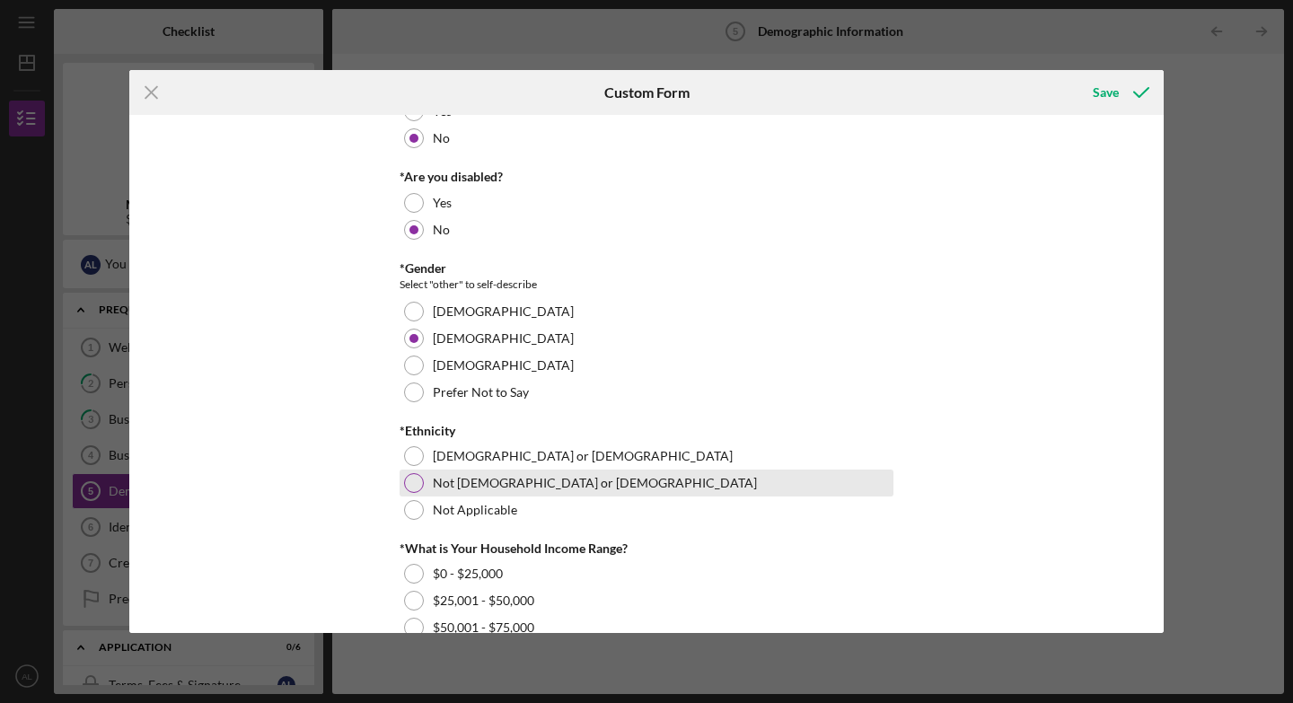
click at [409, 474] on div at bounding box center [414, 483] width 20 height 20
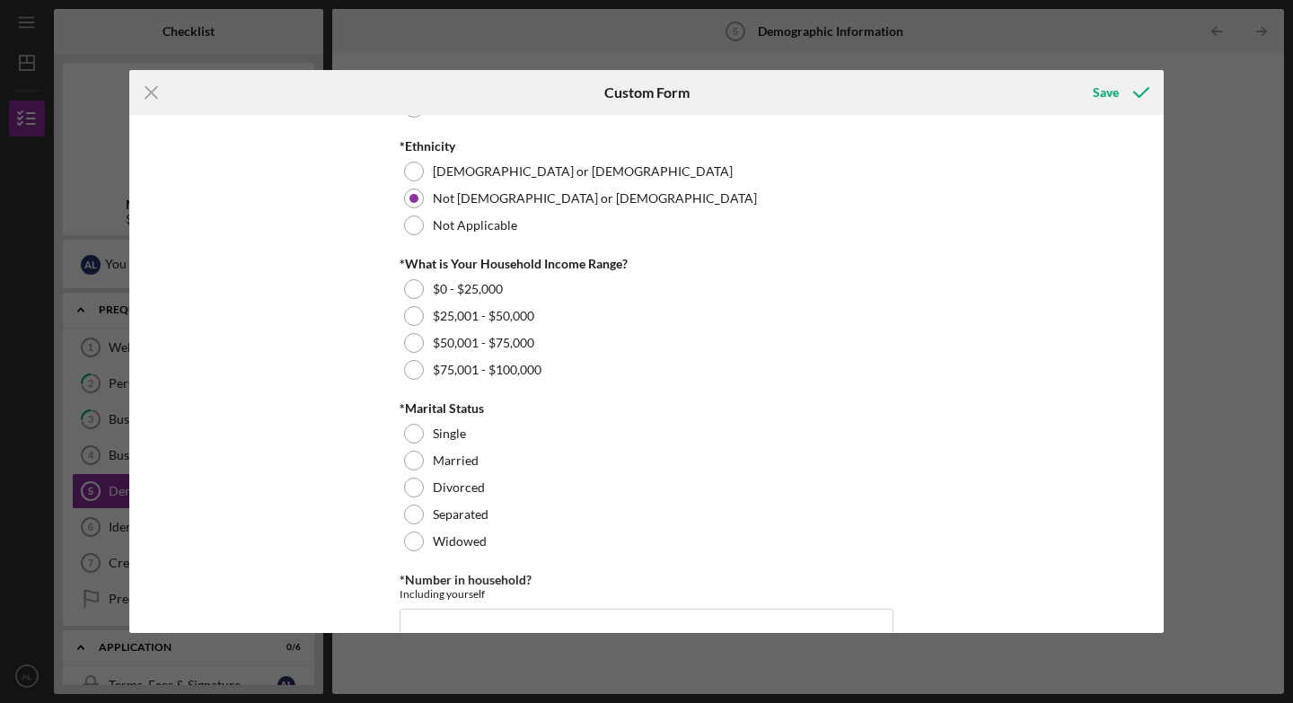
scroll to position [621, 0]
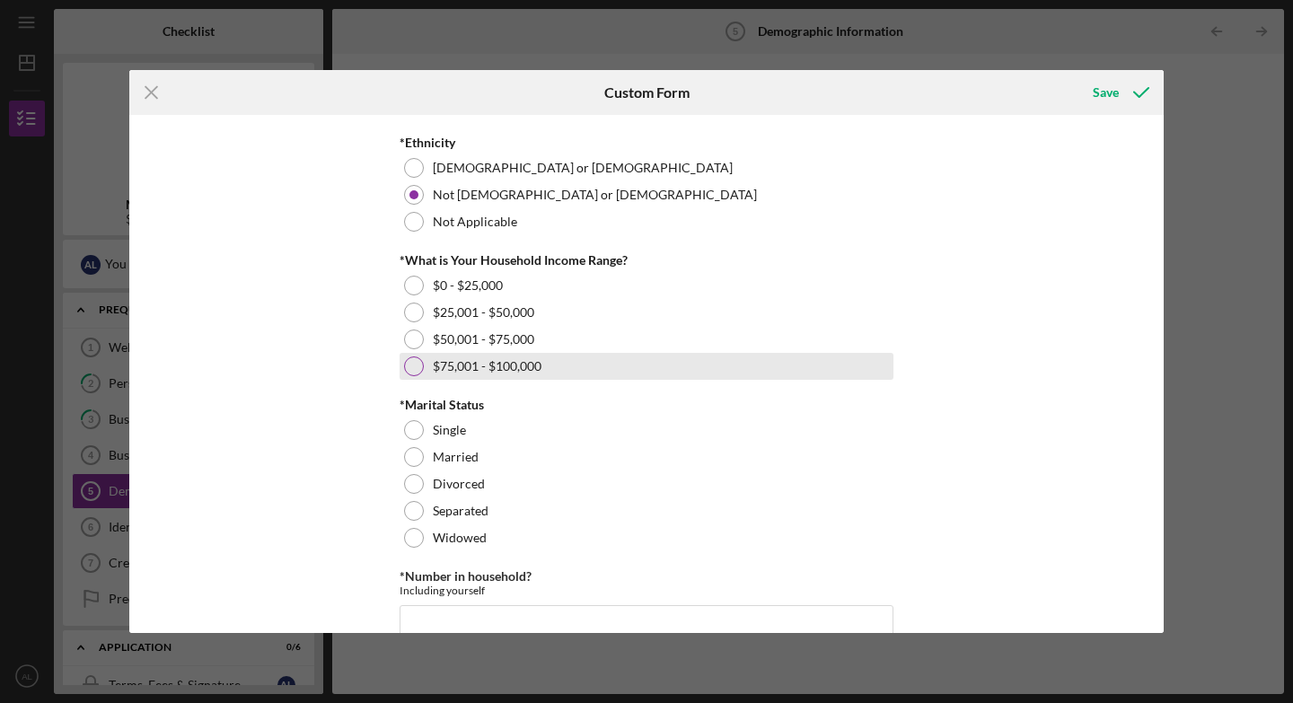
click at [417, 366] on div at bounding box center [414, 366] width 20 height 20
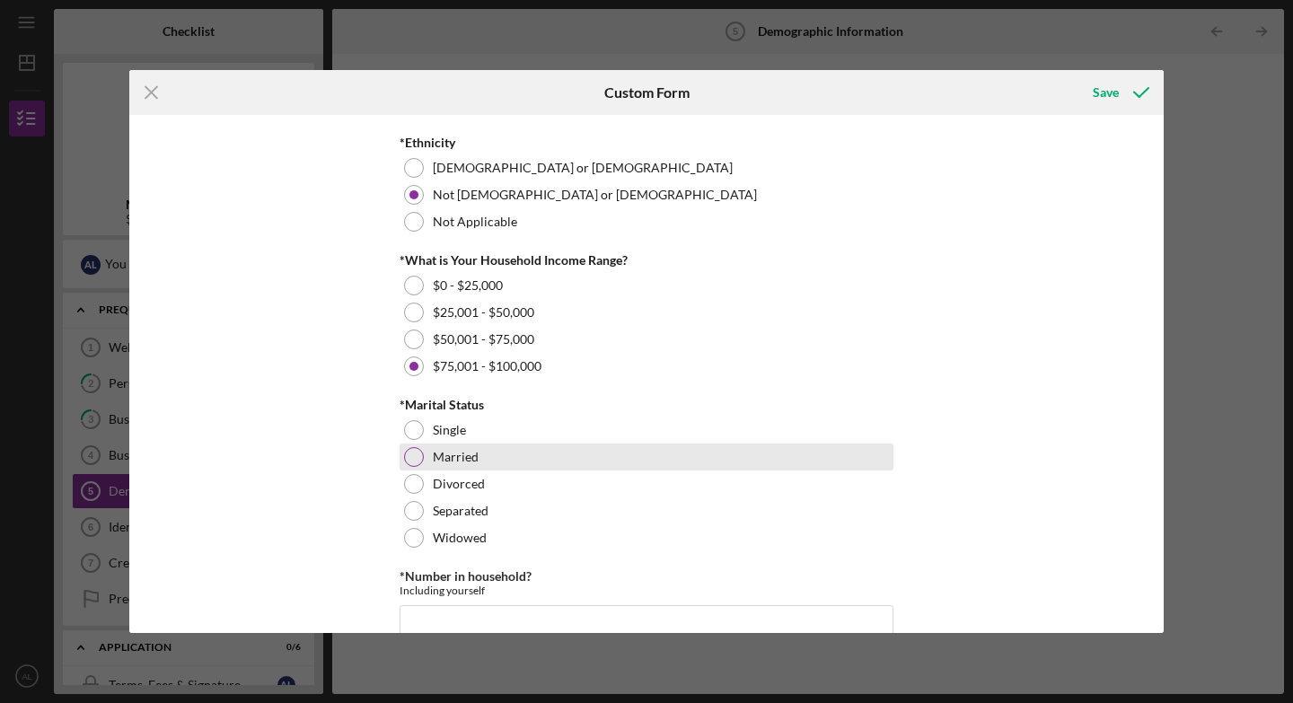
click at [417, 456] on div at bounding box center [414, 457] width 20 height 20
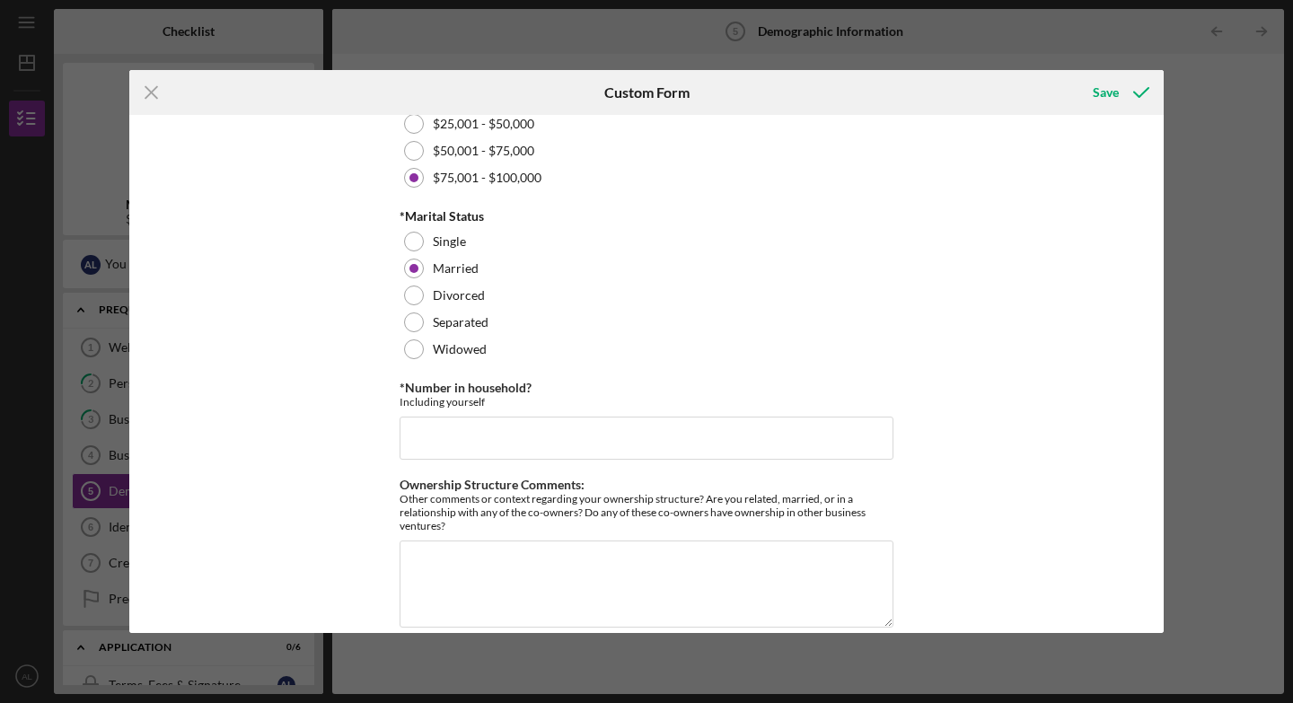
scroll to position [812, 0]
click at [537, 444] on input "*Number in household?" at bounding box center [647, 436] width 494 height 43
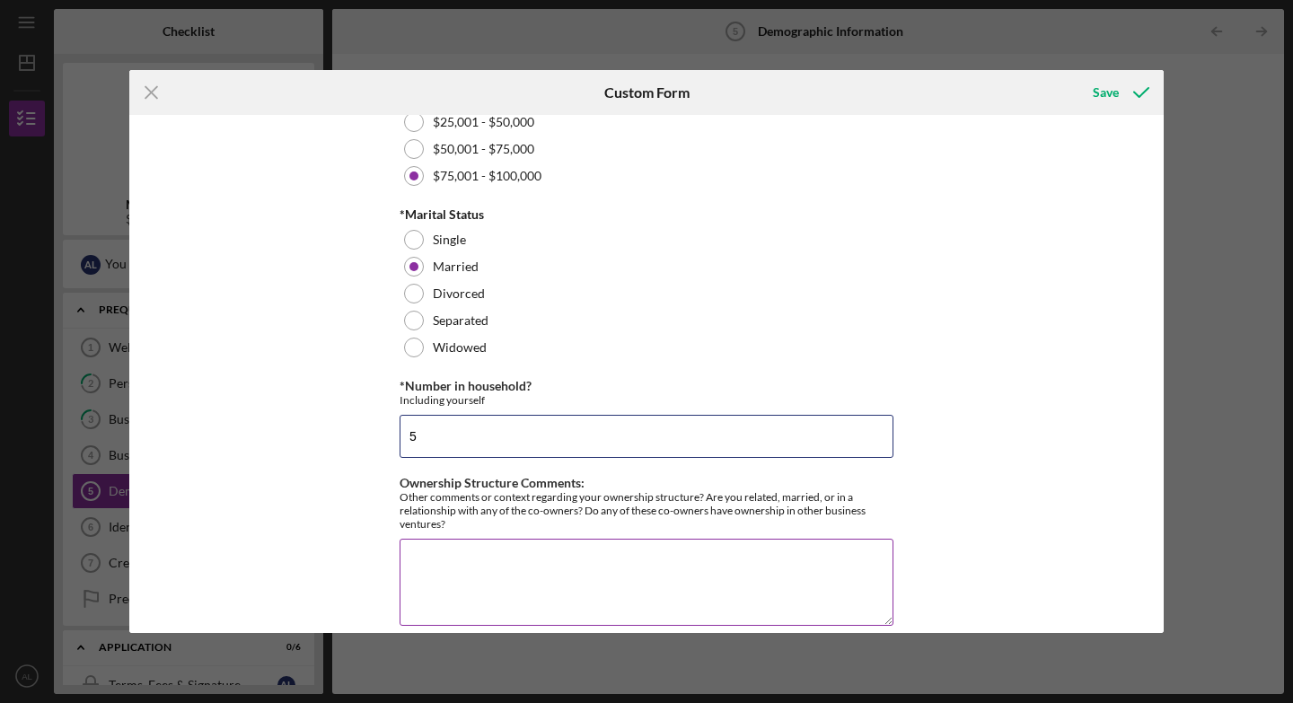
type input "5"
click at [635, 501] on textarea "Ownership Structure Comments:" at bounding box center [647, 582] width 494 height 86
type textarea "100 percent owned with no partner or co-owners"
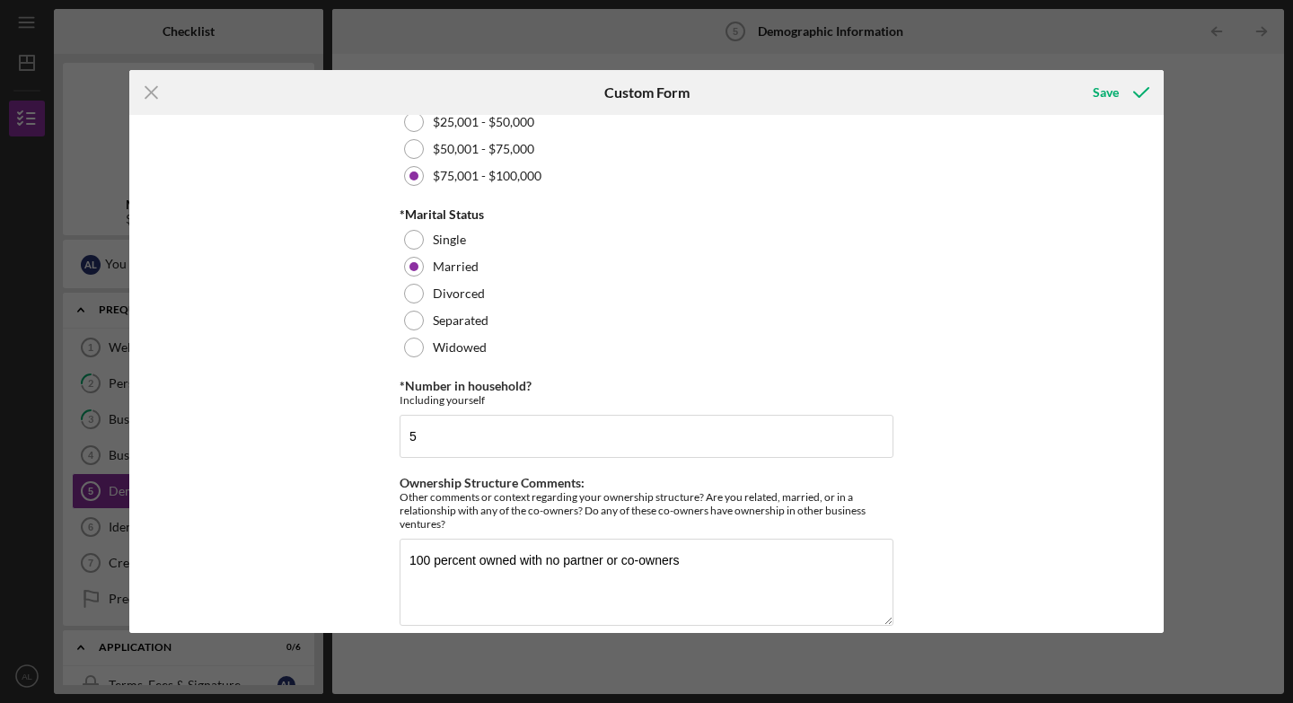
scroll to position [833, 0]
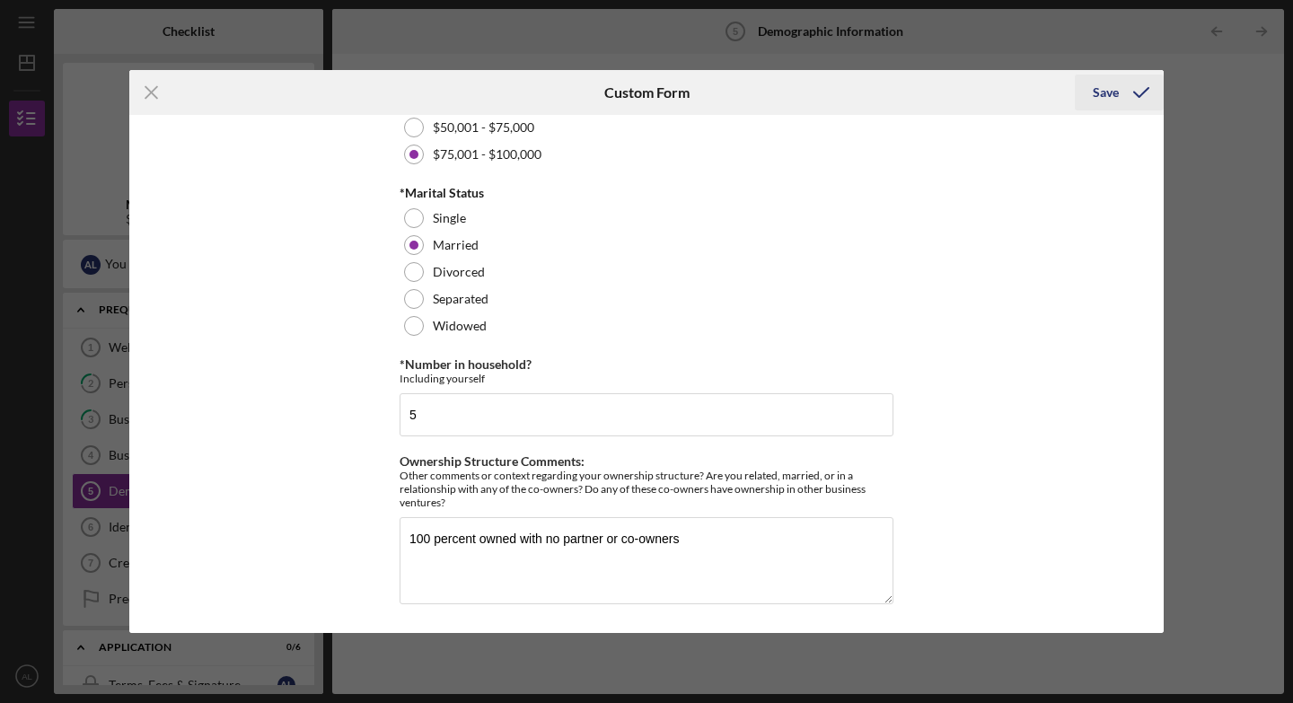
click at [901, 94] on div "Save" at bounding box center [1106, 93] width 26 height 36
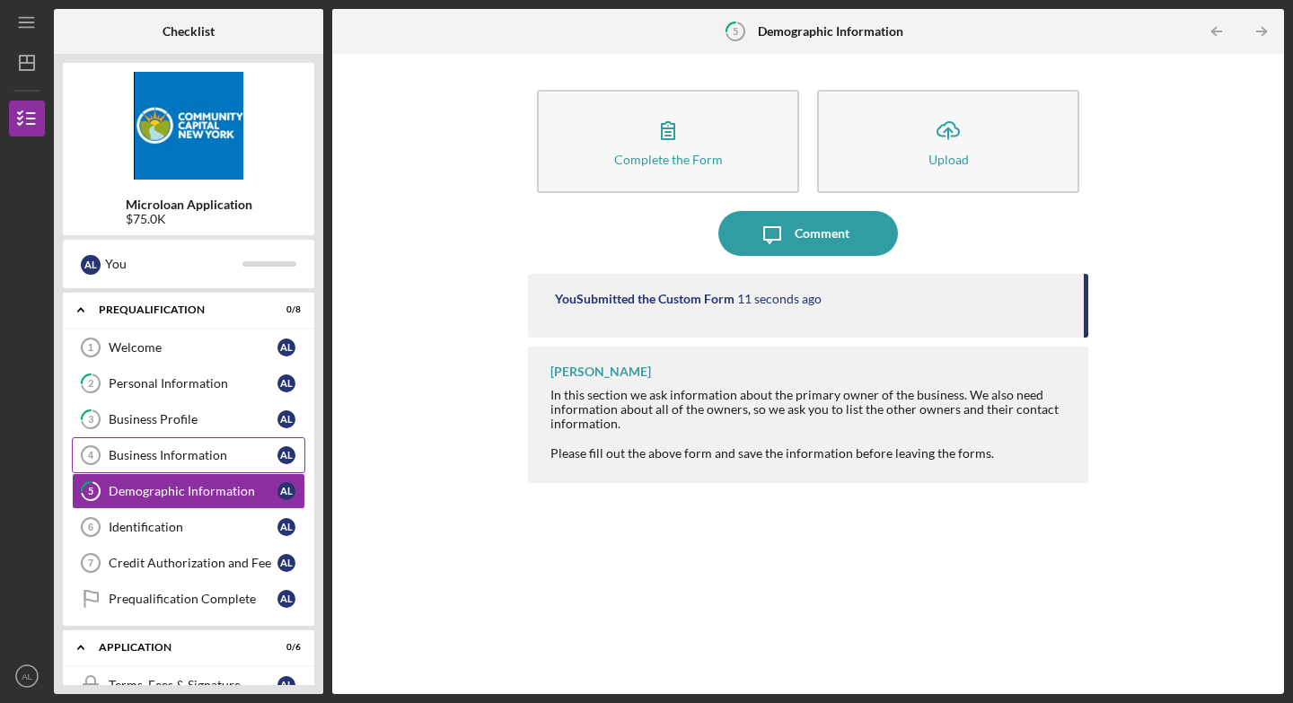
click at [207, 455] on div "Business Information" at bounding box center [193, 455] width 169 height 14
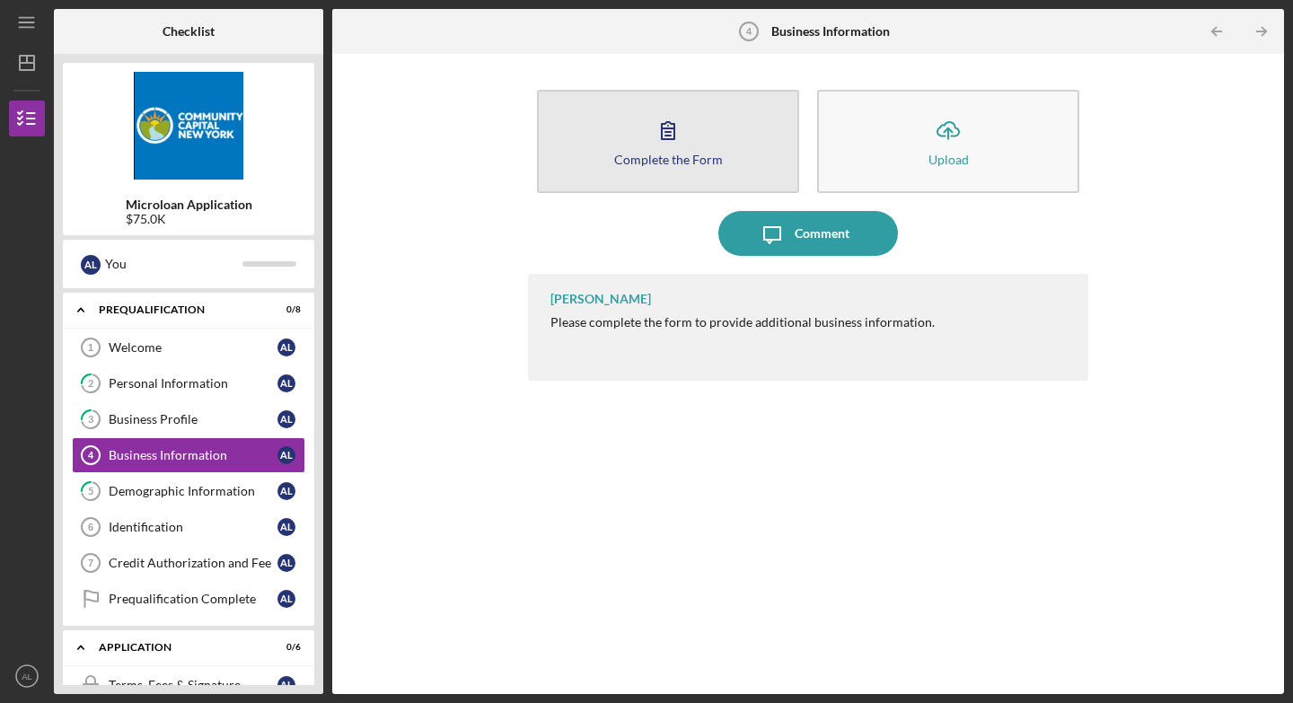
click at [624, 161] on div "Complete the Form" at bounding box center [668, 159] width 109 height 13
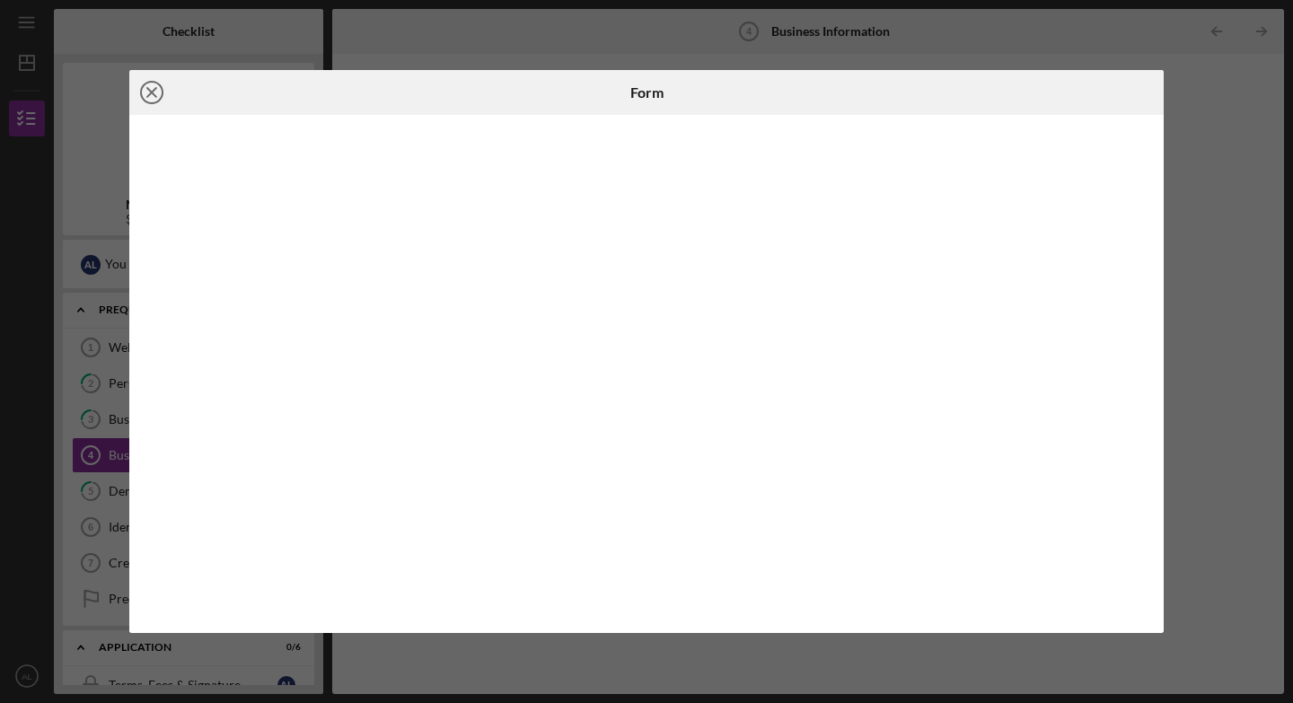
click at [154, 98] on icon "Icon/Close" at bounding box center [151, 92] width 45 height 45
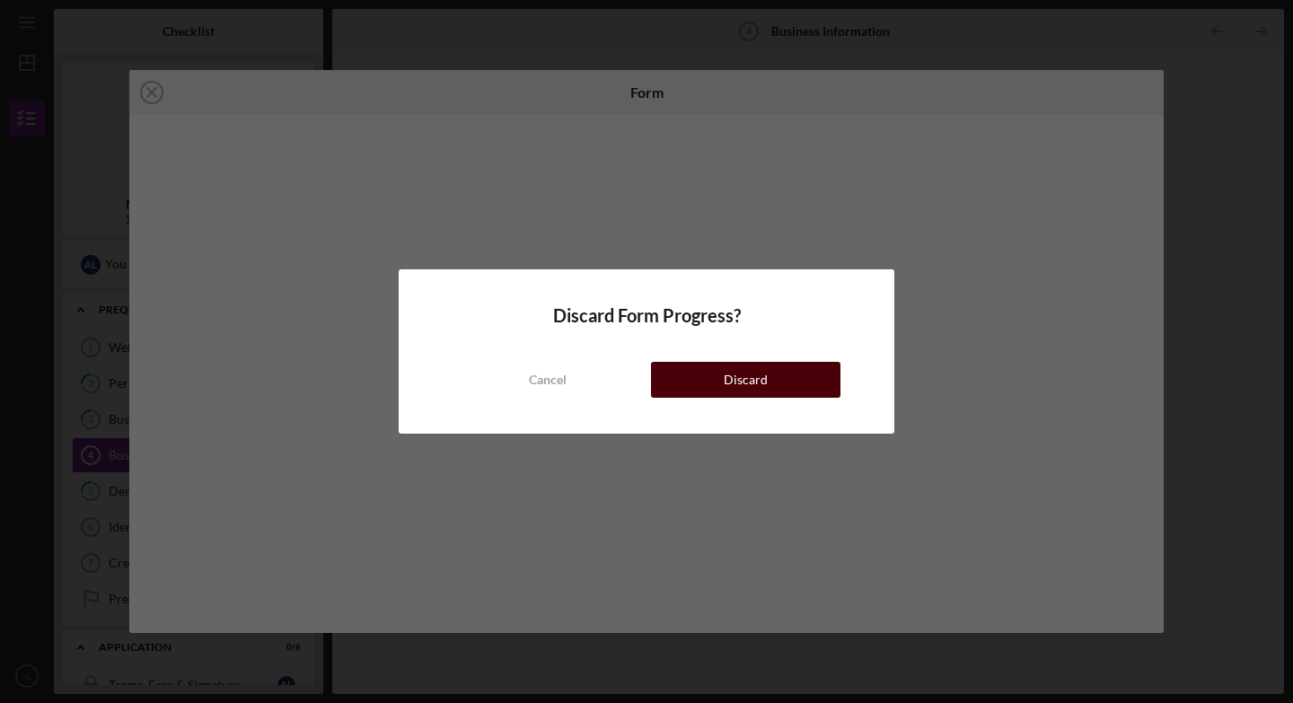
click at [724, 379] on button "Discard" at bounding box center [745, 380] width 189 height 36
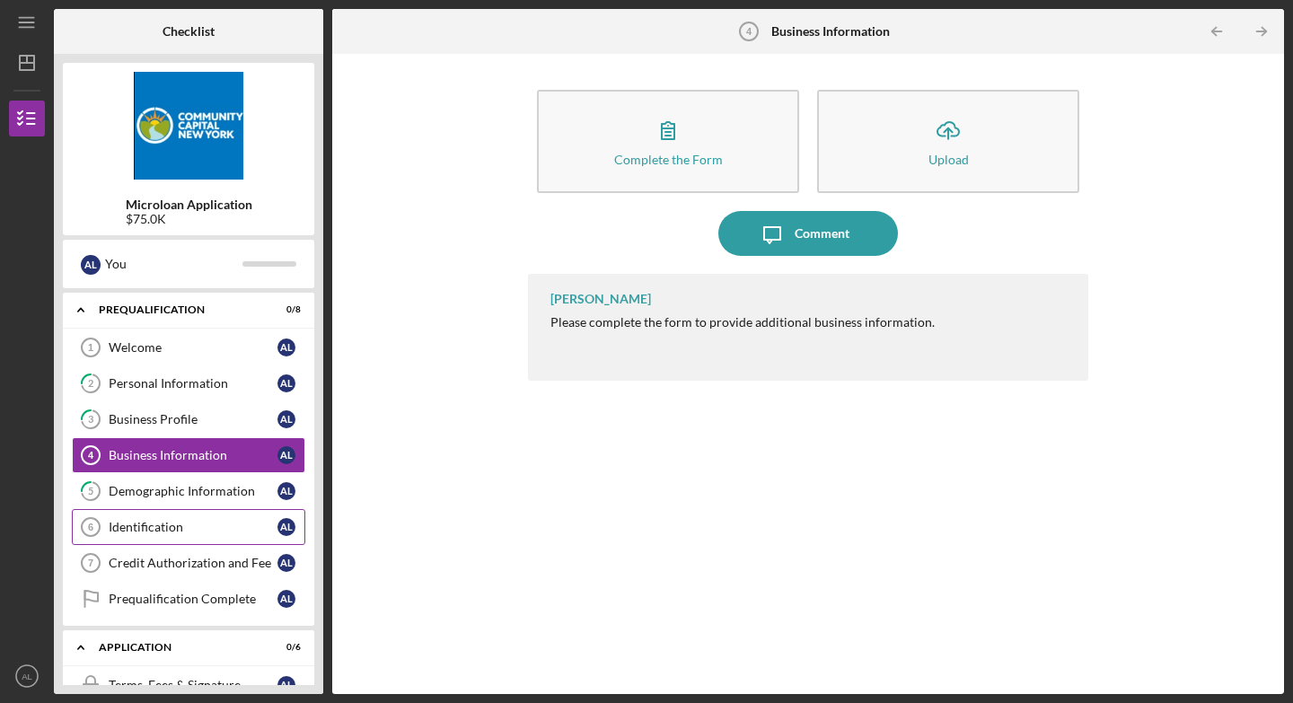
click at [259, 501] on div "Identification" at bounding box center [193, 527] width 169 height 14
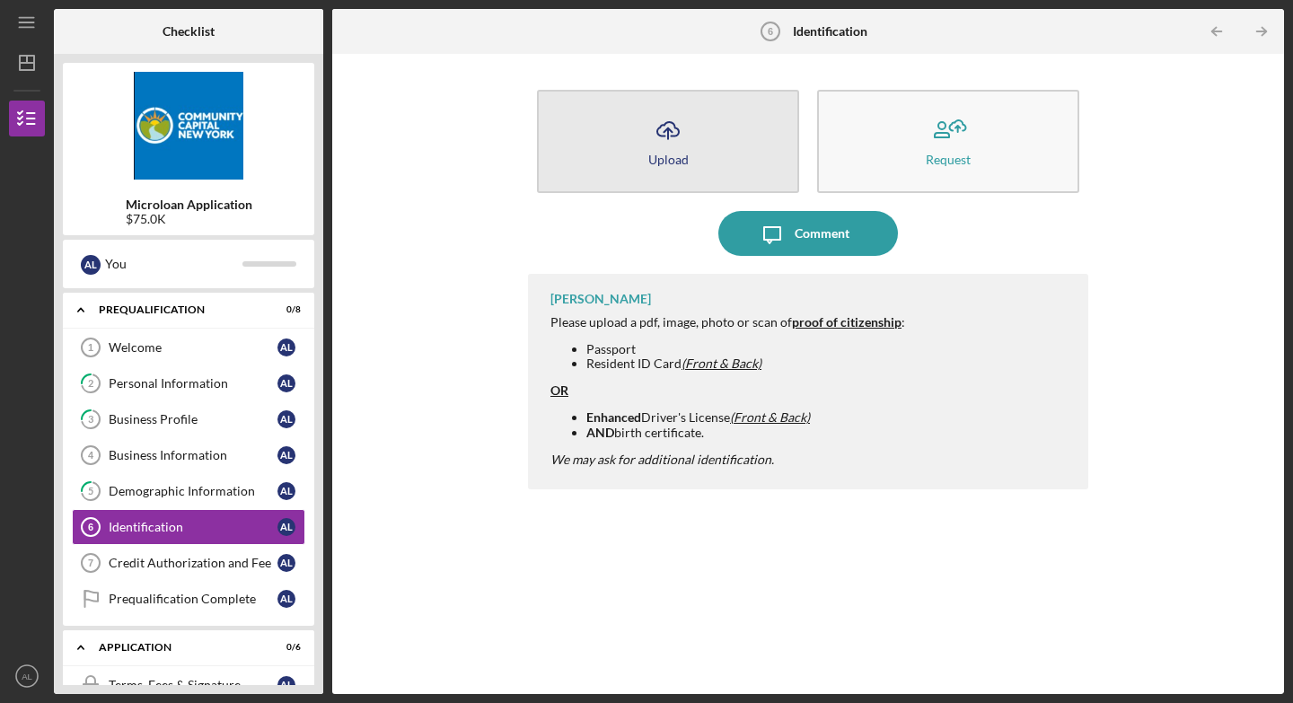
click at [665, 129] on icon "Icon/Upload" at bounding box center [668, 130] width 45 height 45
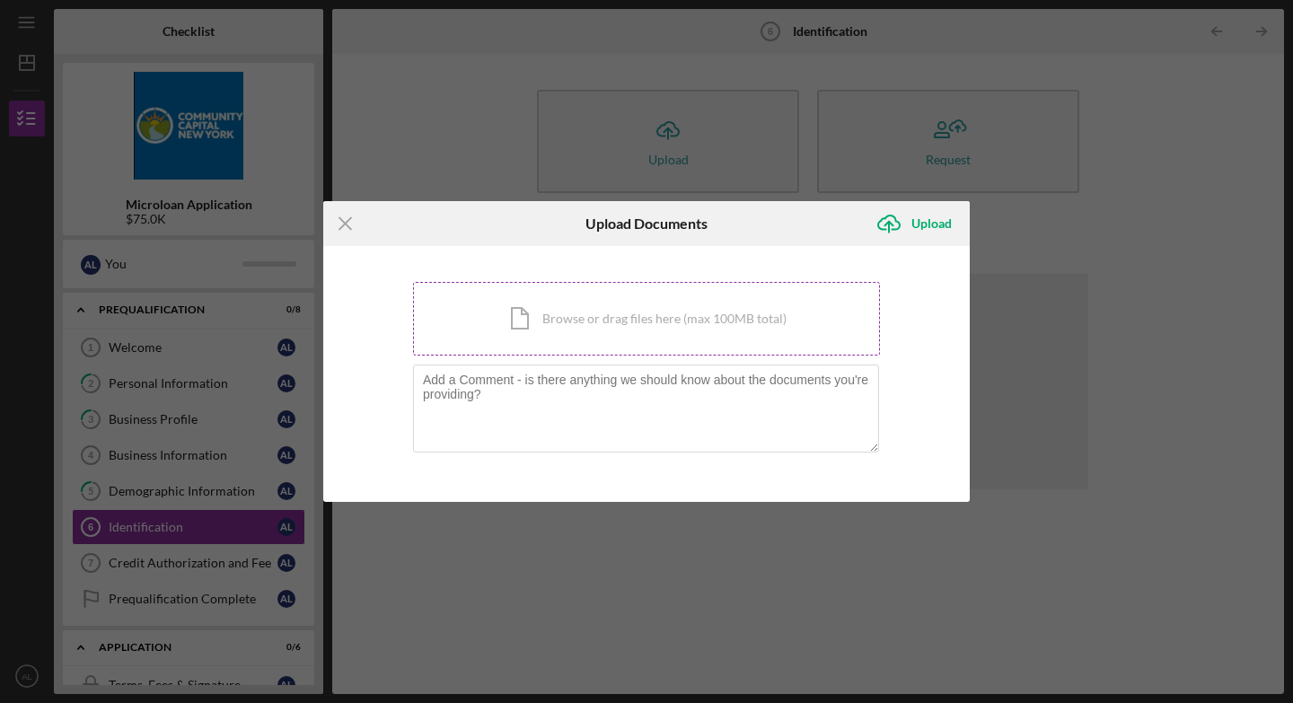
click at [535, 321] on div "Icon/Document Browse or drag files here (max 100MB total) Tap to choose files o…" at bounding box center [646, 319] width 467 height 74
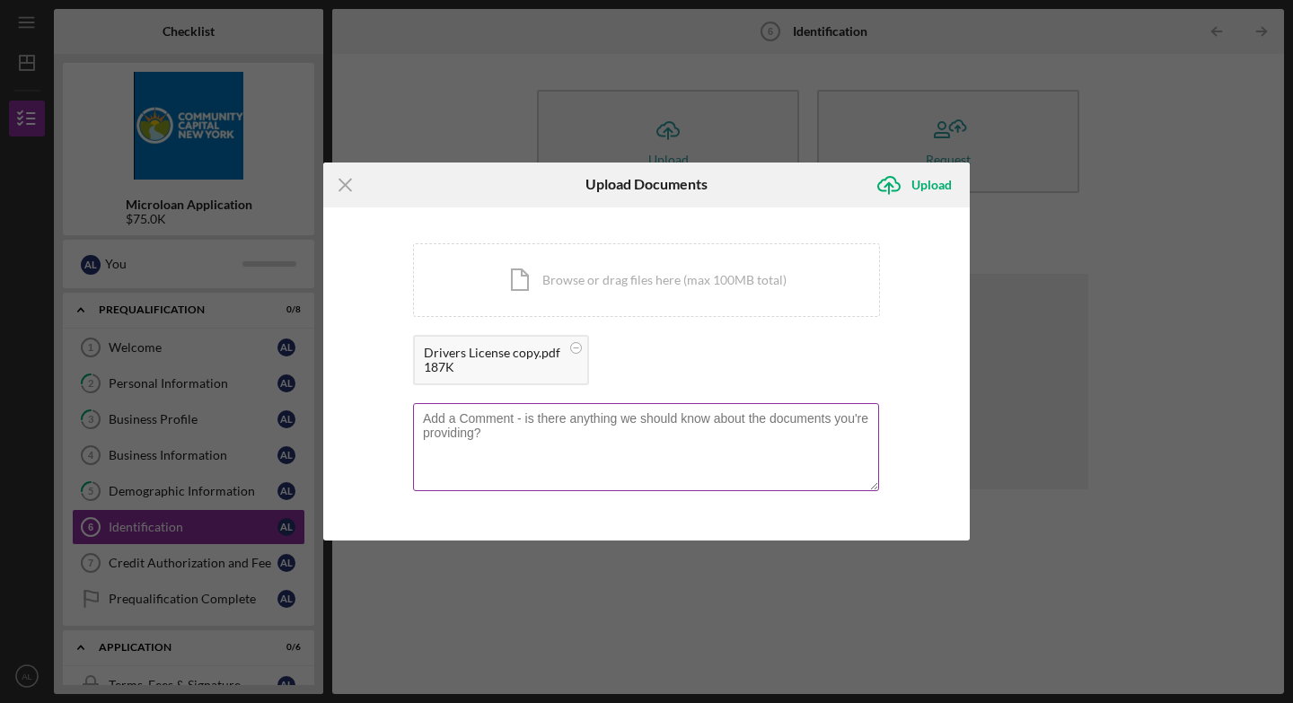
click at [609, 437] on textarea at bounding box center [646, 447] width 466 height 88
click at [901, 179] on div "Upload" at bounding box center [931, 185] width 40 height 36
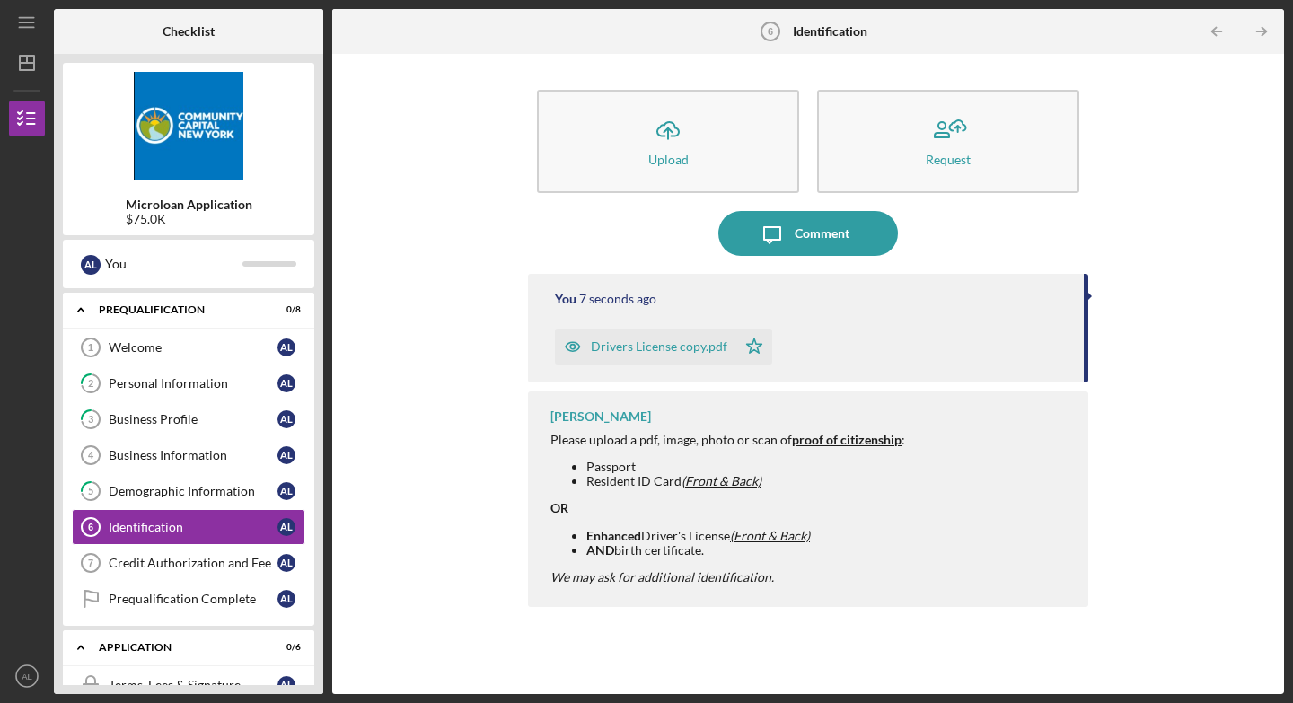
click at [696, 346] on div "Drivers License copy.pdf" at bounding box center [659, 346] width 136 height 14
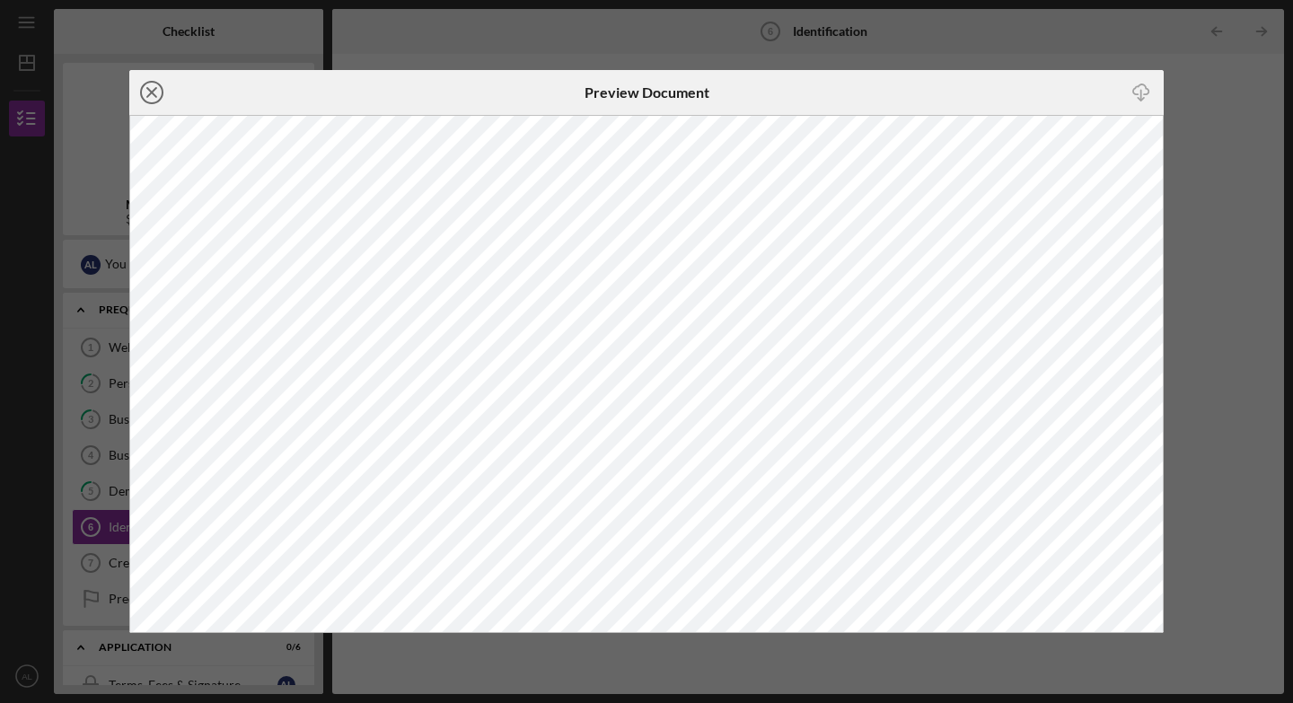
click at [154, 92] on icon "Icon/Close" at bounding box center [151, 92] width 45 height 45
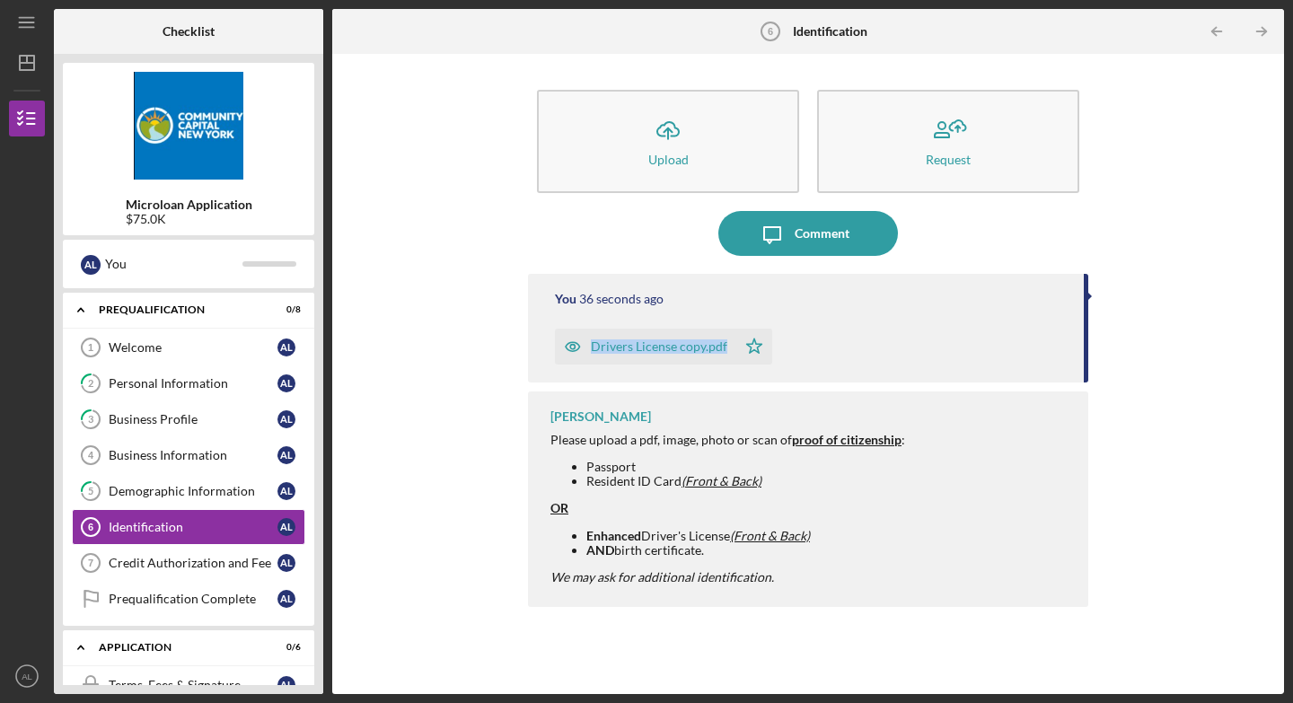
drag, startPoint x: 1088, startPoint y: 335, endPoint x: 1085, endPoint y: 294, distance: 40.6
click at [901, 294] on div "Icon/Upload Upload Request Icon/Message Comment You 36 seconds ago Drivers Lice…" at bounding box center [808, 374] width 934 height 622
click at [901, 388] on div "You 37 seconds ago Drivers License copy.pdf Icon/Star [PERSON_NAME] Please uplo…" at bounding box center [808, 470] width 560 height 393
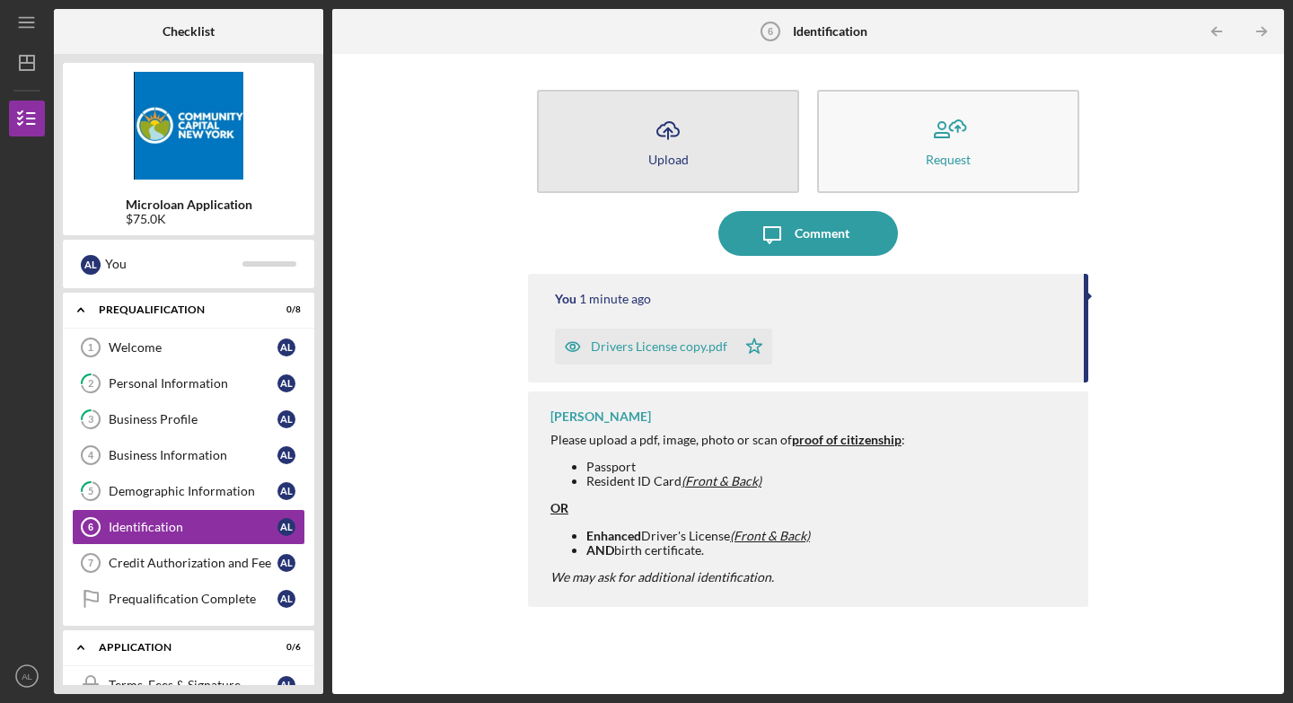
click at [662, 137] on icon "Icon/Upload" at bounding box center [668, 130] width 45 height 45
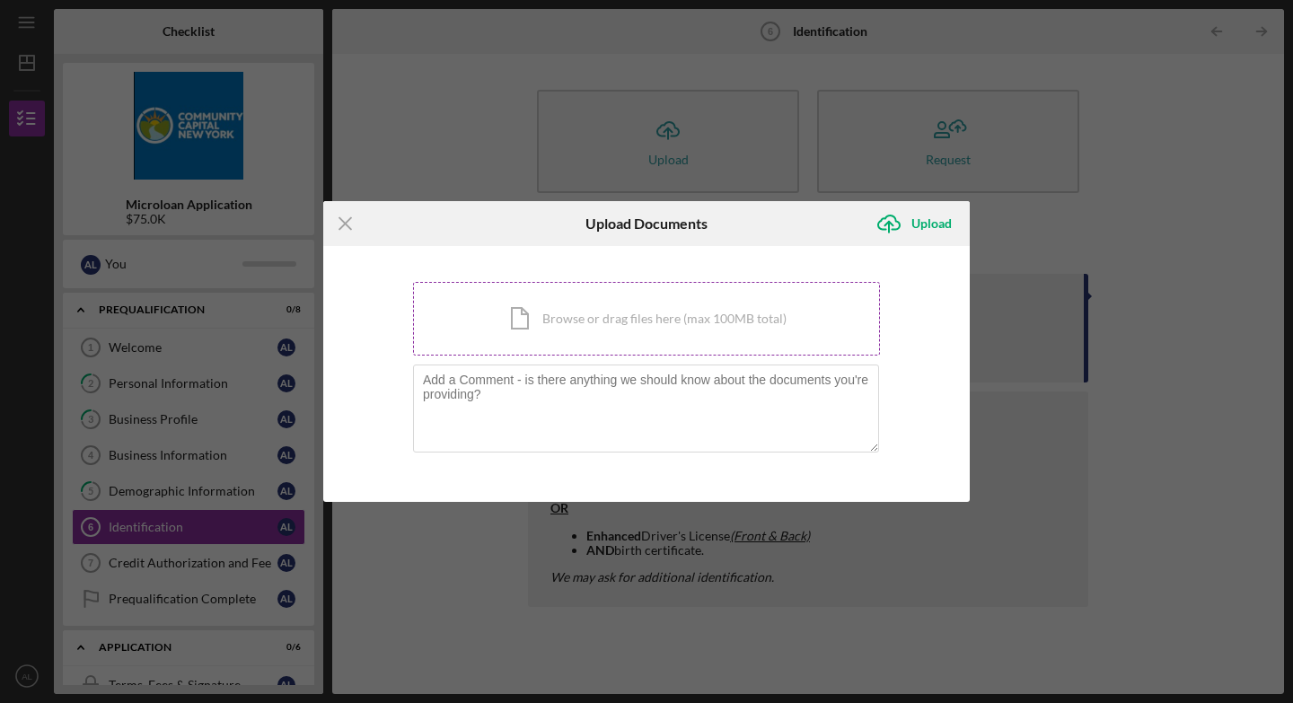
click at [618, 311] on div "Icon/Document Browse or drag files here (max 100MB total) Tap to choose files o…" at bounding box center [646, 319] width 467 height 74
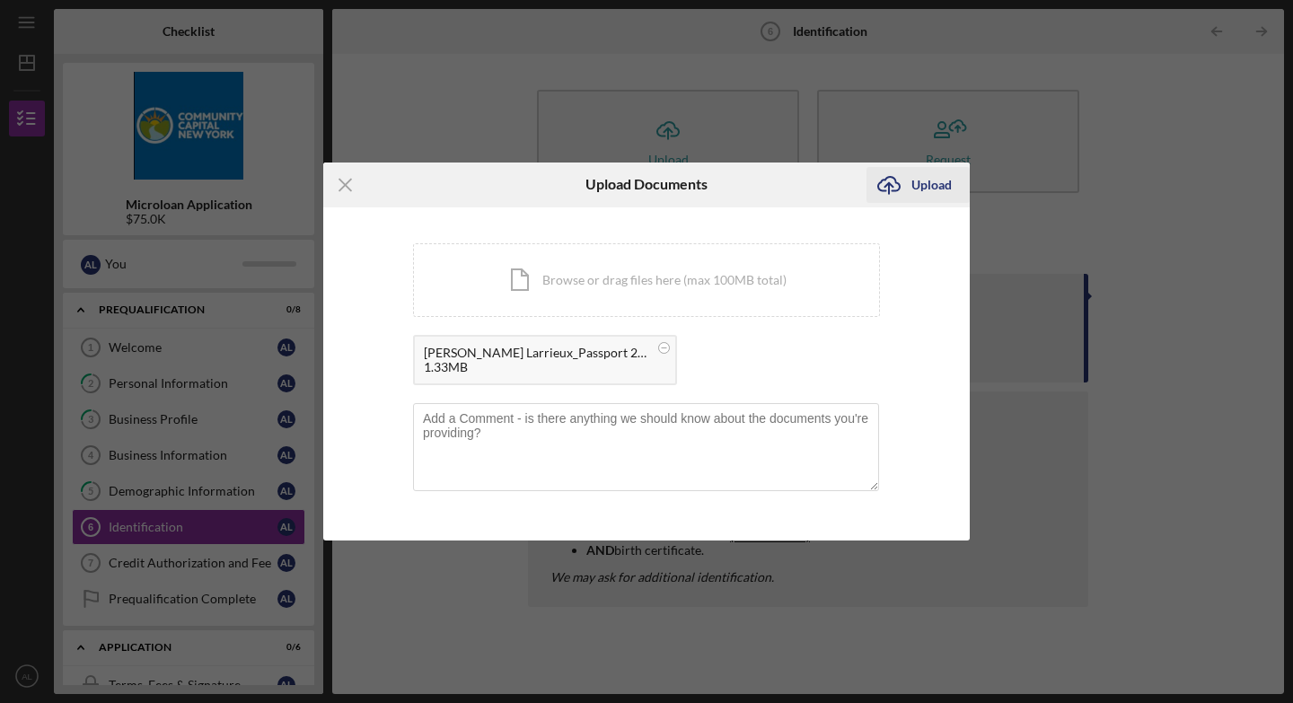
click at [901, 180] on div "Upload" at bounding box center [931, 185] width 40 height 36
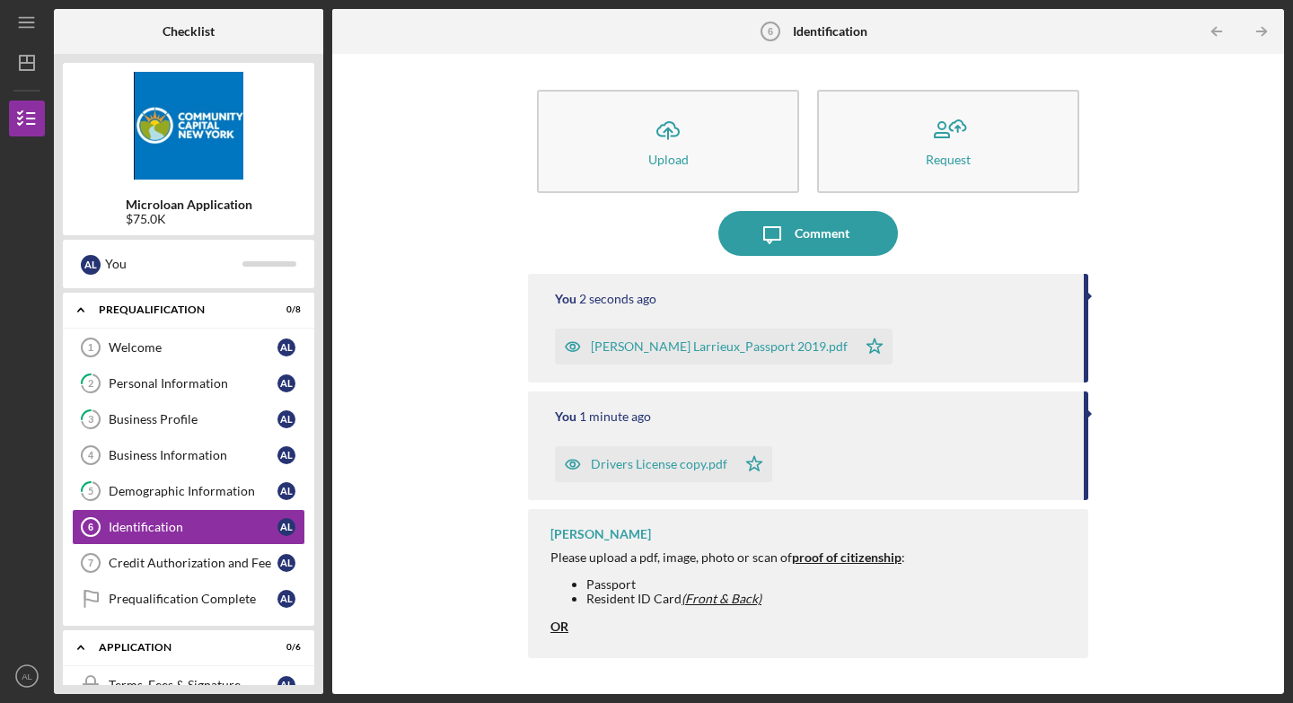
click at [699, 348] on div "[PERSON_NAME] Larrieux_Passport 2019.pdf" at bounding box center [719, 346] width 257 height 14
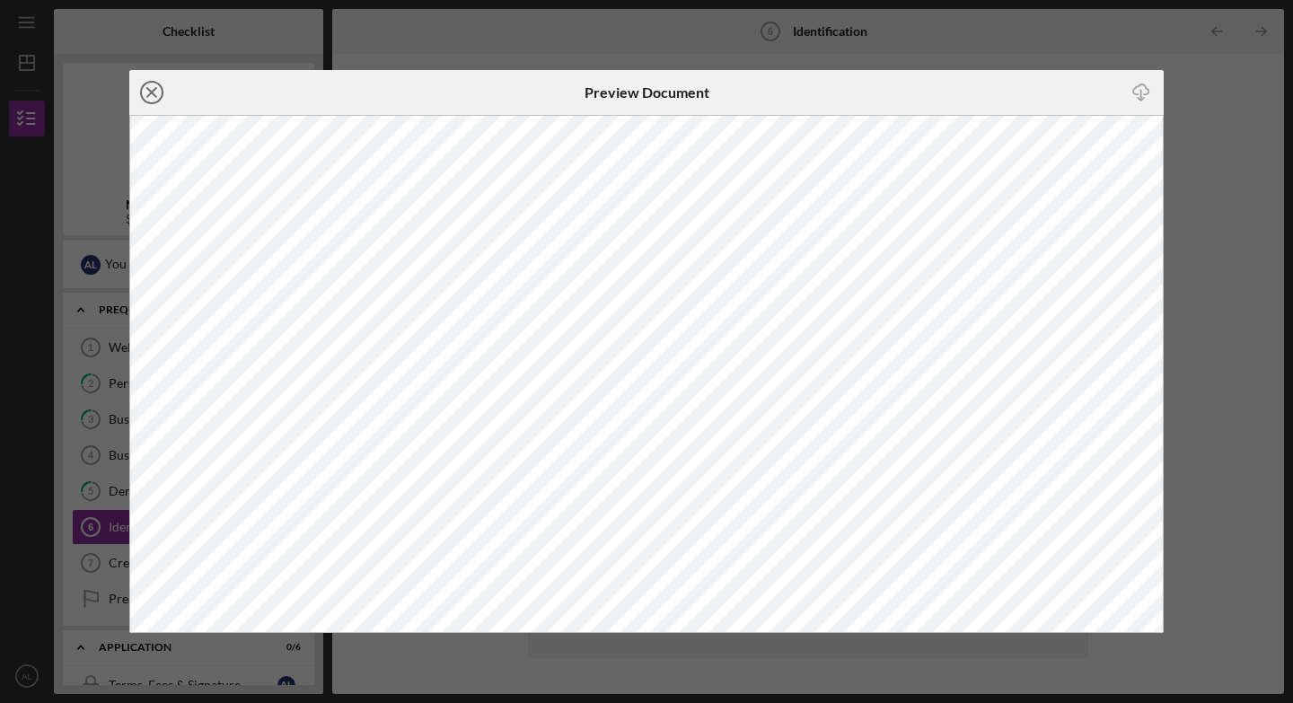
click at [157, 94] on icon "Icon/Close" at bounding box center [151, 92] width 45 height 45
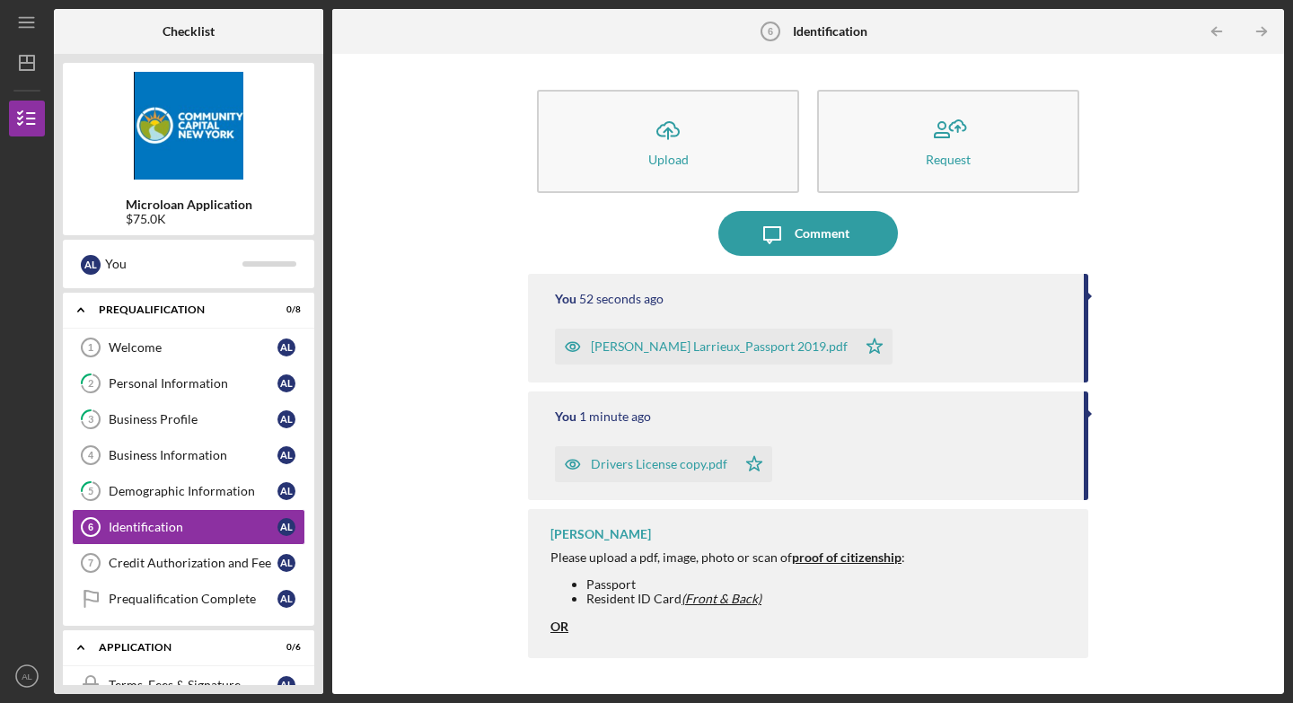
click at [901, 149] on div "Icon/Upload Upload Request Icon/Message Comment You 52 seconds ago [PERSON_NAME…" at bounding box center [808, 374] width 934 height 622
click at [901, 189] on div "Icon/Upload Upload Request Icon/Message Comment You 1 minute ago [PERSON_NAME] …" at bounding box center [808, 374] width 934 height 622
click at [901, 205] on div "Icon/Upload Upload Request Icon/Message Comment You 1 minute ago [PERSON_NAME] …" at bounding box center [808, 374] width 952 height 640
click at [901, 239] on div "Icon/Upload Upload Request Icon/Message Comment You 1 minute ago [PERSON_NAME] …" at bounding box center [808, 374] width 952 height 640
click at [901, 29] on icon "Icon/Table Pagination Arrow" at bounding box center [1216, 32] width 40 height 40
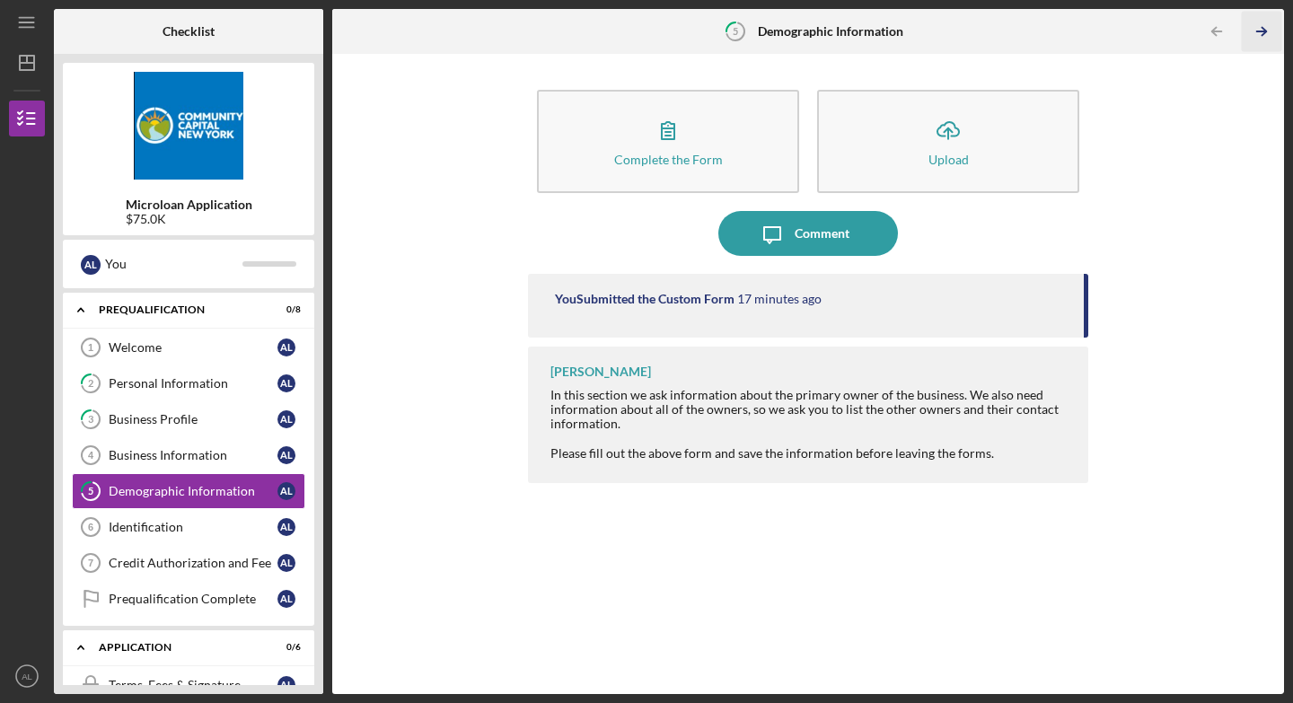
click at [901, 31] on line "button" at bounding box center [1261, 31] width 9 height 0
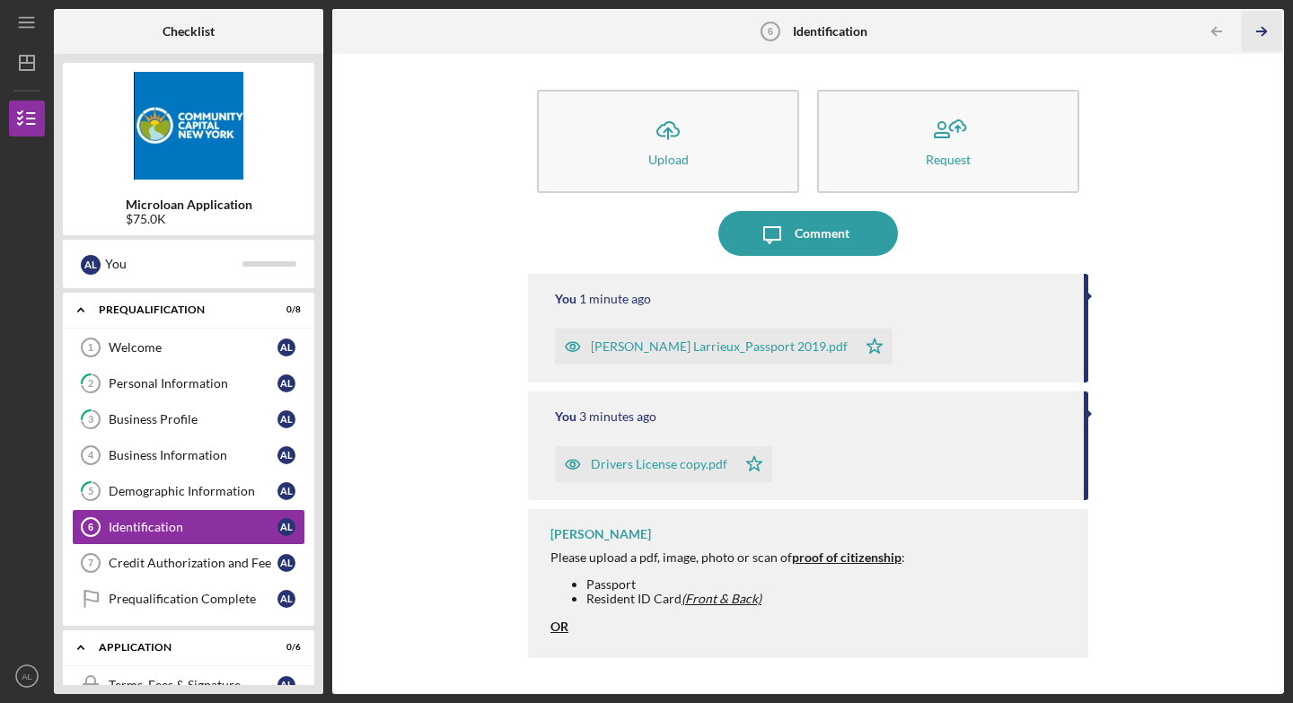
click at [901, 25] on icon "Icon/Table Pagination Arrow" at bounding box center [1261, 32] width 40 height 40
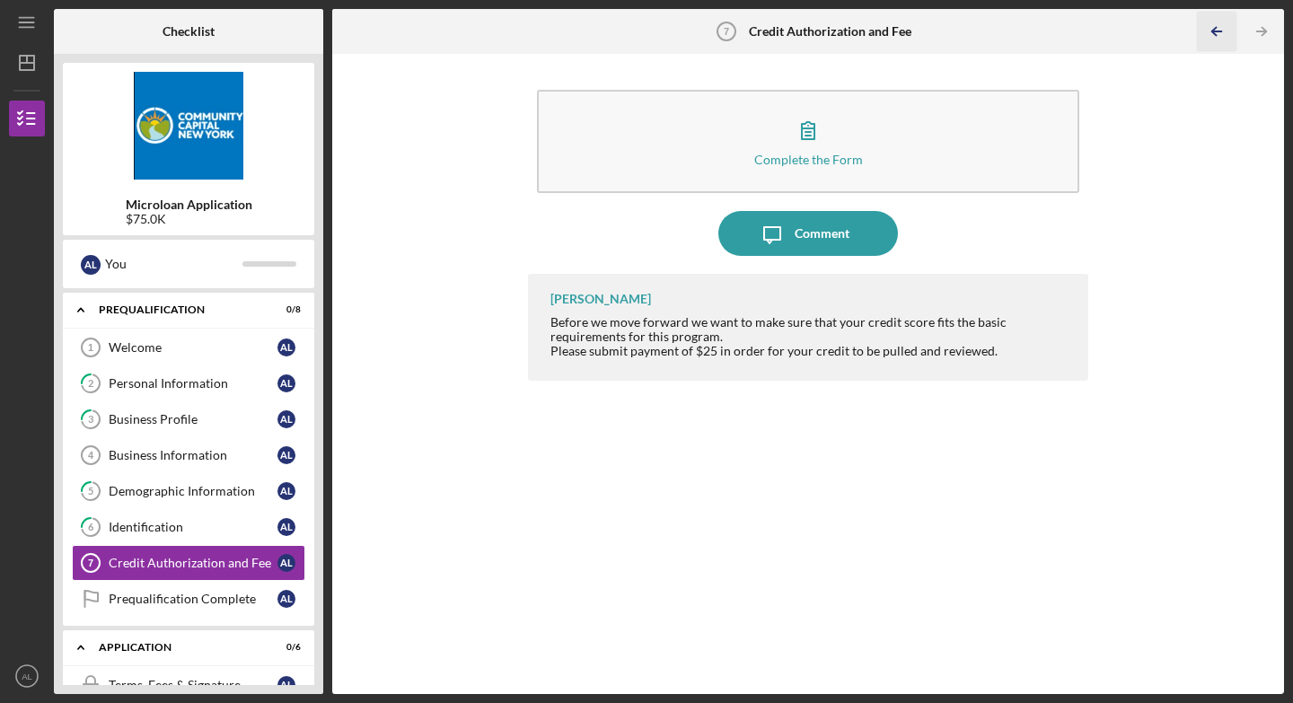
click at [901, 27] on icon "Icon/Table Pagination Arrow" at bounding box center [1216, 32] width 40 height 40
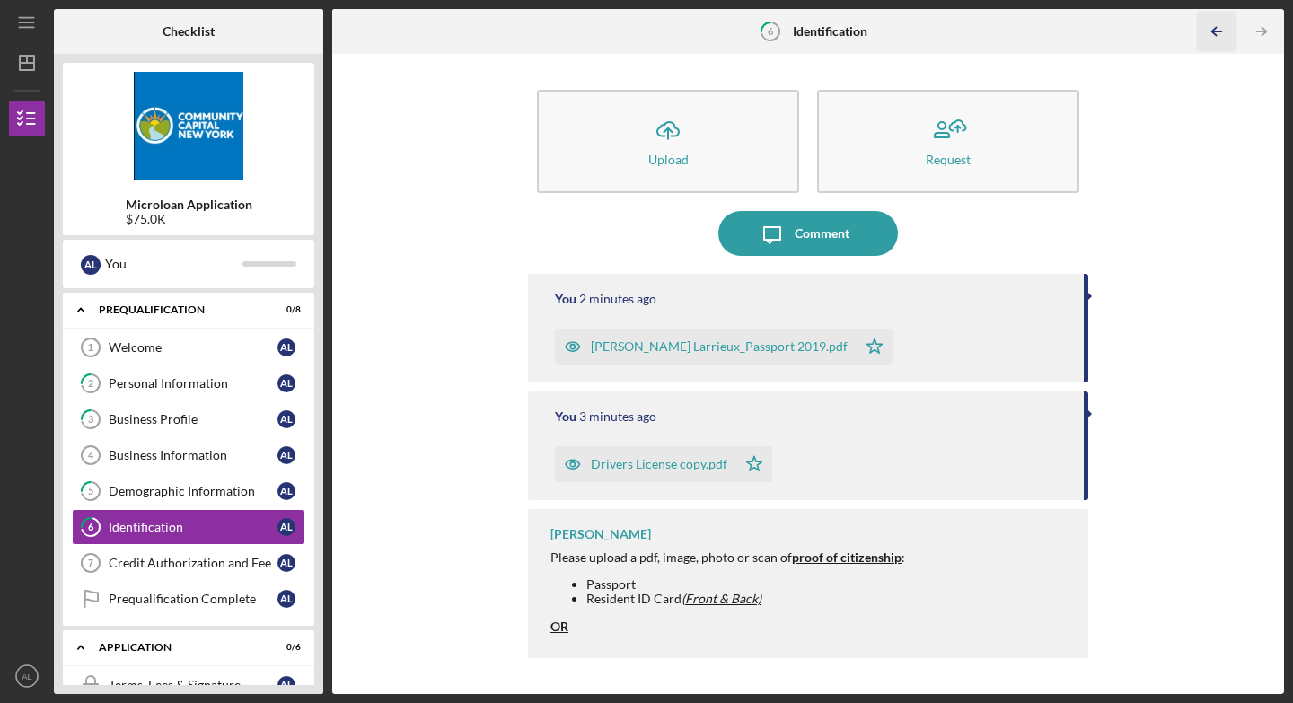
click at [901, 28] on icon "Icon/Table Pagination Arrow" at bounding box center [1216, 32] width 40 height 40
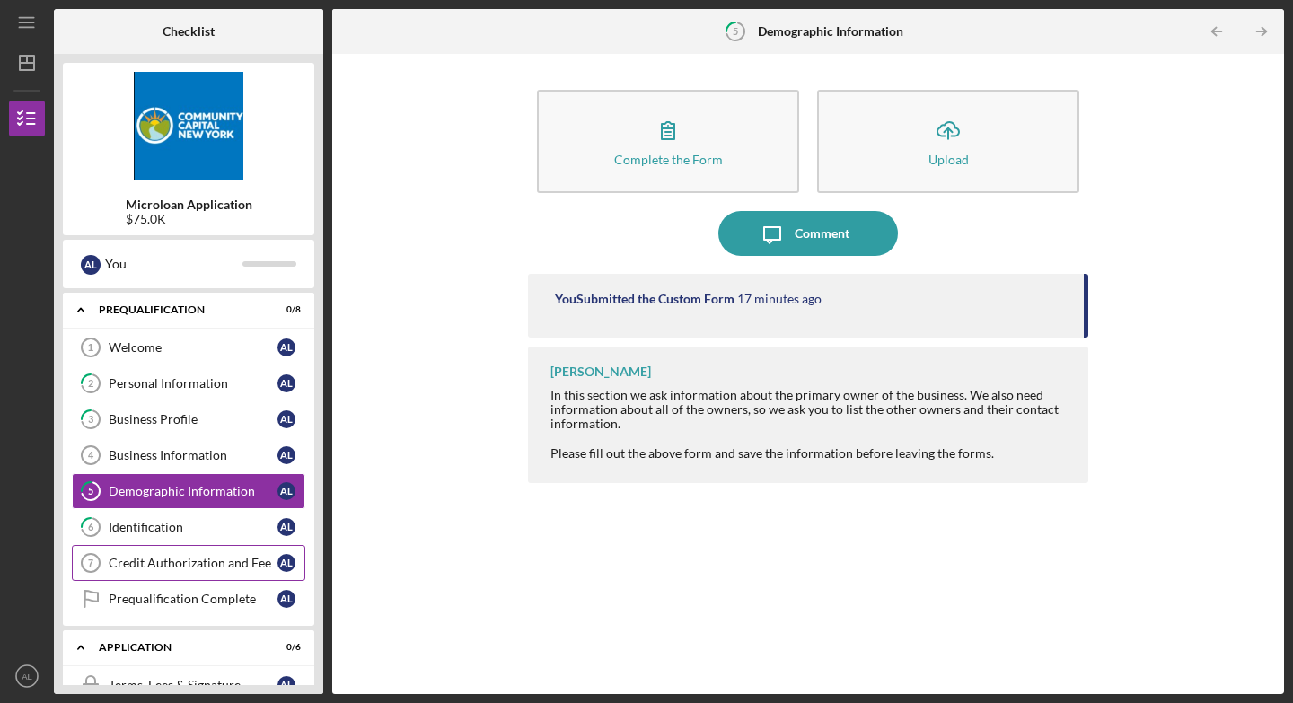
click at [197, 501] on div "Credit Authorization and Fee" at bounding box center [193, 563] width 169 height 14
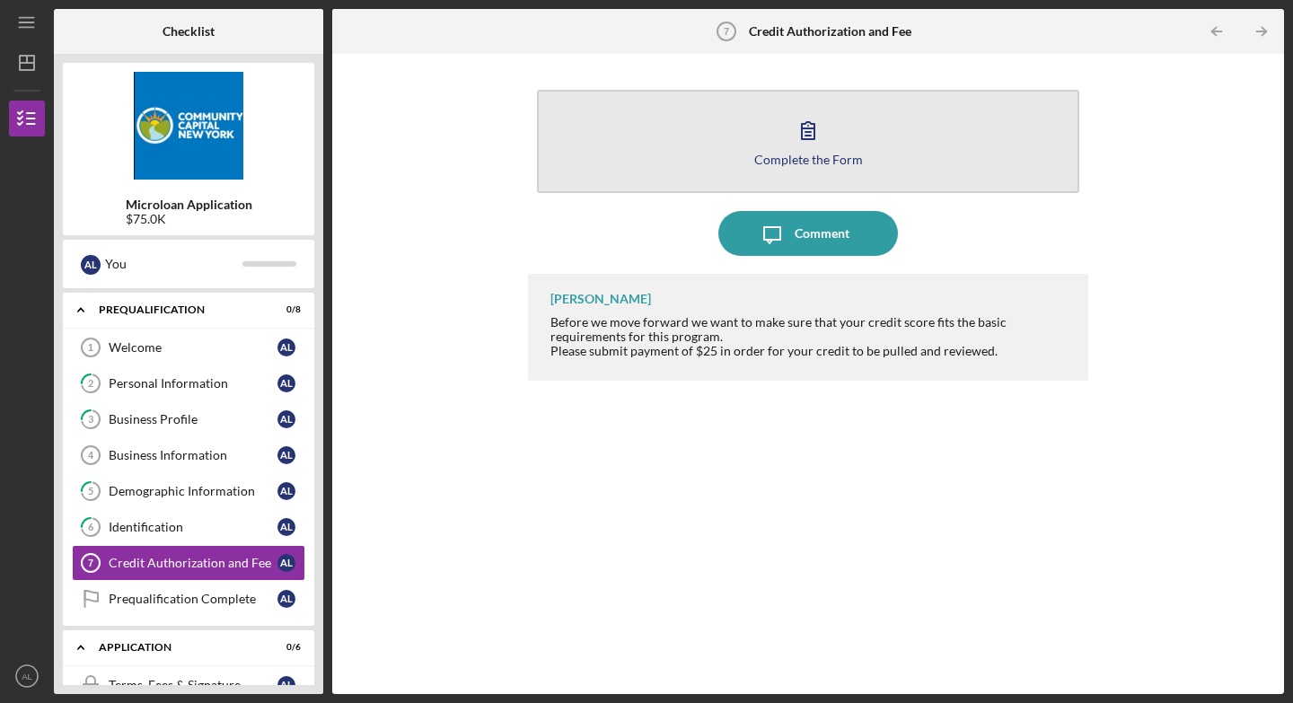
click at [766, 155] on div "Complete the Form" at bounding box center [808, 159] width 109 height 13
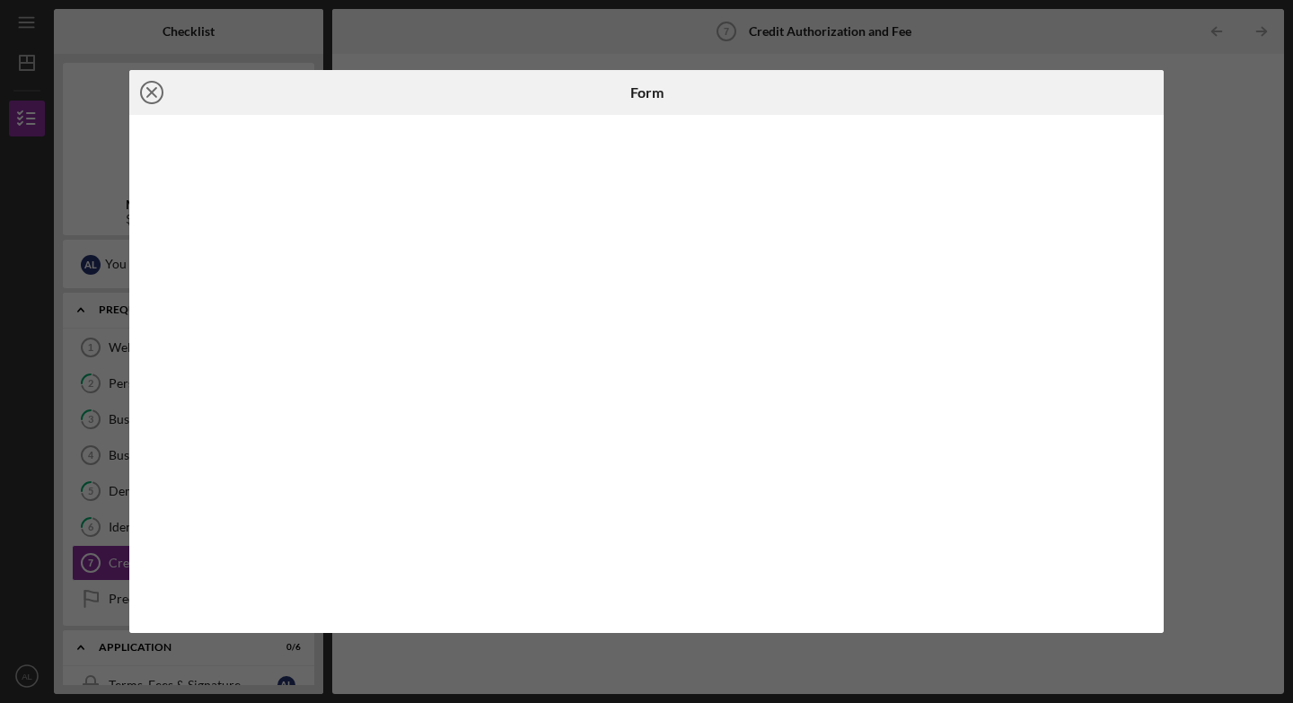
click at [151, 95] on icon "Icon/Close" at bounding box center [151, 92] width 45 height 45
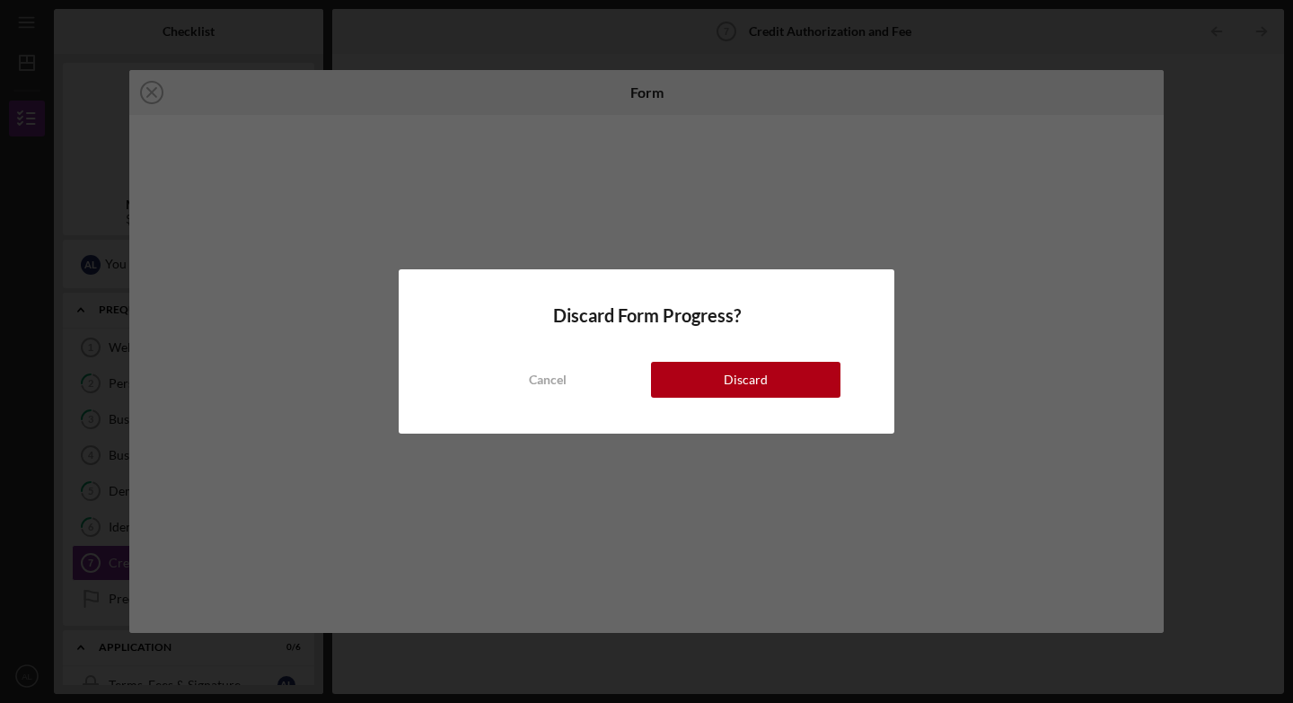
click at [705, 382] on button "Discard" at bounding box center [745, 380] width 189 height 36
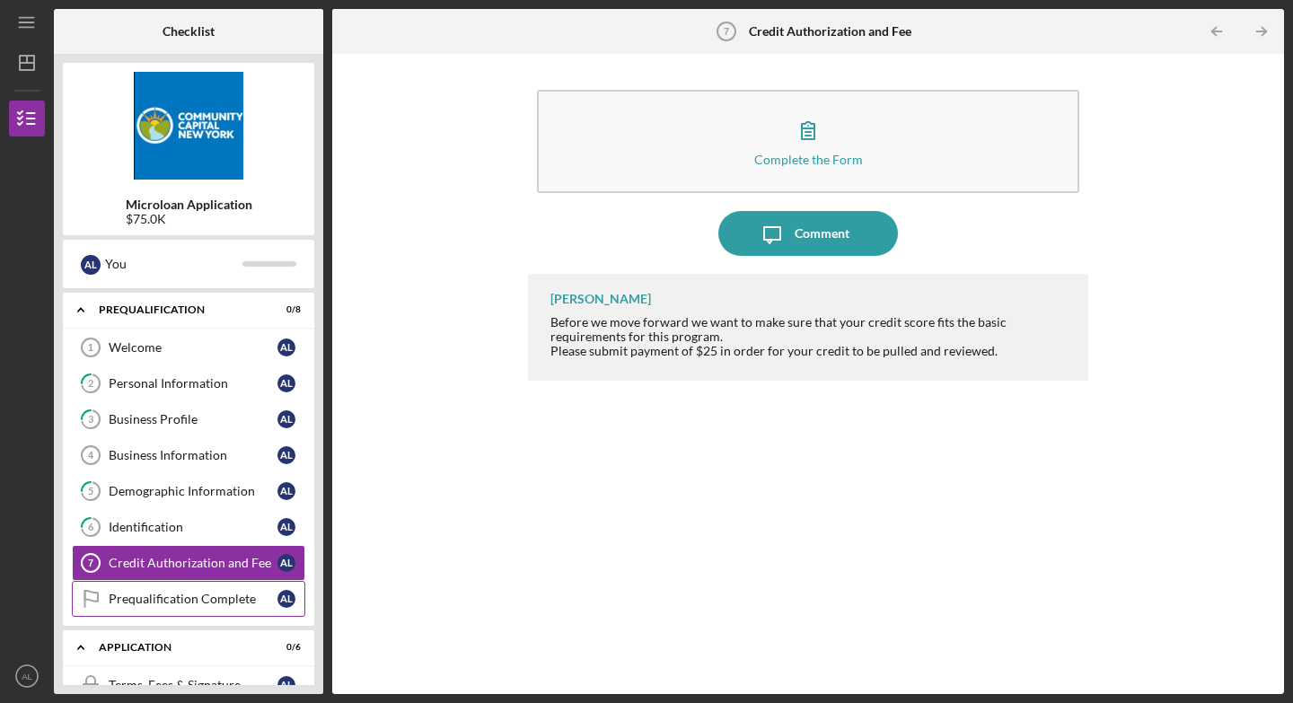
click at [232, 501] on div "Prequalification Complete" at bounding box center [193, 599] width 169 height 14
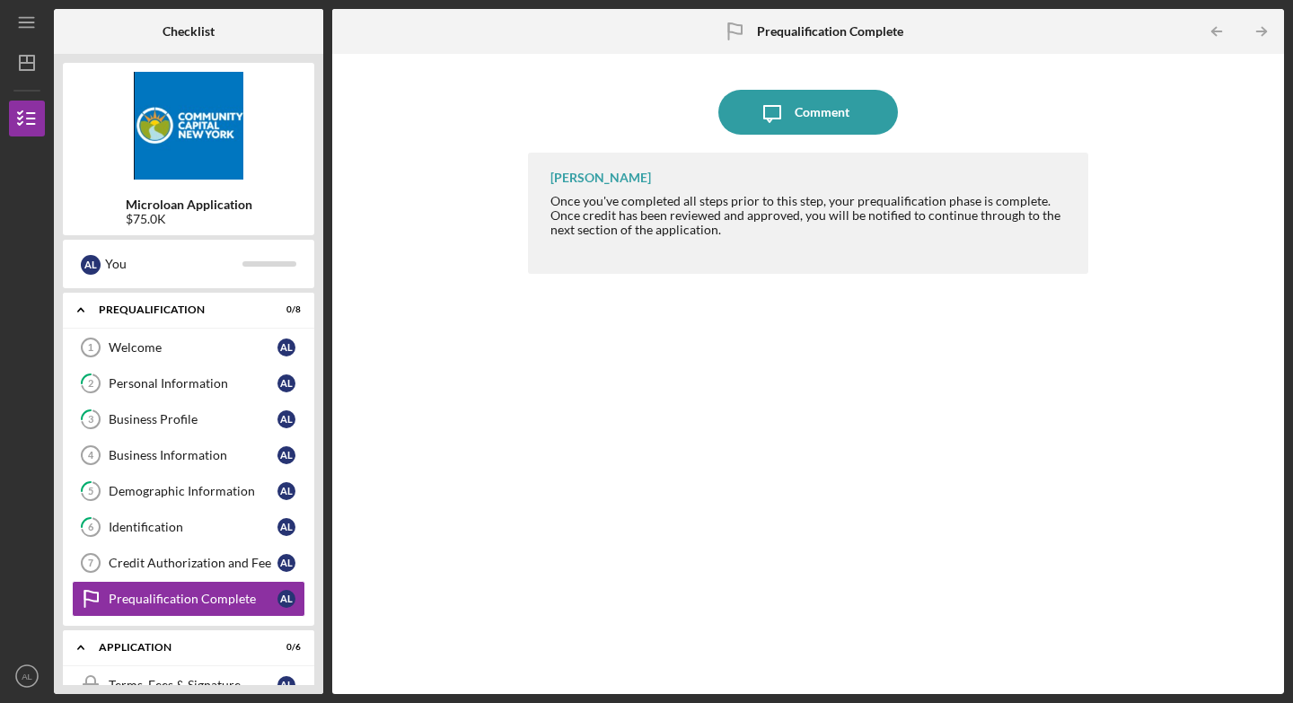
click at [322, 501] on div "Microloan Application $75.0K A L You Icon/Expander Prequalification 0 / 8 Welco…" at bounding box center [188, 374] width 269 height 640
click at [369, 501] on div "Icon/Message Comment [PERSON_NAME] Once you've completed all steps prior to thi…" at bounding box center [808, 374] width 934 height 622
drag, startPoint x: 324, startPoint y: 559, endPoint x: 321, endPoint y: 611, distance: 51.3
click at [321, 501] on div "Checklist Microloan Application $75.0K A L You Icon/Expander Prequalification 0…" at bounding box center [669, 351] width 1230 height 685
click at [283, 501] on link "Prequalification Complete Prequalification Complete A L" at bounding box center [188, 599] width 233 height 36
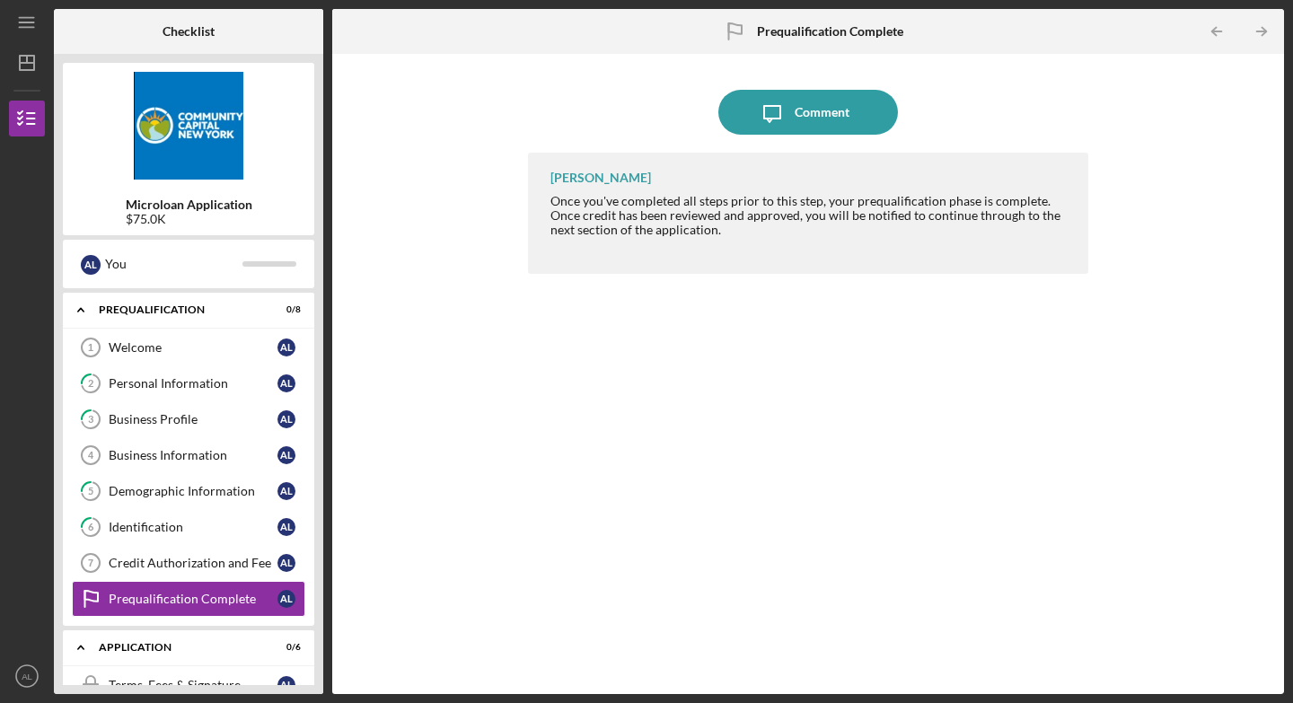
click at [349, 501] on div "Icon/Message Comment [PERSON_NAME] Once you've completed all steps prior to thi…" at bounding box center [808, 374] width 934 height 622
click at [321, 501] on div "Microloan Application $75.0K A L You Icon/Expander Prequalification 0 / 8 Welco…" at bounding box center [188, 374] width 269 height 640
click at [326, 501] on div "Checklist Microloan Application $75.0K A L You Icon/Expander Prequalification 0…" at bounding box center [669, 351] width 1230 height 685
click at [319, 498] on div "Microloan Application $75.0K A L You Icon/Expander Prequalification 0 / 8 Welco…" at bounding box center [188, 374] width 269 height 640
click at [329, 497] on div "Checklist Microloan Application $75.0K A L You Icon/Expander Prequalification 0…" at bounding box center [669, 351] width 1230 height 685
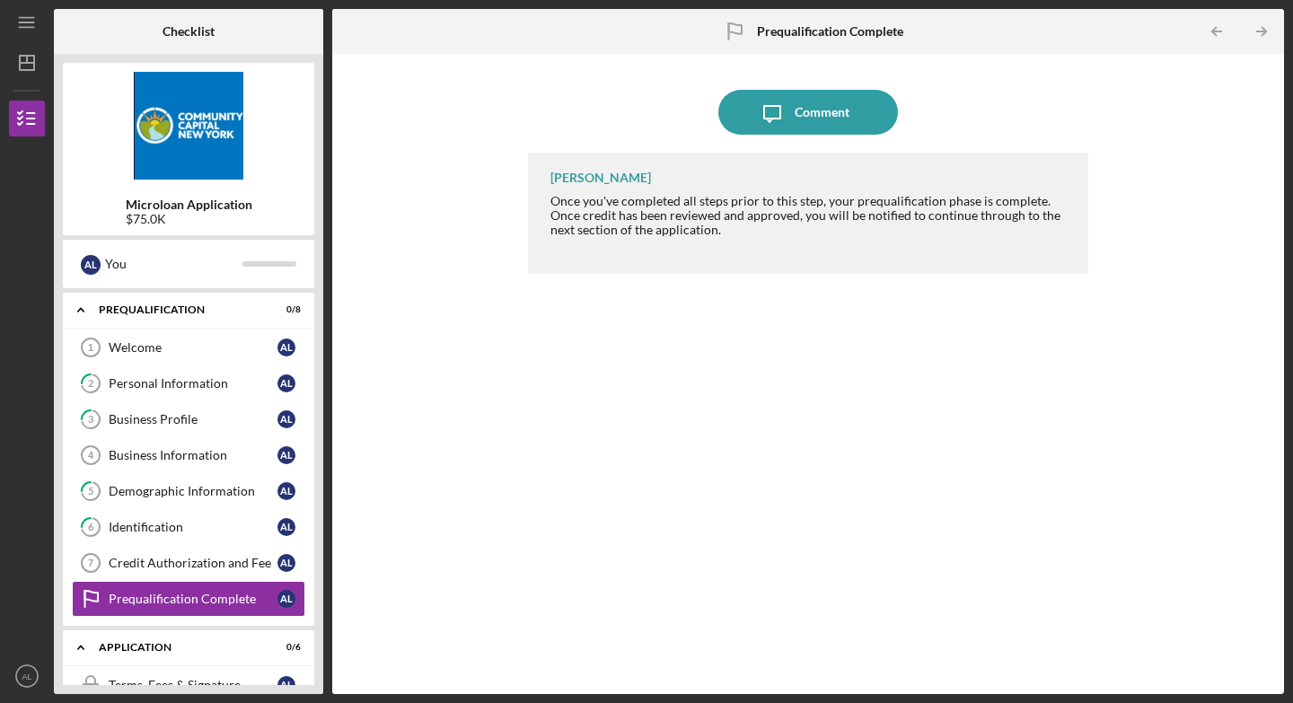
click at [901, 380] on div "Icon/Menu Prequalification Complete Prequalification Complete Checklist Microlo…" at bounding box center [646, 351] width 1293 height 703
drag, startPoint x: 1275, startPoint y: 373, endPoint x: 1273, endPoint y: 386, distance: 13.6
click at [901, 386] on div "Icon/Message Comment [PERSON_NAME] Once you've completed all steps prior to thi…" at bounding box center [808, 374] width 952 height 640
click at [901, 387] on div "[PERSON_NAME] Once you've completed all steps prior to this step, your prequali…" at bounding box center [808, 410] width 560 height 514
click at [188, 501] on div "Credit Authorization and Fee" at bounding box center [193, 563] width 169 height 14
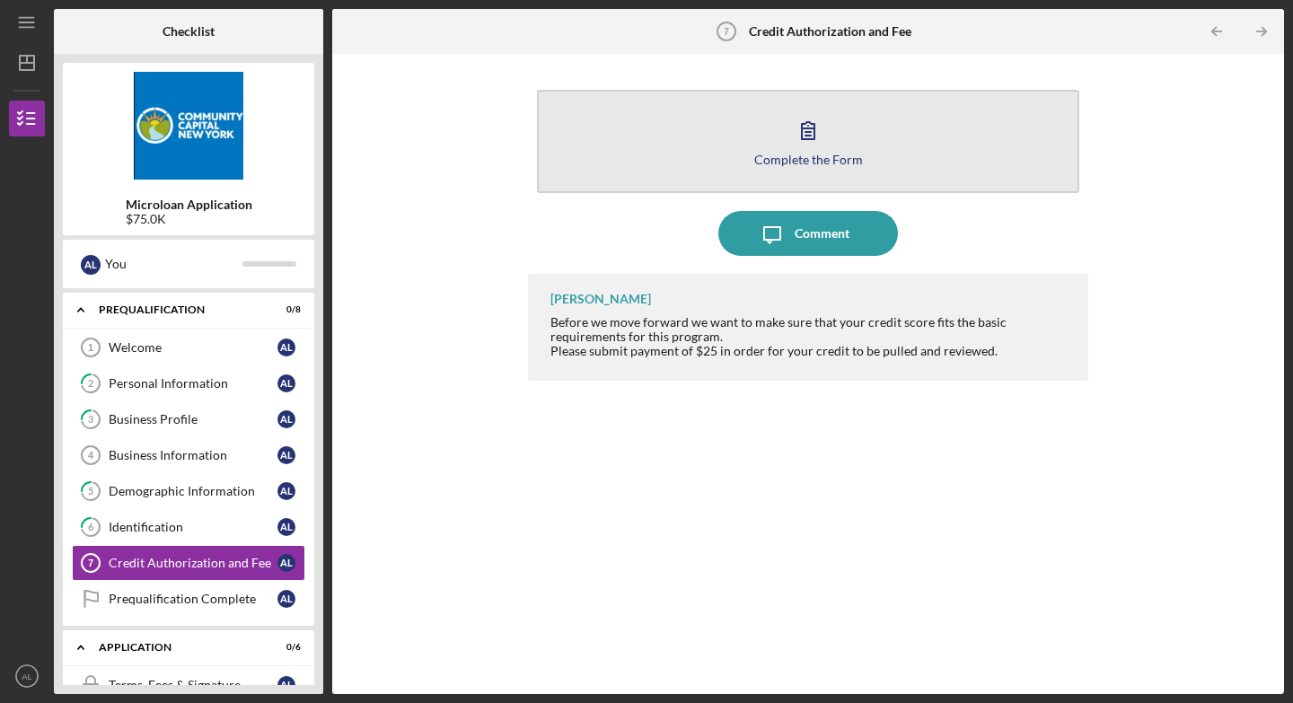
click at [772, 163] on div "Complete the Form" at bounding box center [808, 159] width 109 height 13
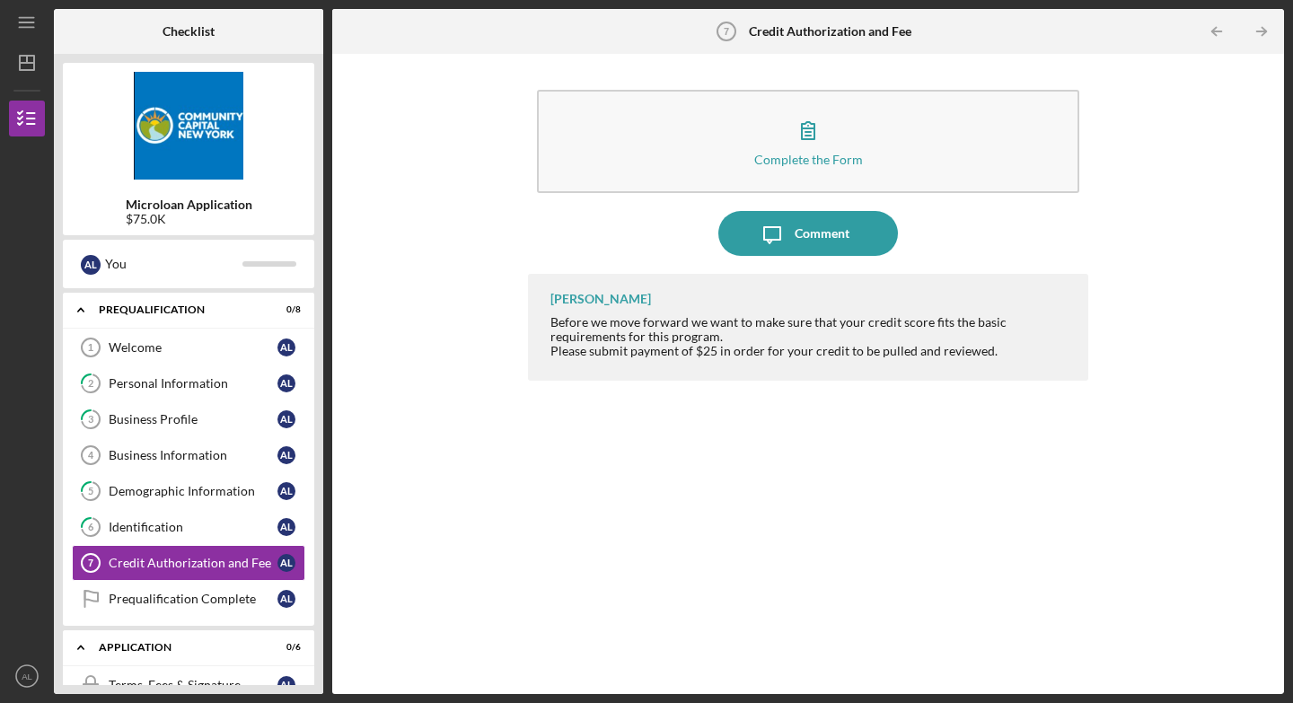
click at [487, 375] on div "Complete the Form Form Icon/Message Comment [PERSON_NAME] Before we move forwar…" at bounding box center [808, 374] width 934 height 622
click at [328, 405] on div "Checklist Microloan Application $75.0K A L You Icon/Expander Prequalification 0…" at bounding box center [669, 351] width 1230 height 685
click at [317, 401] on div "Microloan Application $75.0K A L You Icon/Expander Prequalification 0 / 8 Welco…" at bounding box center [188, 374] width 269 height 640
click at [424, 421] on div "Complete the Form Form Icon/Message Comment [PERSON_NAME] Before we move forwar…" at bounding box center [808, 374] width 934 height 622
click at [262, 501] on div "Prequalification Complete" at bounding box center [193, 599] width 169 height 14
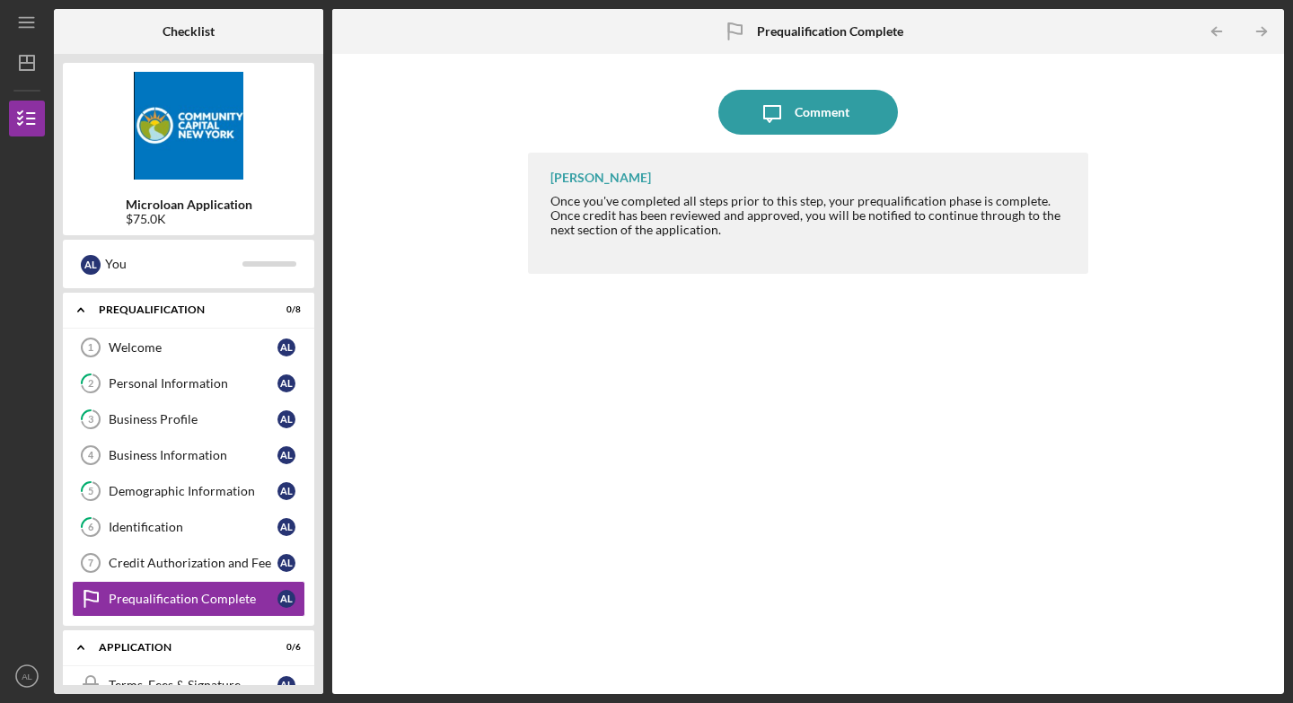
click at [325, 476] on div "Checklist Microloan Application $75.0K A L You Icon/Expander Prequalification 0…" at bounding box center [669, 351] width 1230 height 685
click at [348, 476] on div "Icon/Message Comment [PERSON_NAME] Once you've completed all steps prior to thi…" at bounding box center [808, 374] width 934 height 622
click at [901, 259] on div "Icon/Menu Prequalification Complete Prequalification Complete Checklist Microlo…" at bounding box center [646, 351] width 1293 height 703
click at [901, 355] on div "Icon/Message Comment [PERSON_NAME] Once you've completed all steps prior to thi…" at bounding box center [808, 374] width 934 height 622
drag, startPoint x: 328, startPoint y: 434, endPoint x: 328, endPoint y: 462, distance: 28.7
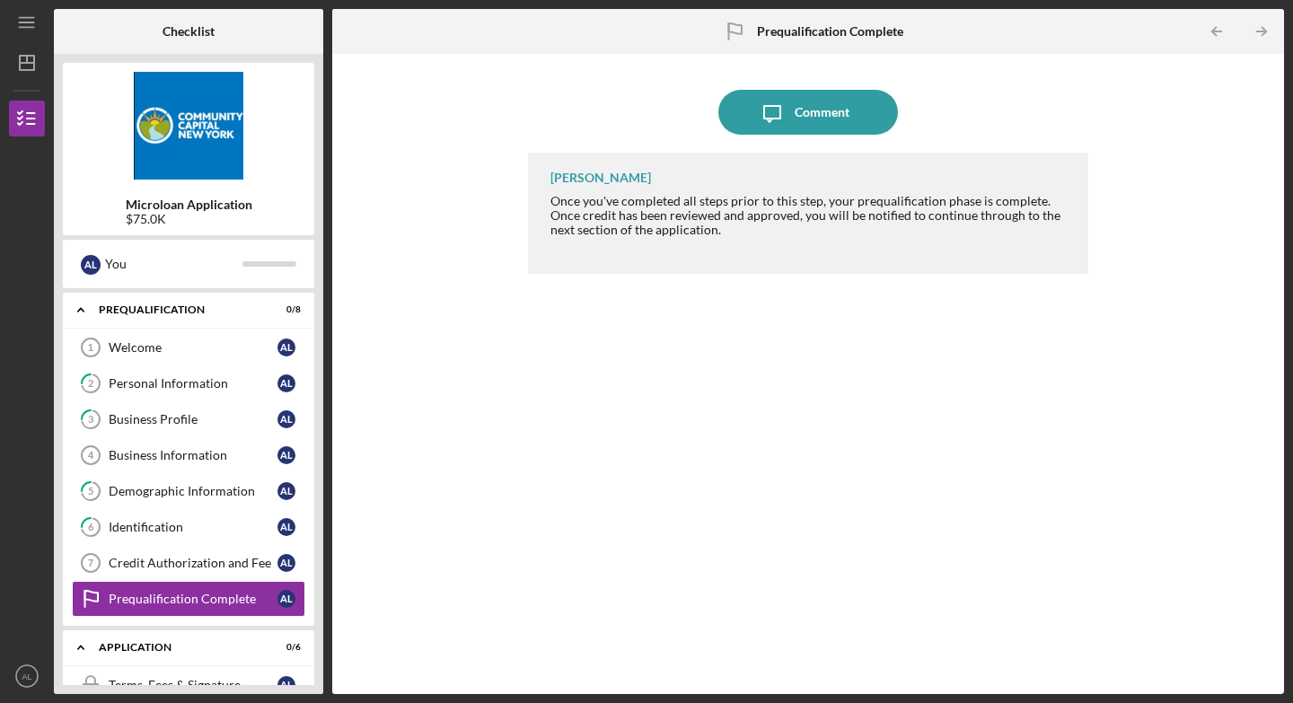
click at [328, 462] on div "Checklist Microloan Application $75.0K A L You Icon/Expander Prequalification 0…" at bounding box center [669, 351] width 1230 height 685
drag, startPoint x: 320, startPoint y: 442, endPoint x: 321, endPoint y: 504, distance: 62.0
click at [320, 501] on div "Microloan Application $75.0K A L You Icon/Expander Prequalification 0 / 8 Welco…" at bounding box center [188, 374] width 269 height 640
click at [321, 501] on div "Microloan Application $75.0K A L You Icon/Expander Prequalification 0 / 8 Welco…" at bounding box center [188, 374] width 269 height 640
drag, startPoint x: 328, startPoint y: 539, endPoint x: 353, endPoint y: 442, distance: 100.2
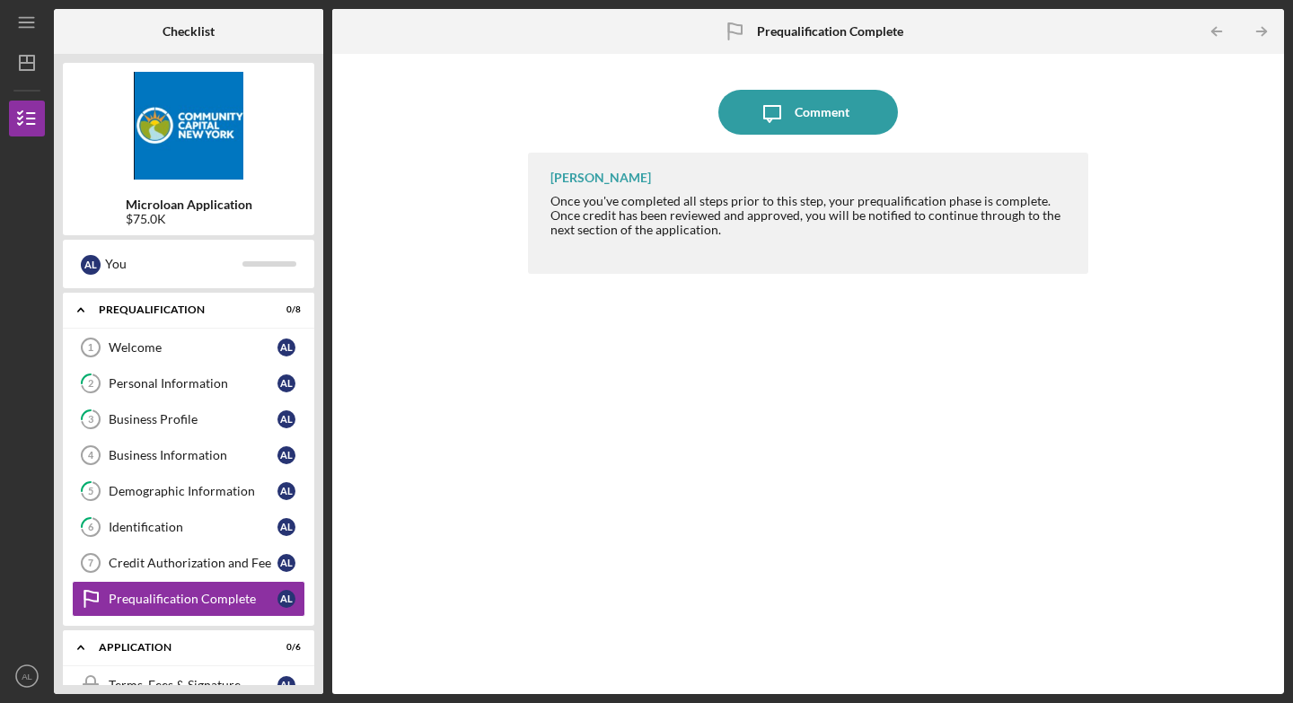
click at [353, 442] on div "Checklist Microloan Application $75.0K A L You Icon/Expander Prequalification 0…" at bounding box center [669, 351] width 1230 height 685
click at [373, 478] on div "Icon/Message Comment [PERSON_NAME] Once you've completed all steps prior to thi…" at bounding box center [808, 374] width 934 height 622
click at [236, 451] on div "Business Information" at bounding box center [193, 455] width 169 height 14
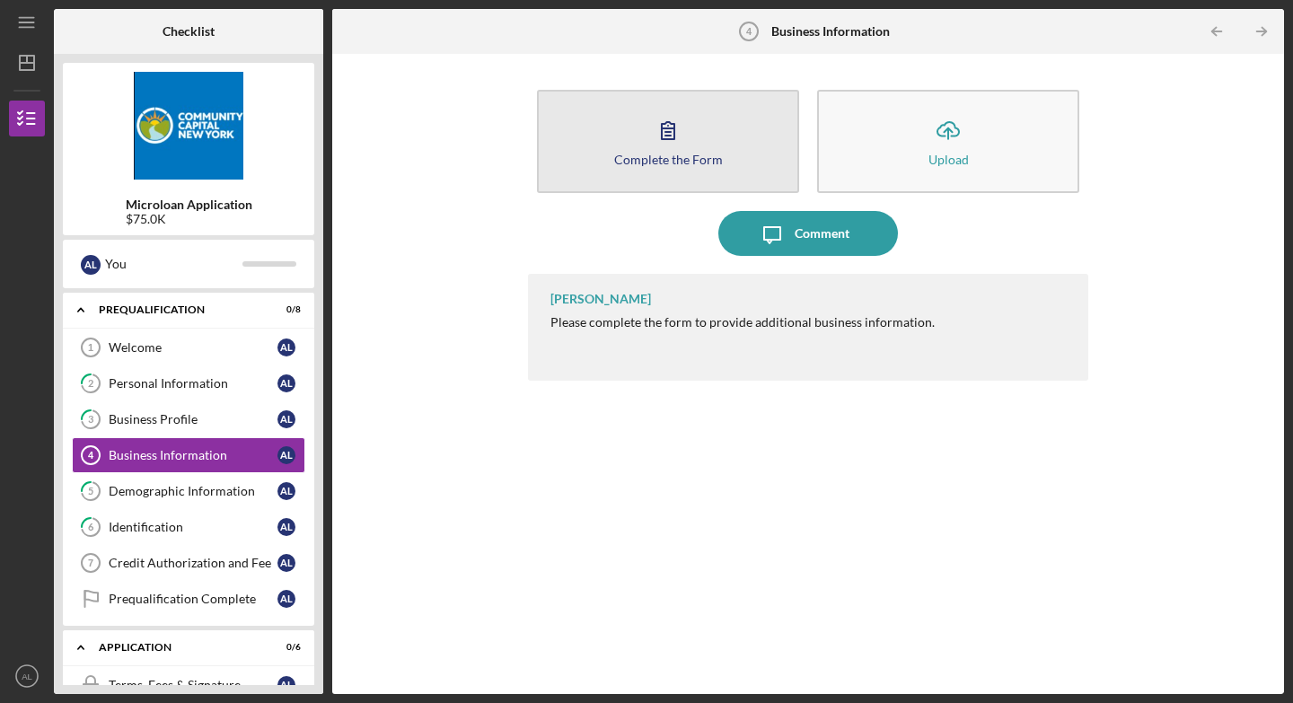
click at [655, 153] on div "Complete the Form" at bounding box center [668, 159] width 109 height 13
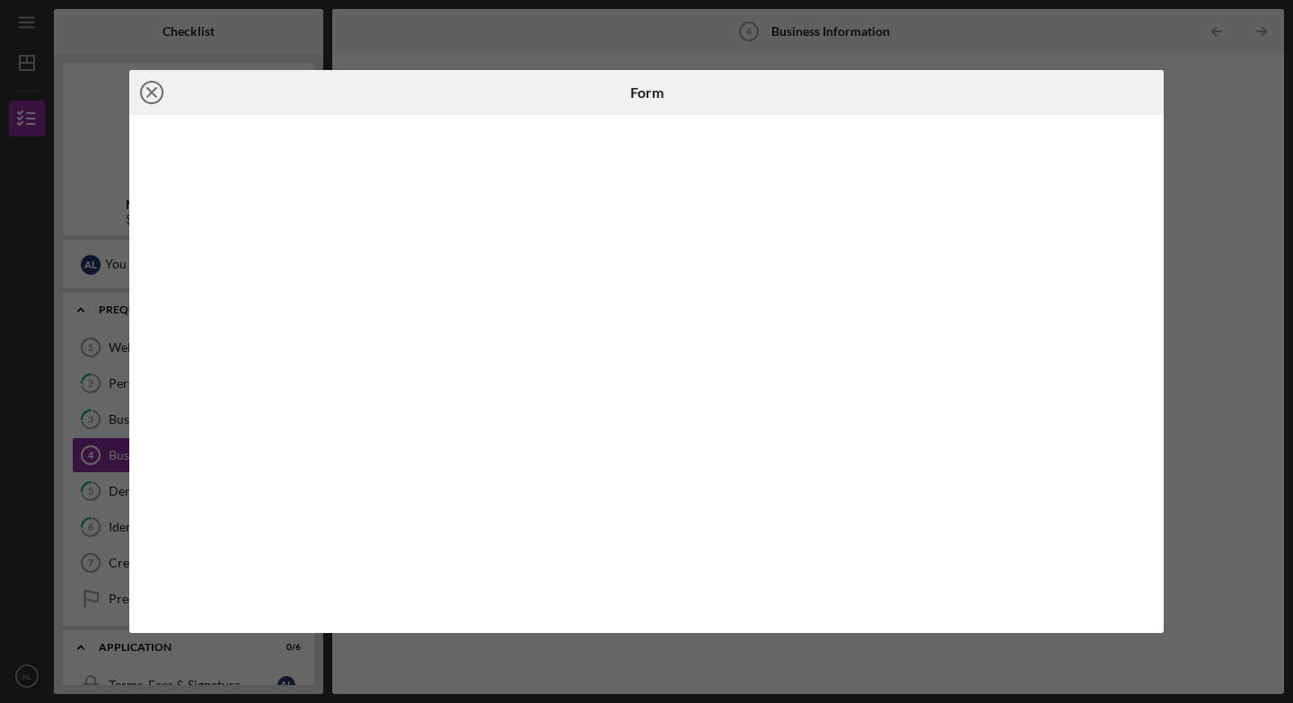
click at [156, 85] on icon "Icon/Close" at bounding box center [151, 92] width 45 height 45
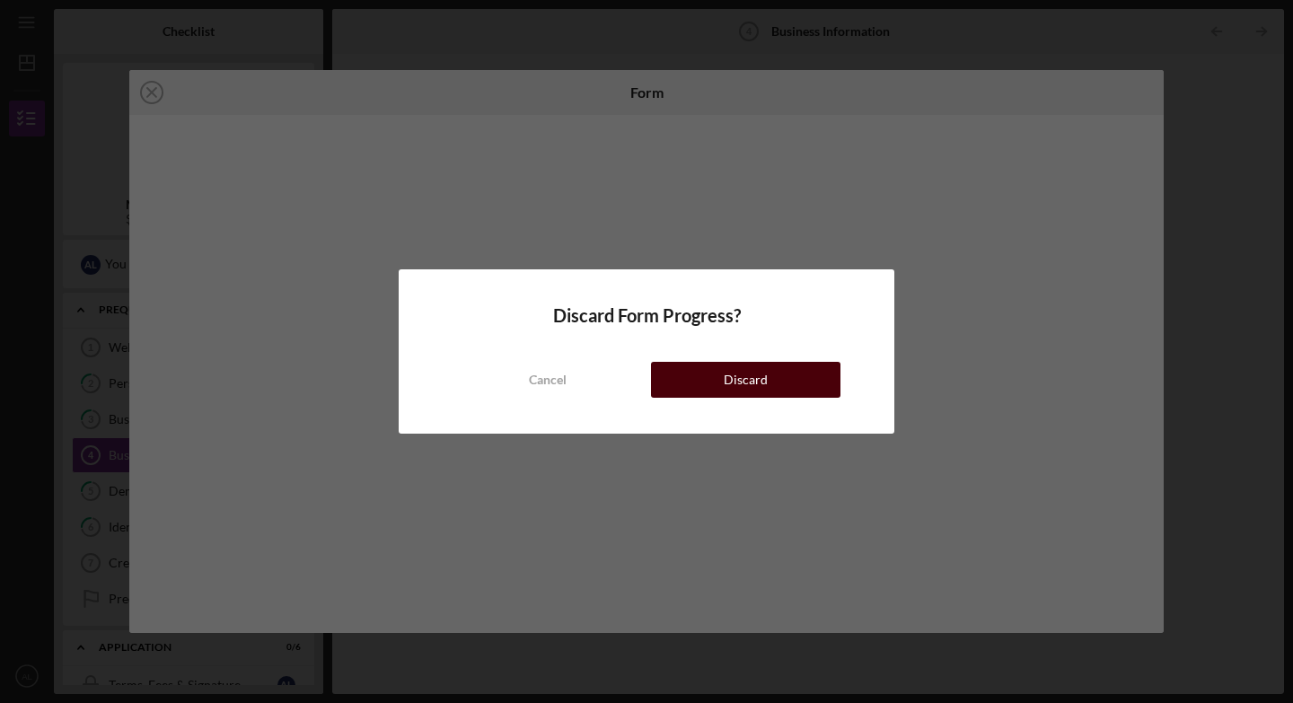
click at [771, 377] on button "Discard" at bounding box center [745, 380] width 189 height 36
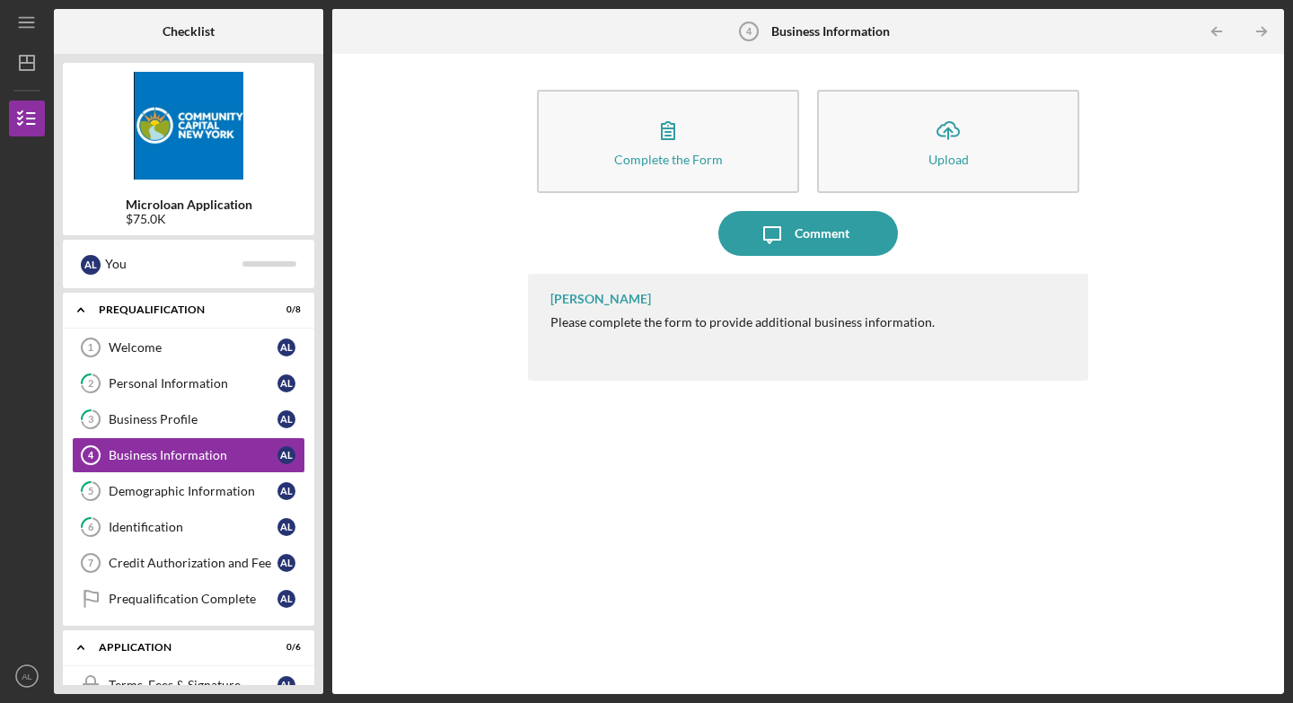
click at [589, 295] on div "[PERSON_NAME]" at bounding box center [600, 299] width 101 height 14
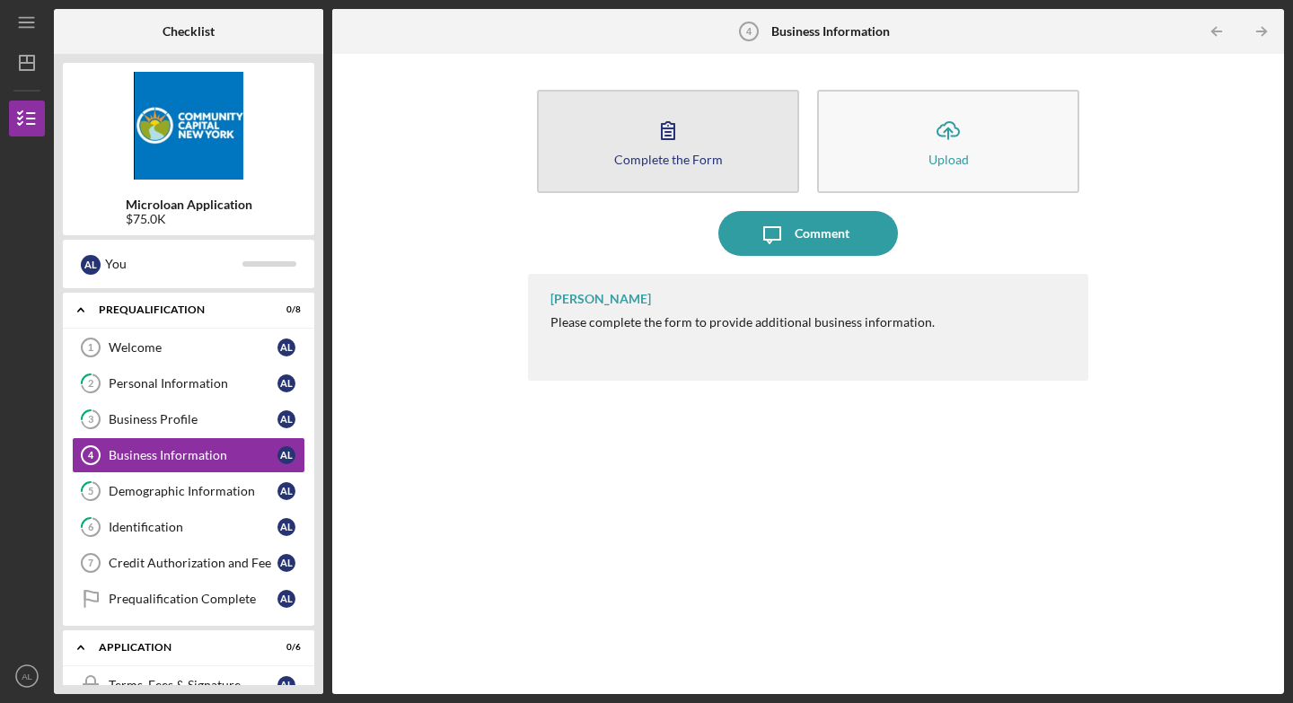
click at [679, 157] on div "Complete the Form" at bounding box center [668, 159] width 109 height 13
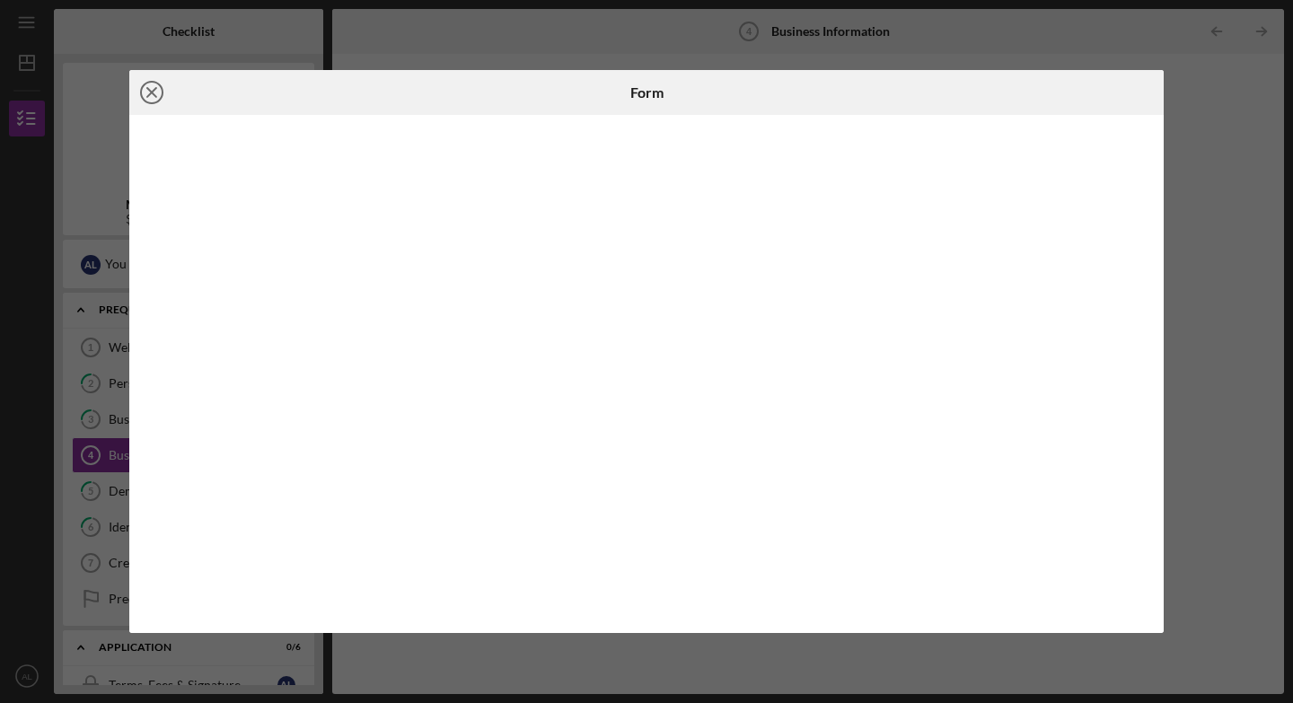
click at [154, 86] on icon "Icon/Close" at bounding box center [151, 92] width 45 height 45
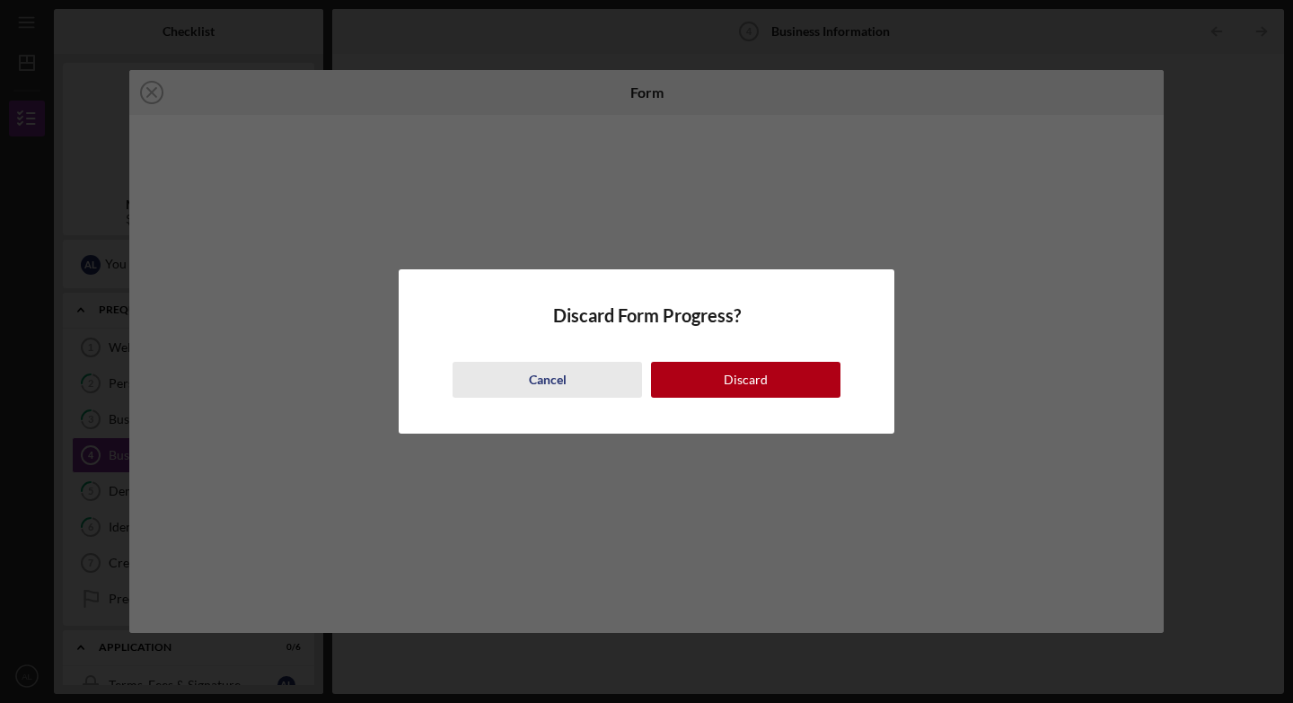
click at [542, 382] on div "Cancel" at bounding box center [548, 380] width 38 height 36
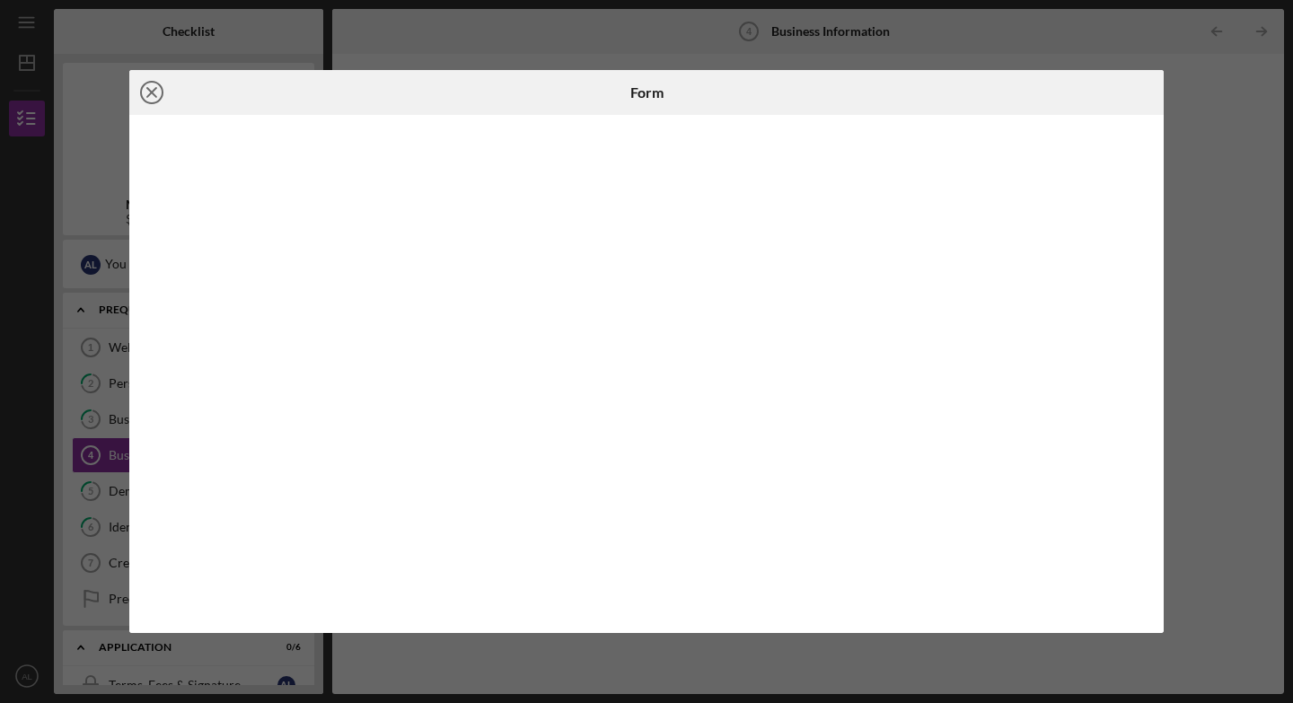
click at [150, 94] on line at bounding box center [151, 92] width 9 height 9
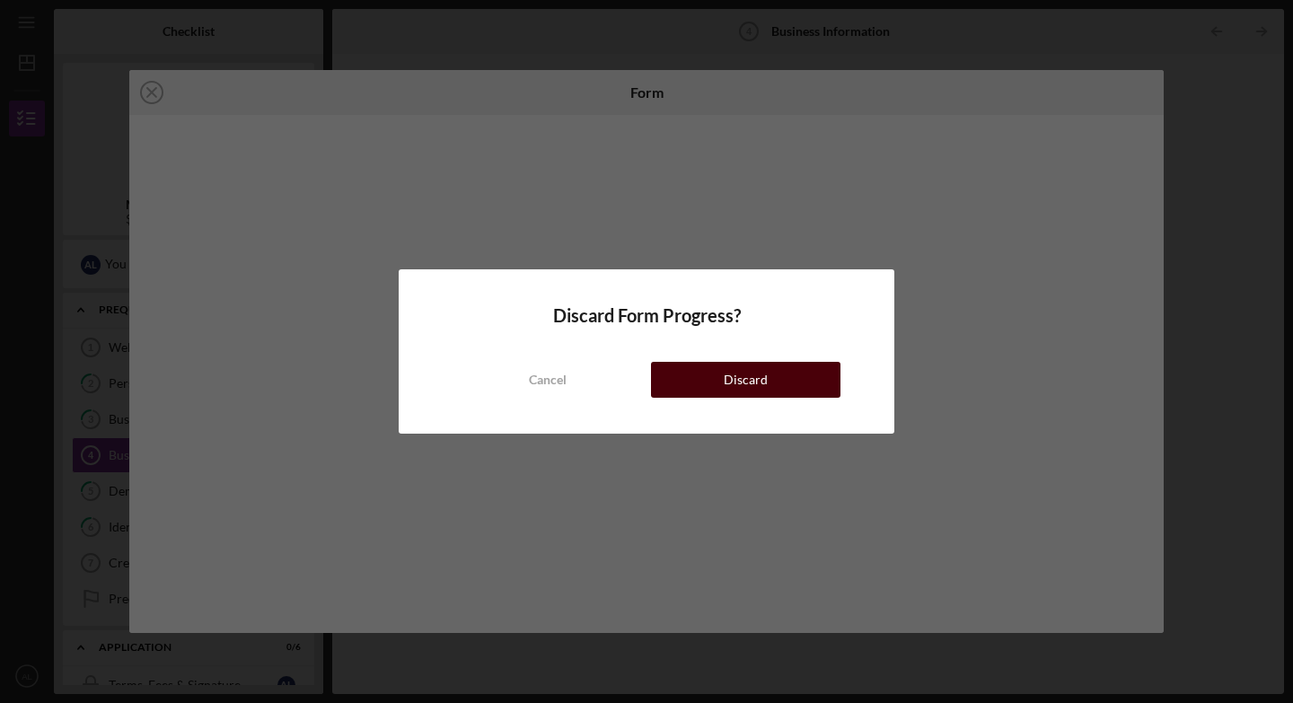
click at [731, 381] on div "Discard" at bounding box center [746, 380] width 44 height 36
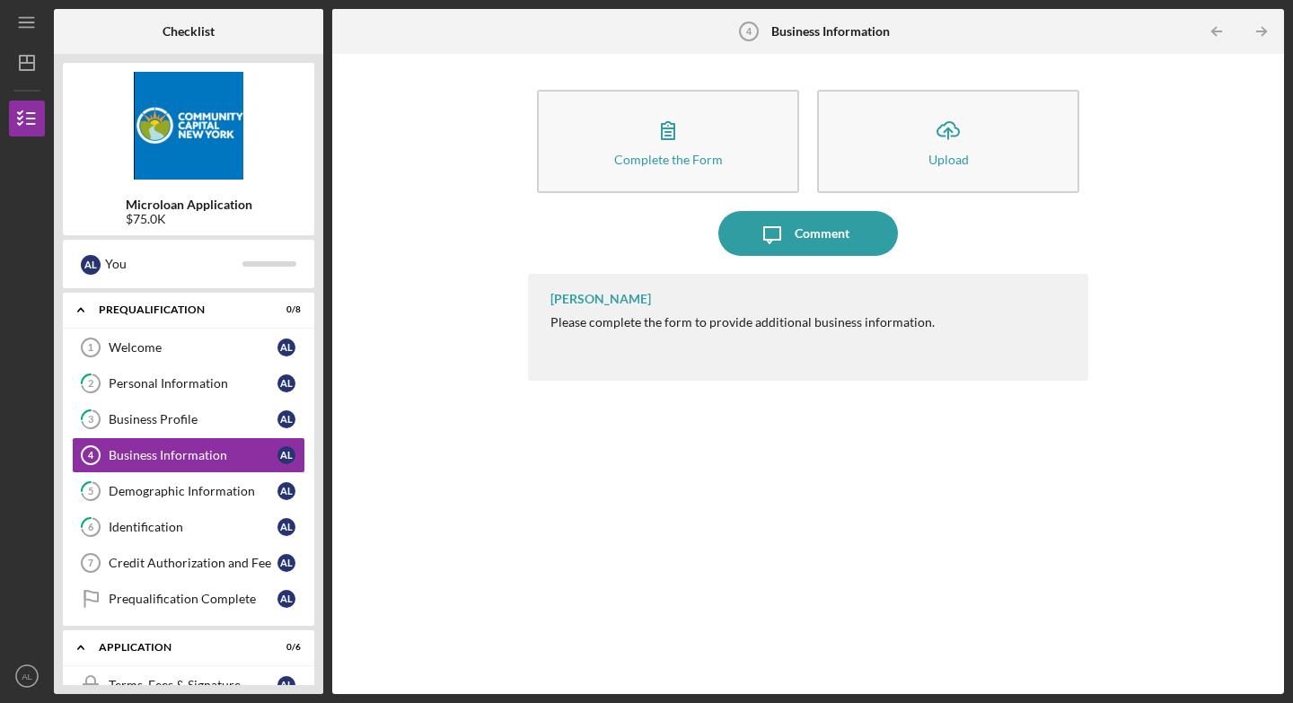
click at [542, 438] on div "[PERSON_NAME] Please complete the form to provide additional business informati…" at bounding box center [808, 470] width 560 height 393
drag, startPoint x: 330, startPoint y: 457, endPoint x: 341, endPoint y: 522, distance: 65.5
click at [341, 501] on div "Checklist Microloan Application $75.0K A L You Icon/Expander Prequalification 0…" at bounding box center [669, 351] width 1230 height 685
click at [201, 425] on div "Business Profile" at bounding box center [193, 419] width 169 height 14
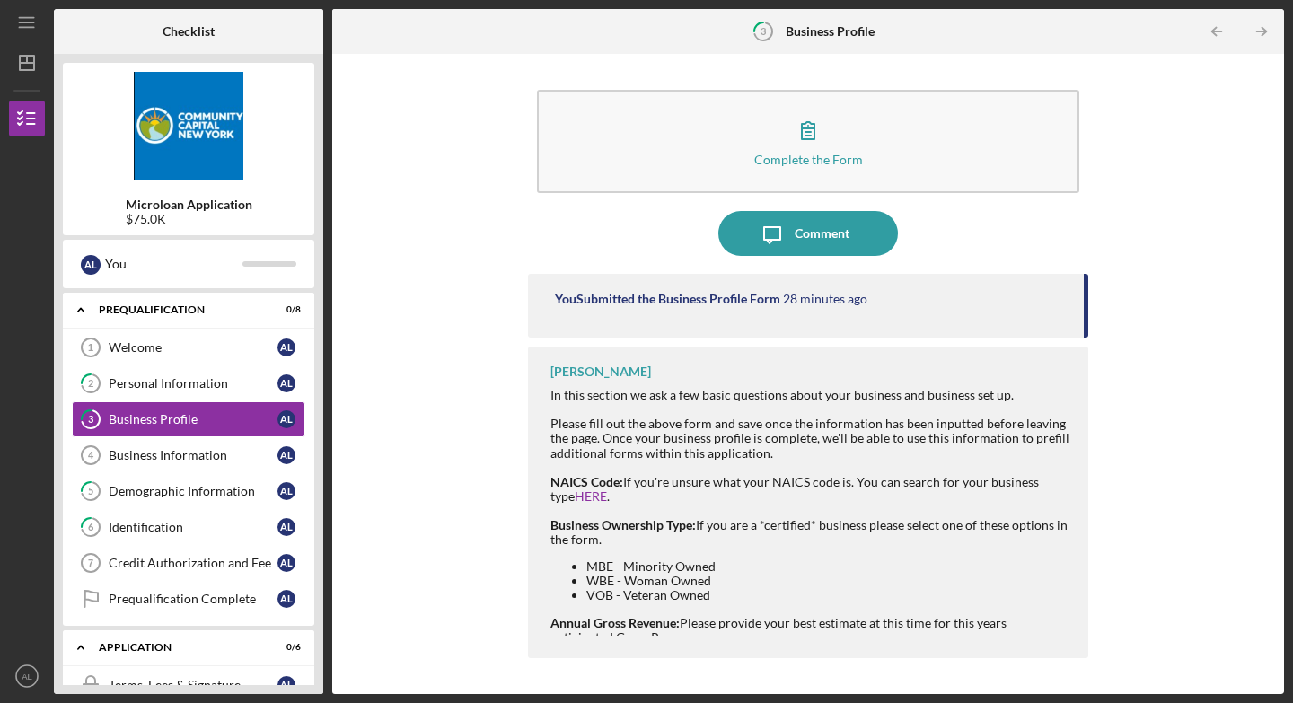
click at [422, 389] on div "Complete the Form Form Icon/Message Comment You Submitted the Business Profile …" at bounding box center [808, 374] width 934 height 622
